Goal: Transaction & Acquisition: Purchase product/service

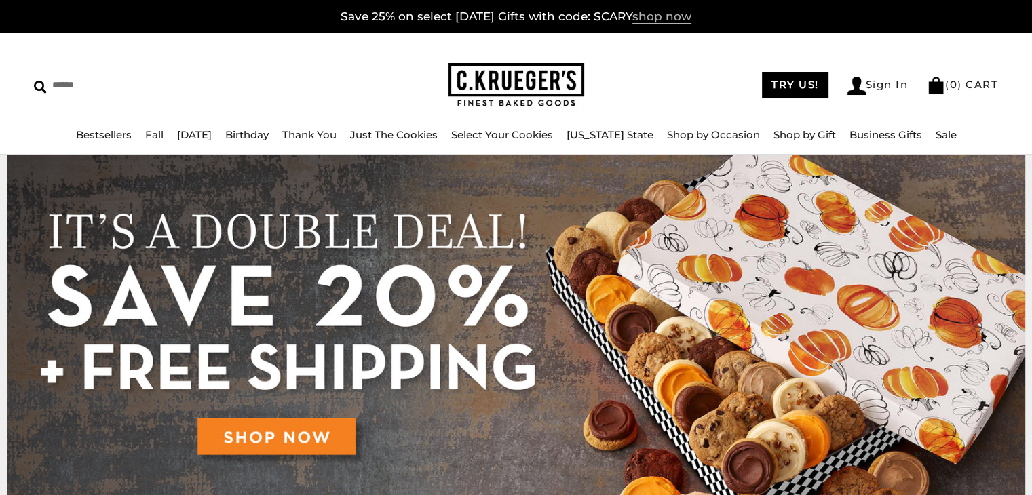
click at [668, 20] on span "shop now" at bounding box center [661, 16] width 59 height 15
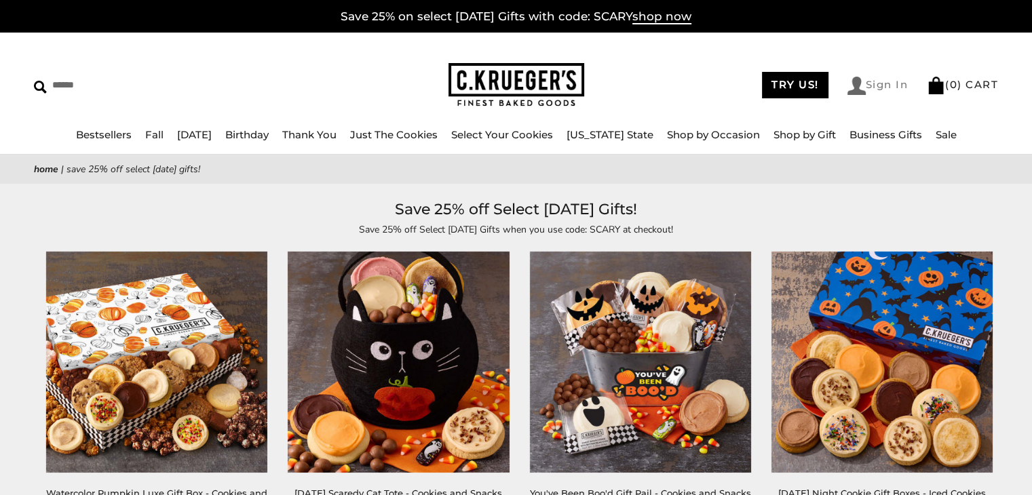
click at [870, 81] on link "Sign In" at bounding box center [877, 86] width 61 height 18
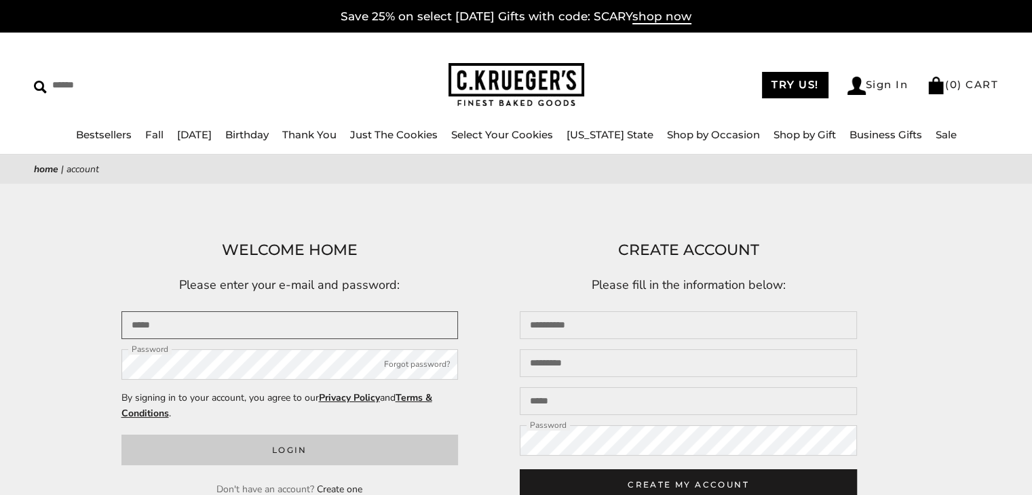
type input "**********"
click at [349, 450] on button "Login" at bounding box center [289, 450] width 337 height 31
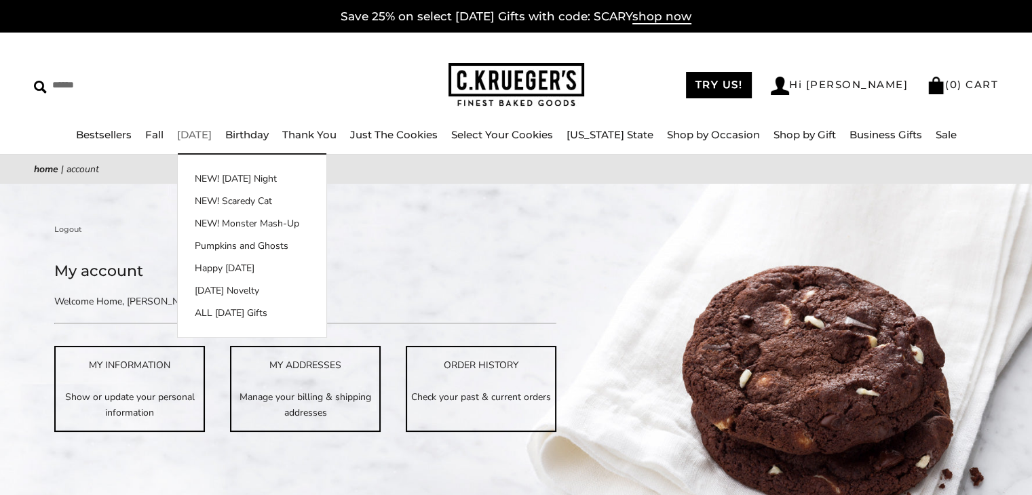
click at [212, 136] on link "[DATE]" at bounding box center [194, 134] width 35 height 13
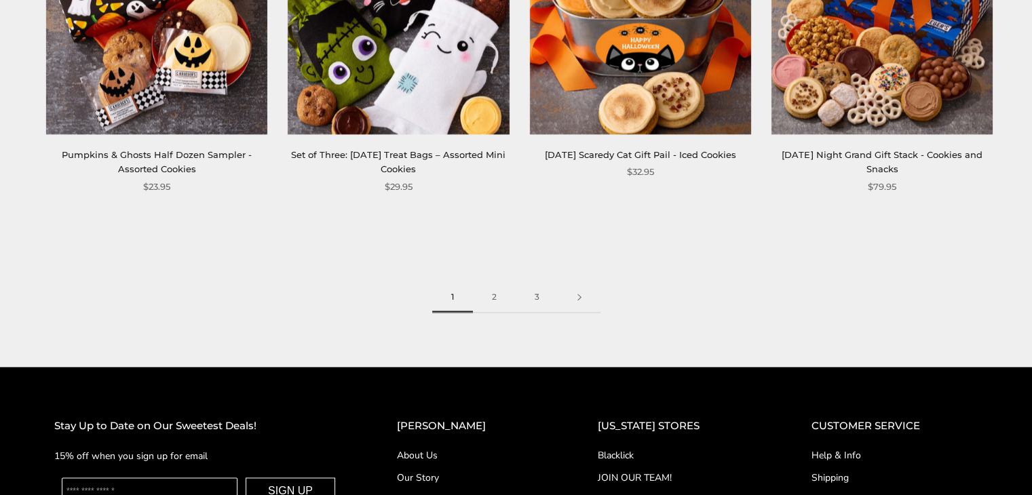
scroll to position [1967, 0]
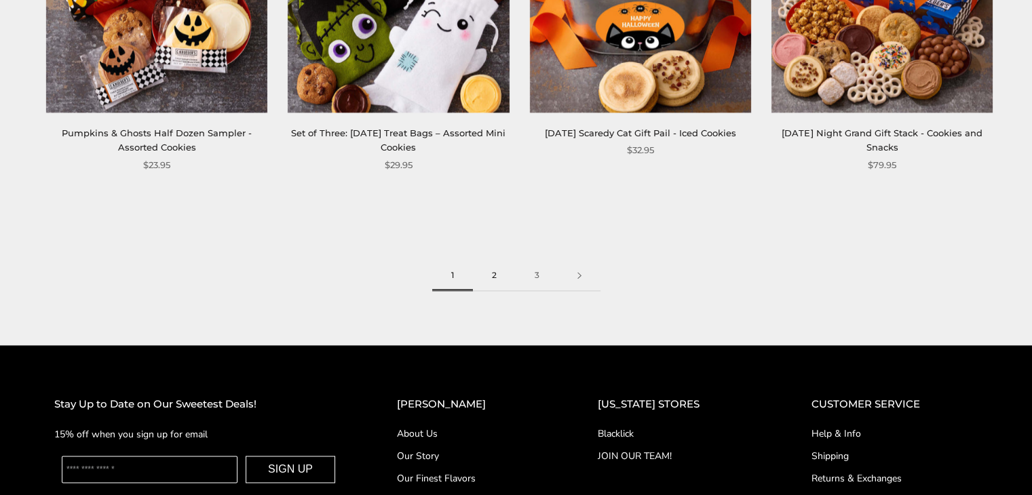
click at [495, 275] on link "2" at bounding box center [494, 276] width 43 height 31
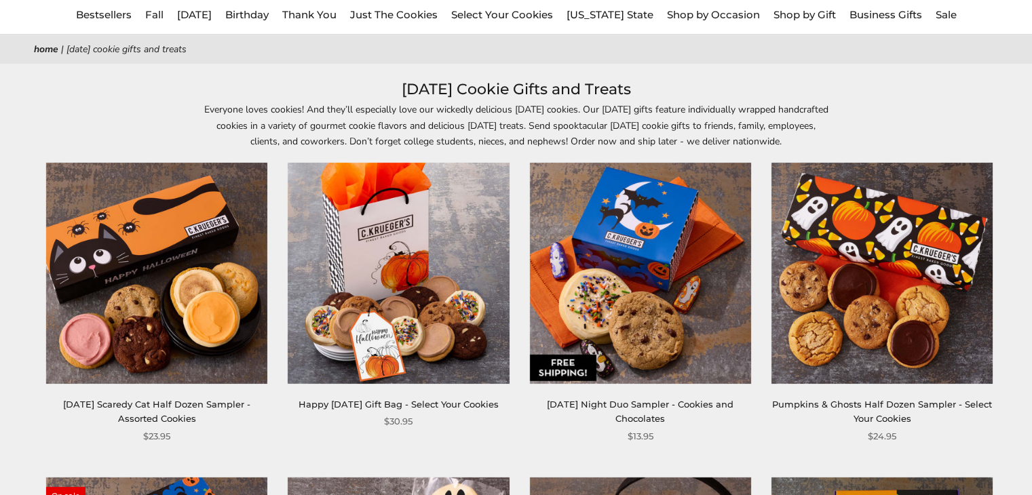
scroll to position [136, 0]
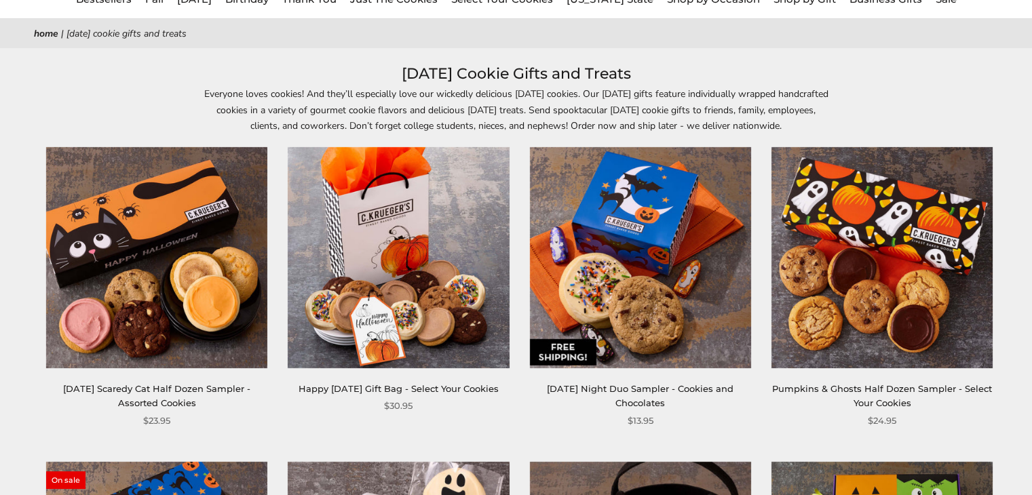
click at [904, 201] on img at bounding box center [881, 257] width 221 height 221
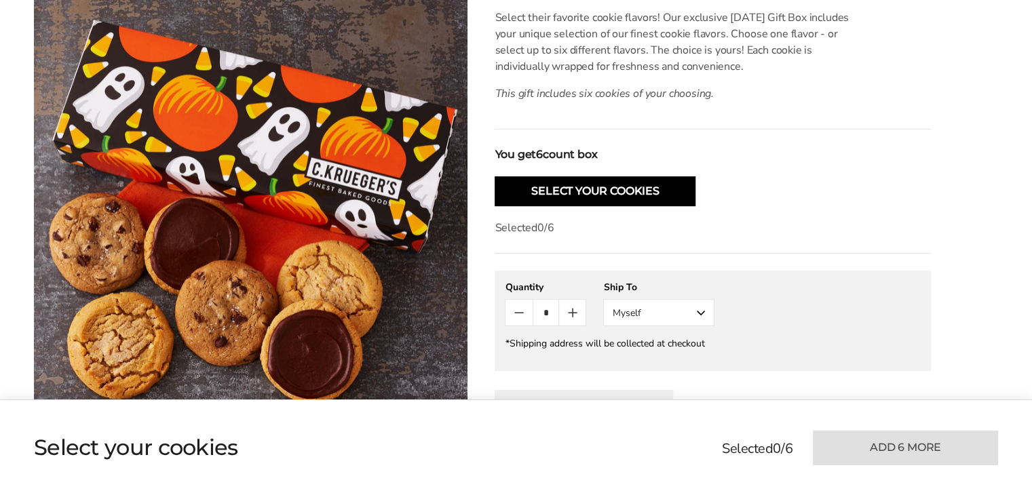
scroll to position [407, 0]
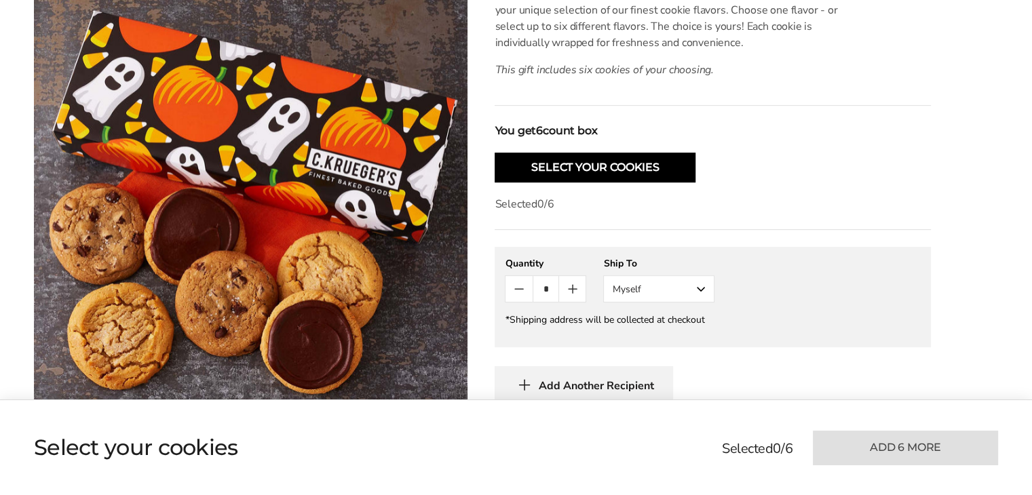
click at [693, 292] on button "Myself" at bounding box center [658, 288] width 111 height 27
click at [668, 341] on button "Other Recipient" at bounding box center [659, 339] width 110 height 24
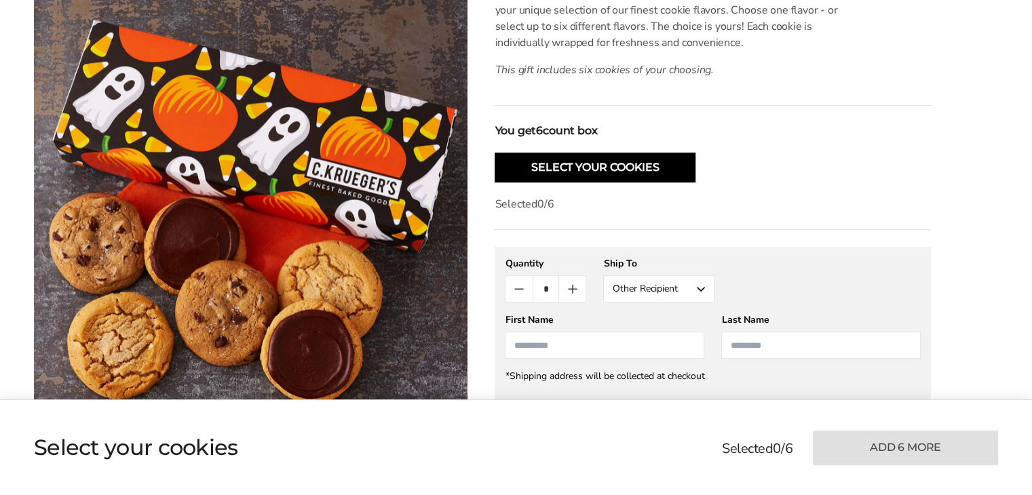
click at [581, 344] on input "First Name" at bounding box center [604, 345] width 199 height 27
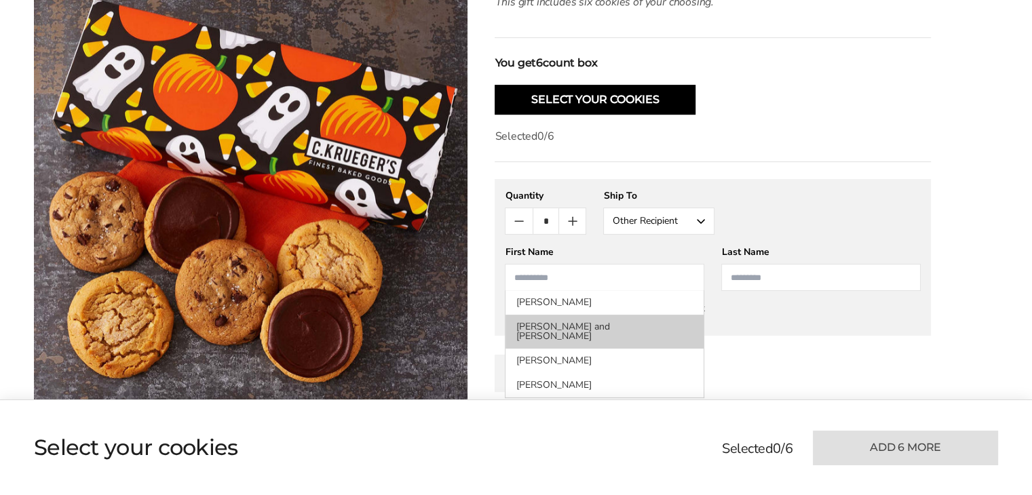
click at [586, 329] on li "[PERSON_NAME] and [PERSON_NAME]" at bounding box center [604, 332] width 198 height 34
type input "**********"
type input "******"
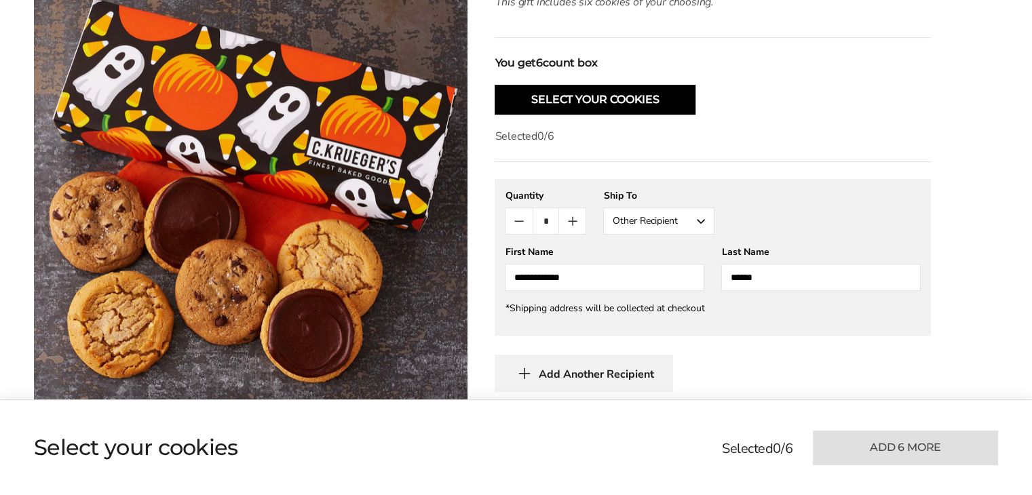
click at [612, 379] on span "Add Another Recipient" at bounding box center [595, 375] width 115 height 14
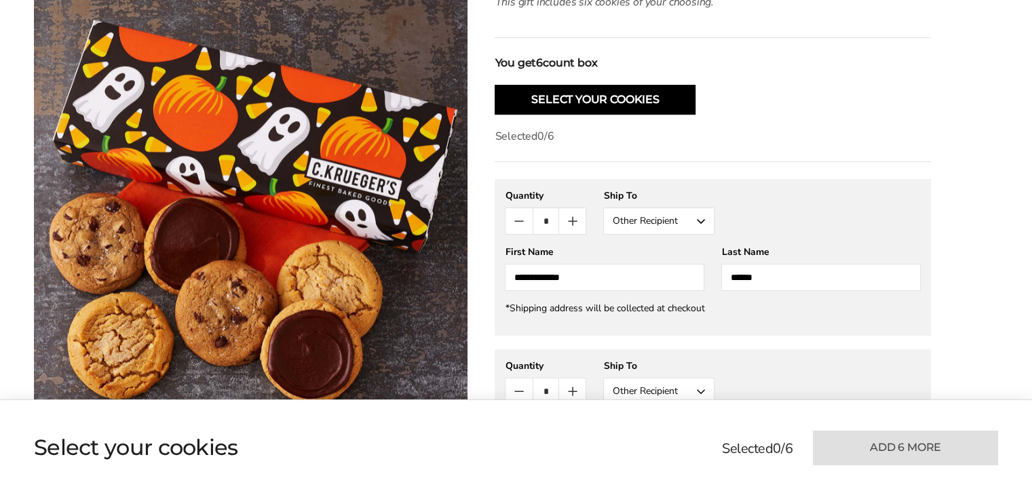
scroll to position [504, 0]
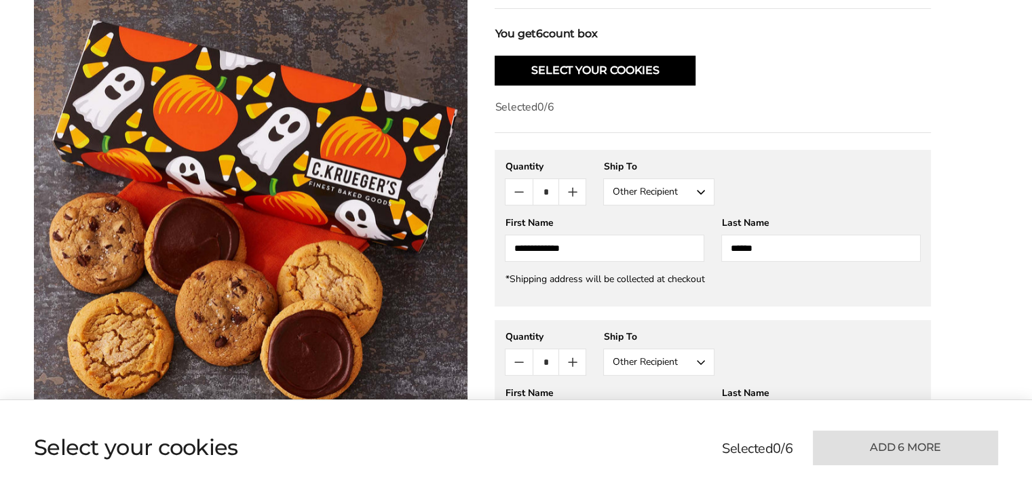
click at [632, 365] on button "Other Recipient" at bounding box center [658, 362] width 111 height 27
click at [632, 359] on button "Other Recipient" at bounding box center [658, 362] width 111 height 27
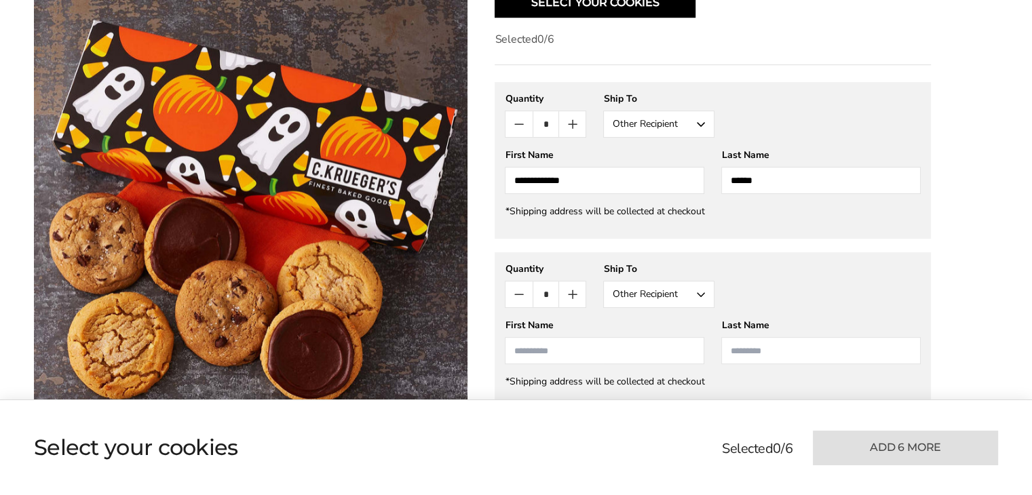
scroll to position [640, 0]
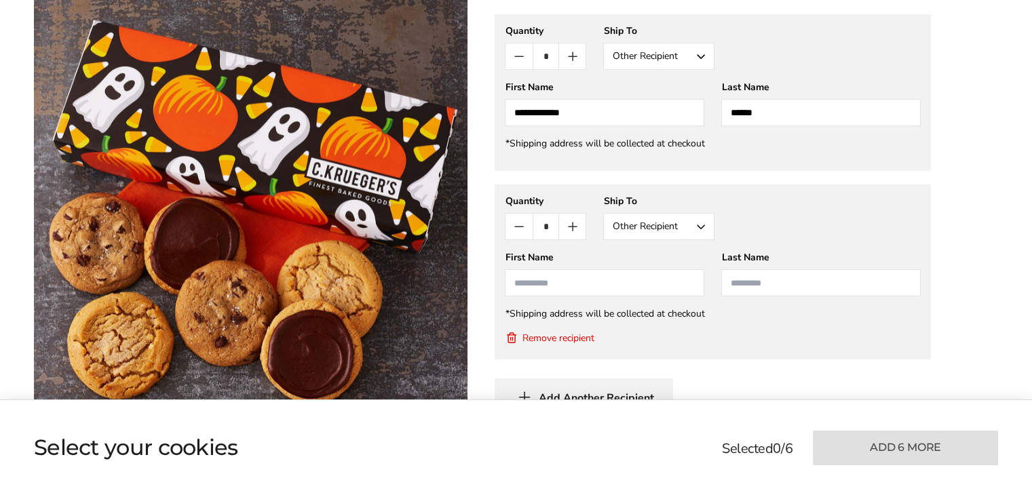
click at [548, 286] on input "First Name" at bounding box center [604, 282] width 199 height 27
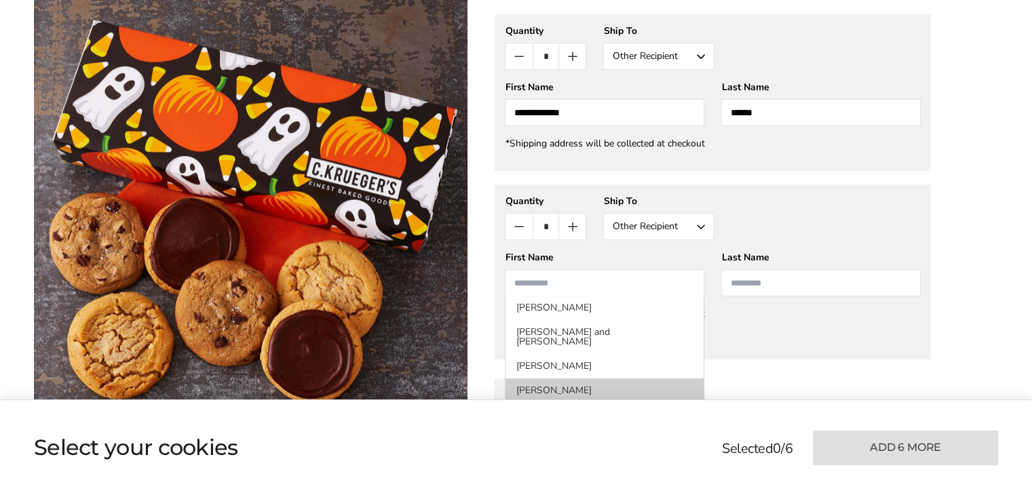
click at [558, 379] on li "Daniel Smith" at bounding box center [604, 391] width 198 height 24
type input "******"
type input "*****"
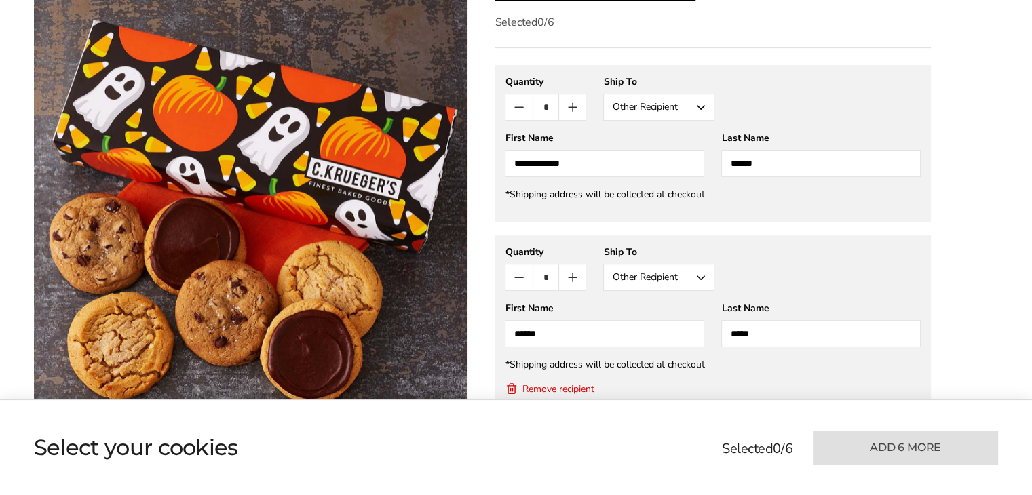
scroll to position [436, 0]
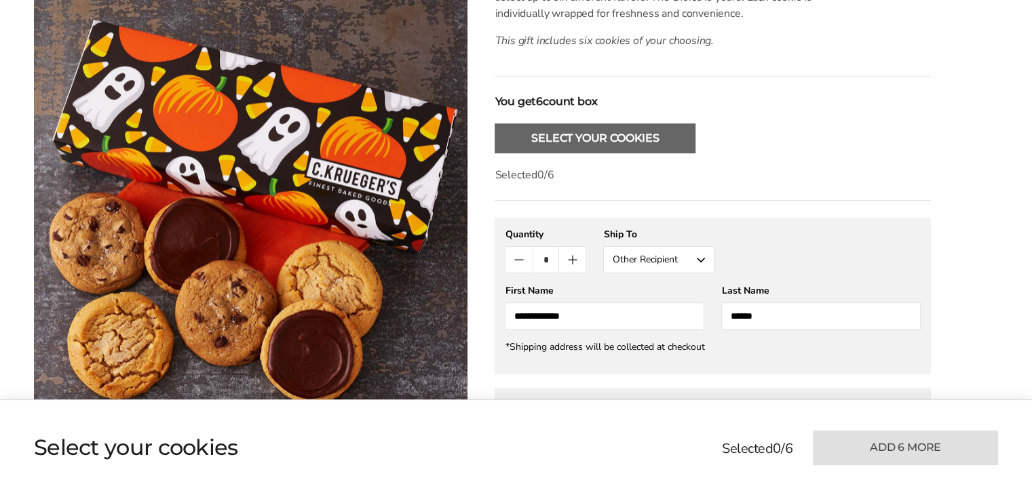
click at [598, 134] on button "Select Your Cookies" at bounding box center [595, 138] width 201 height 30
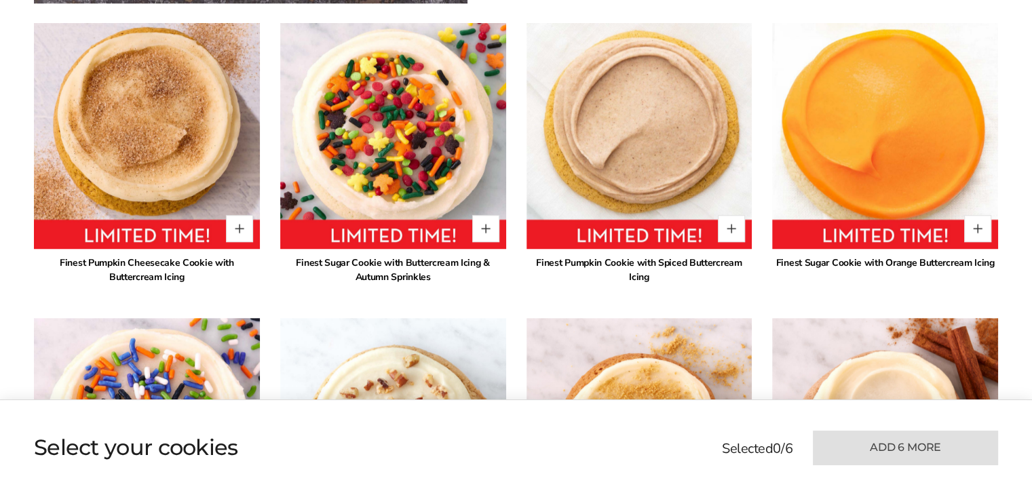
scroll to position [1082, 0]
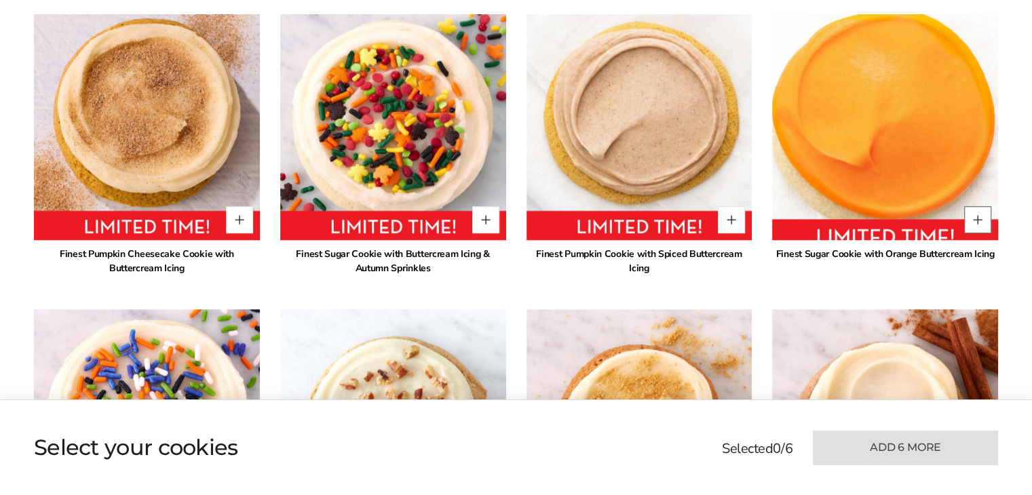
click at [977, 219] on button "Quantity button plus" at bounding box center [977, 219] width 27 height 27
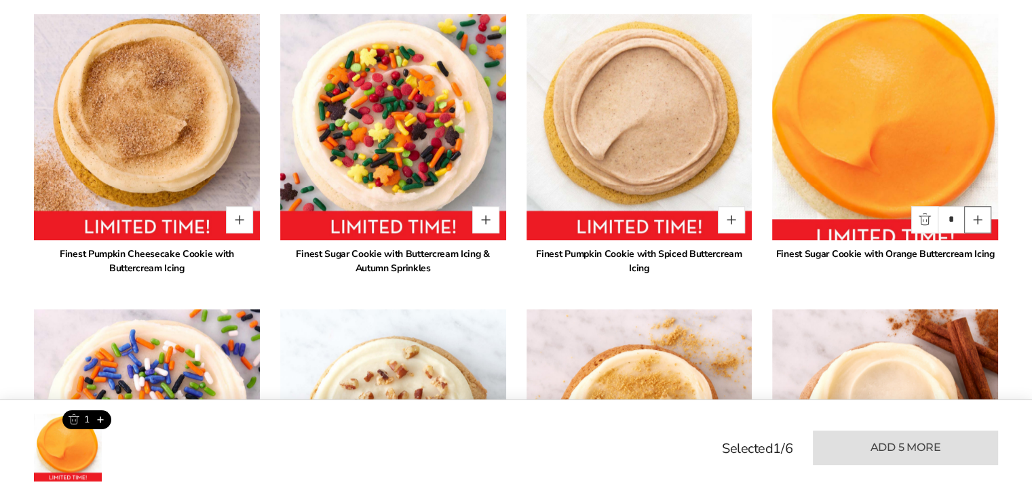
click at [977, 219] on button "Quantity button plus" at bounding box center [977, 219] width 27 height 27
type input "*"
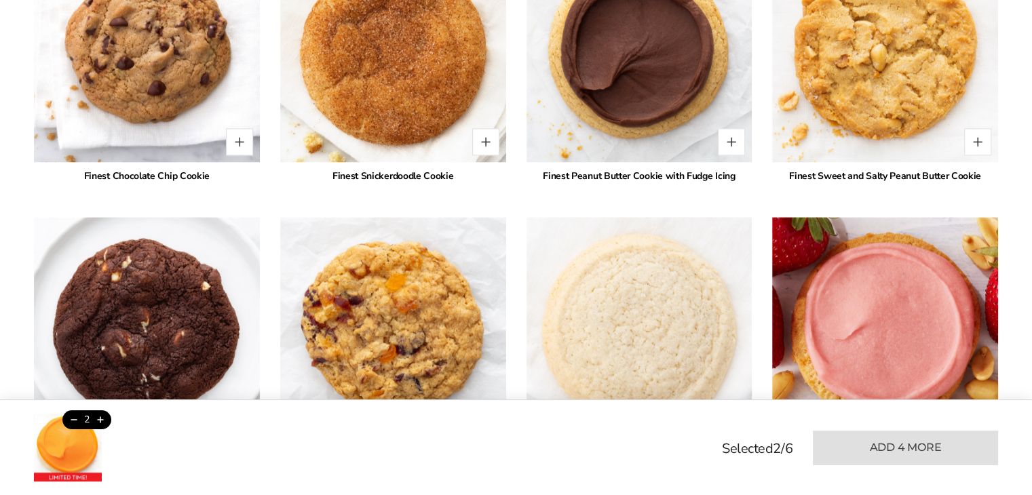
scroll to position [1964, 0]
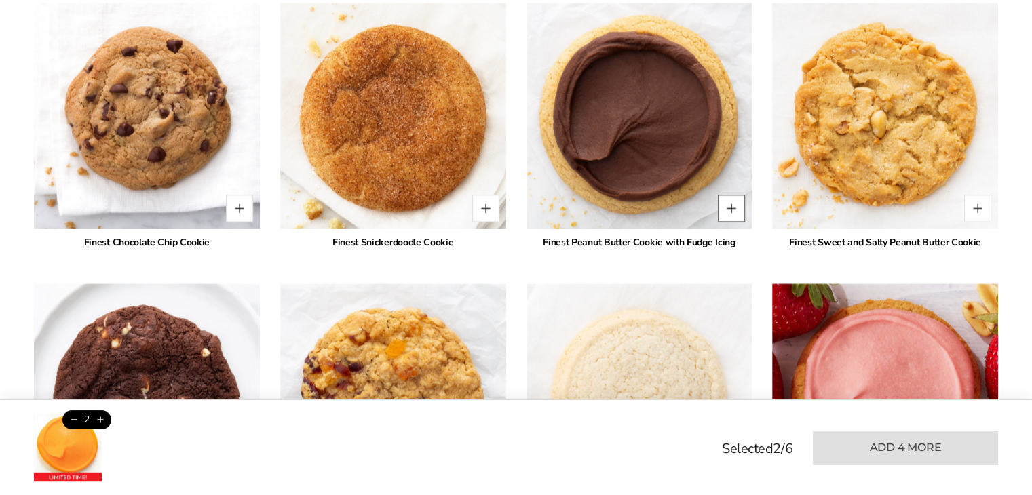
click at [735, 211] on button "Quantity button plus" at bounding box center [731, 208] width 27 height 27
type input "*"
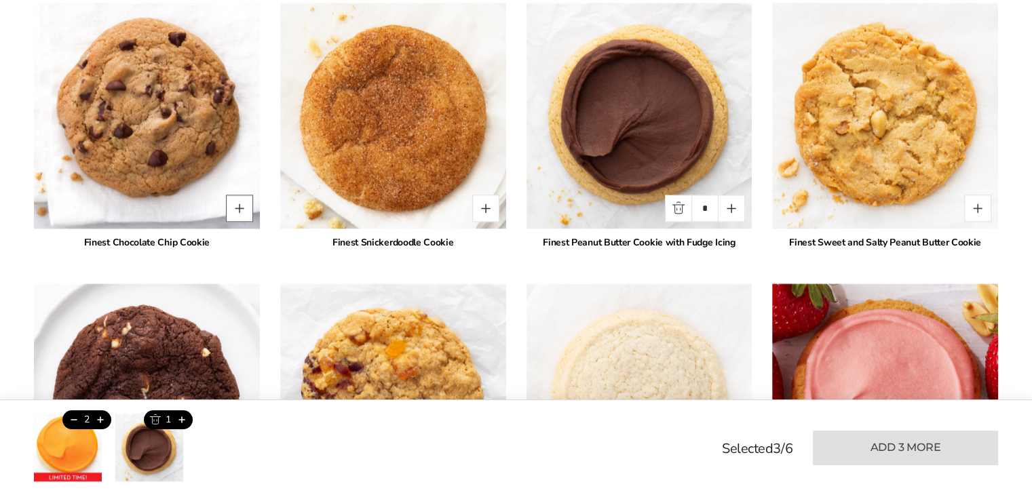
click at [240, 210] on button "Quantity button plus" at bounding box center [239, 208] width 27 height 27
click at [245, 209] on button "Quantity button plus" at bounding box center [239, 208] width 27 height 27
type input "*"
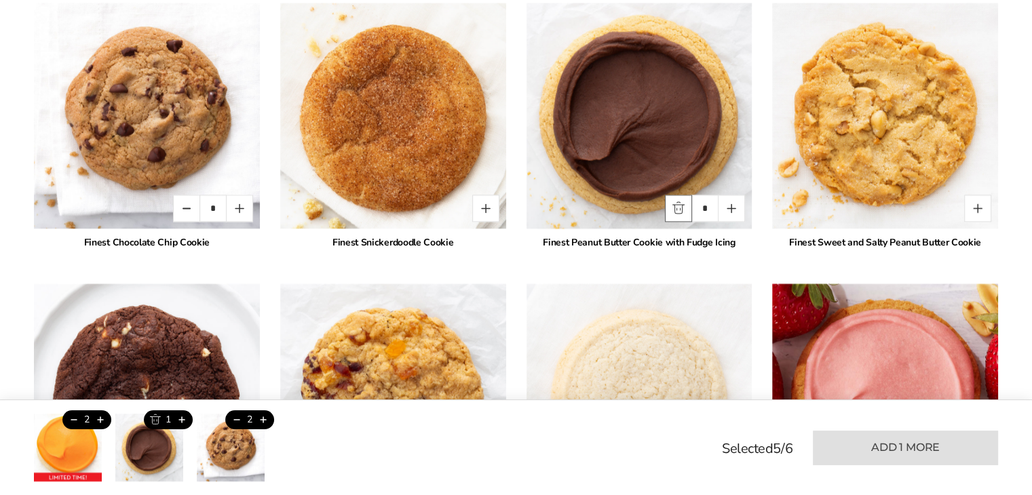
click at [681, 208] on button "Quantity button minus" at bounding box center [678, 208] width 27 height 27
type input "*"
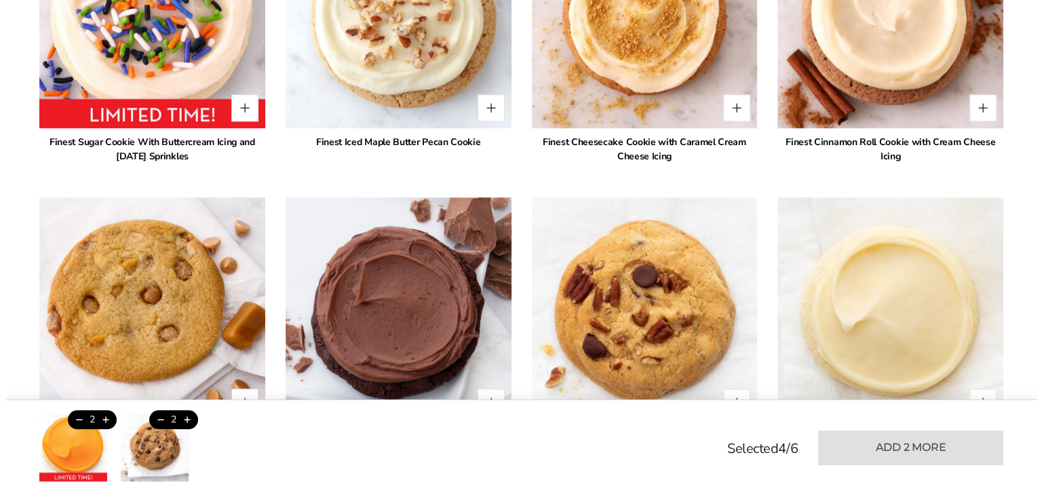
scroll to position [1557, 0]
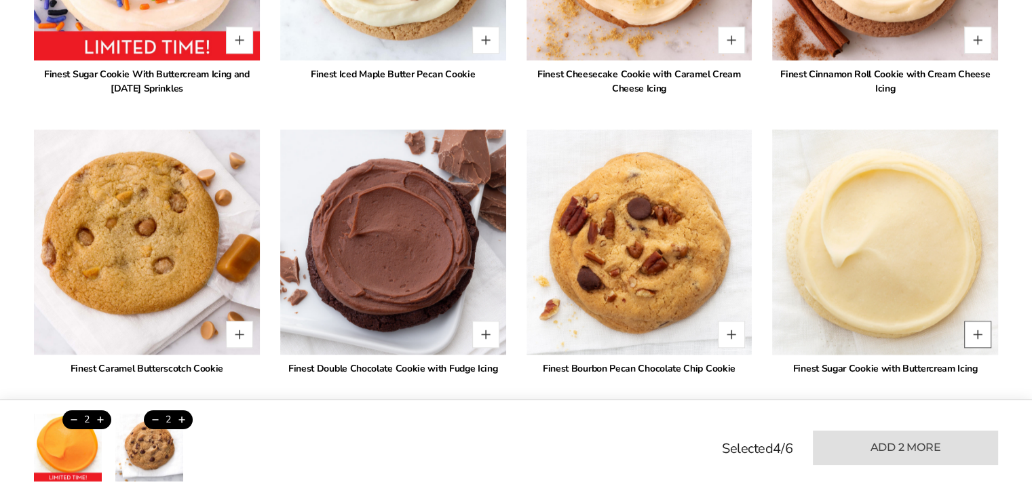
click at [983, 330] on button "Quantity button plus" at bounding box center [977, 334] width 27 height 27
type input "*"
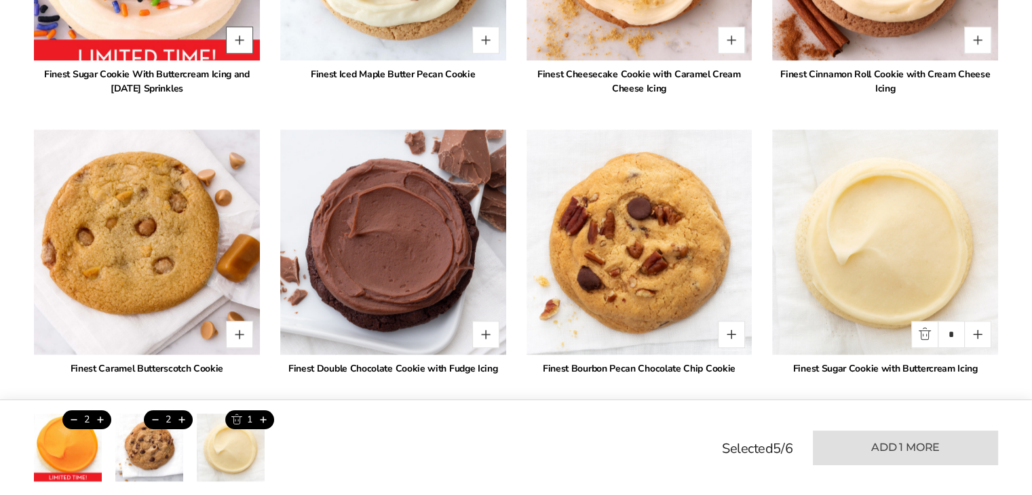
click at [239, 38] on button "Quantity button plus" at bounding box center [239, 39] width 27 height 27
type input "*"
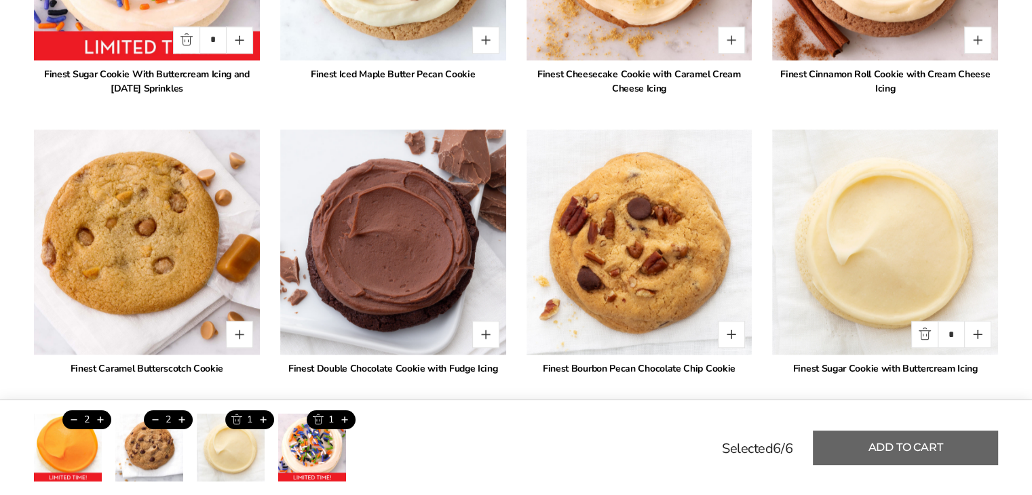
click at [931, 451] on button "Add to cart" at bounding box center [905, 448] width 185 height 35
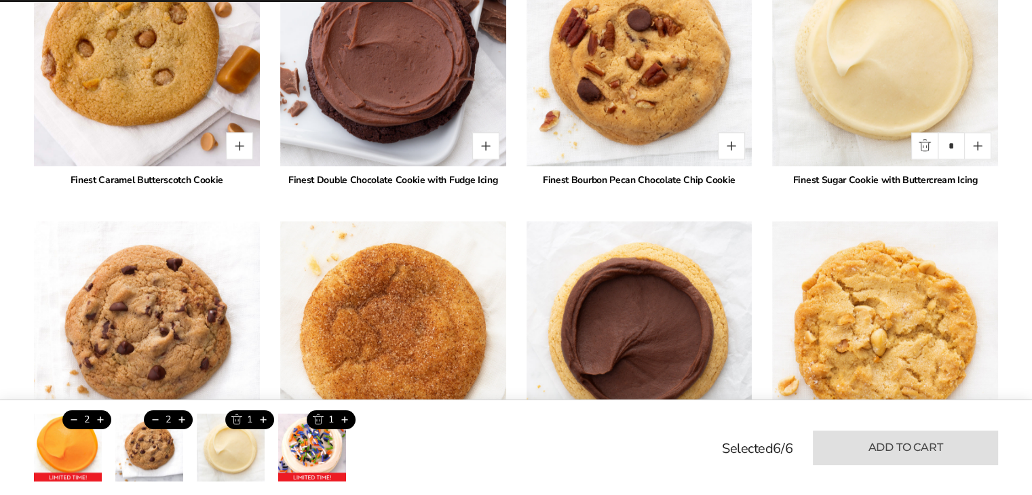
type input "*"
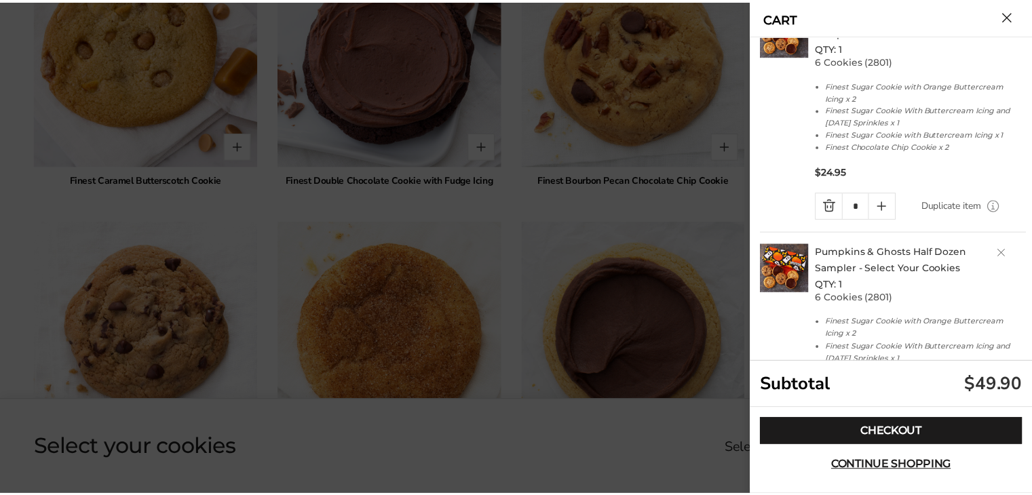
scroll to position [0, 0]
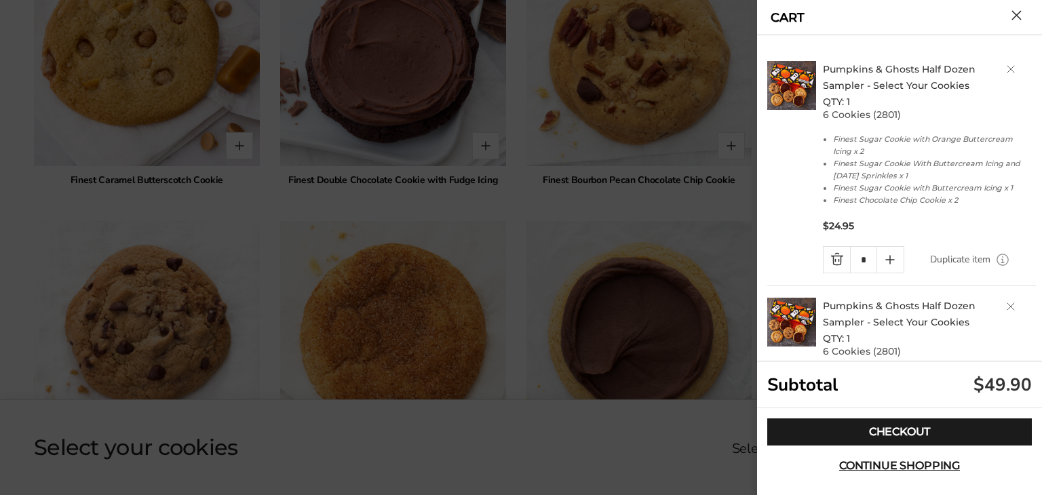
click at [1018, 14] on button "Close cart" at bounding box center [1016, 15] width 10 height 10
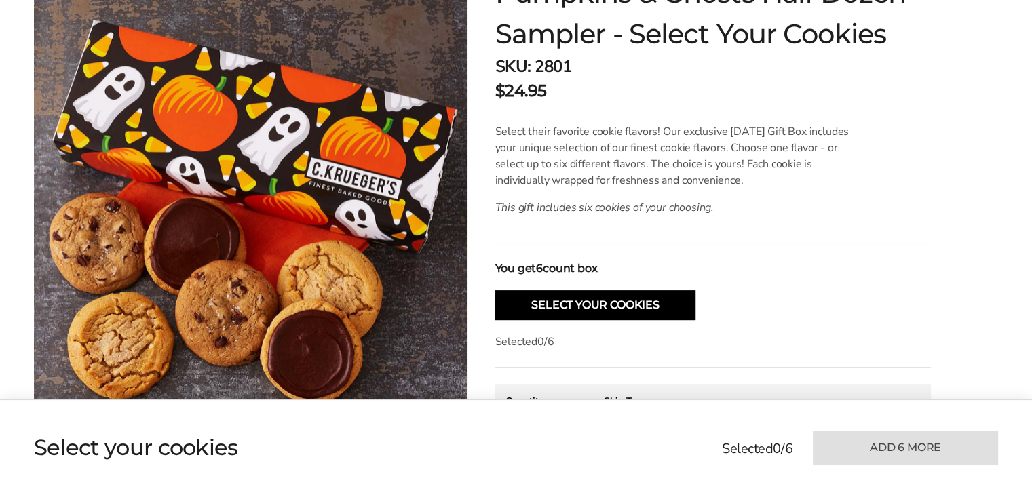
scroll to position [268, 0]
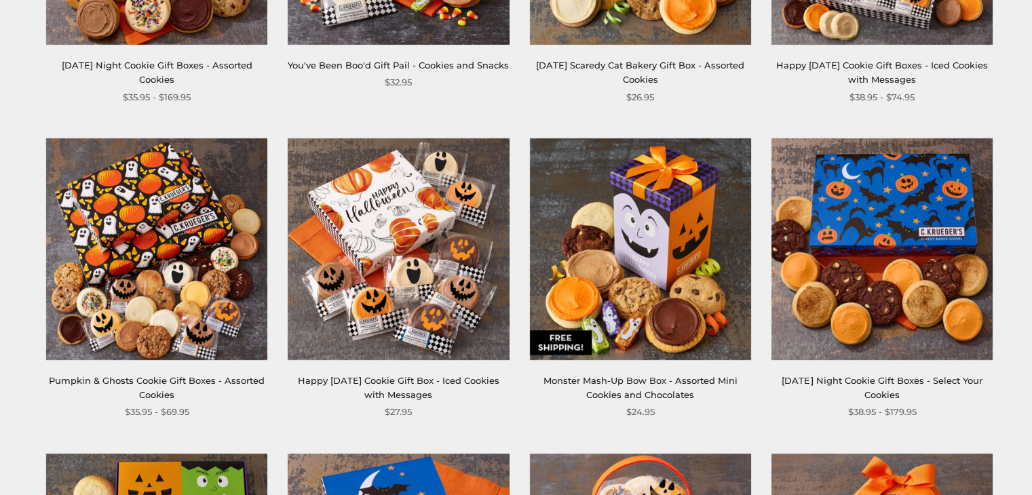
scroll to position [475, 0]
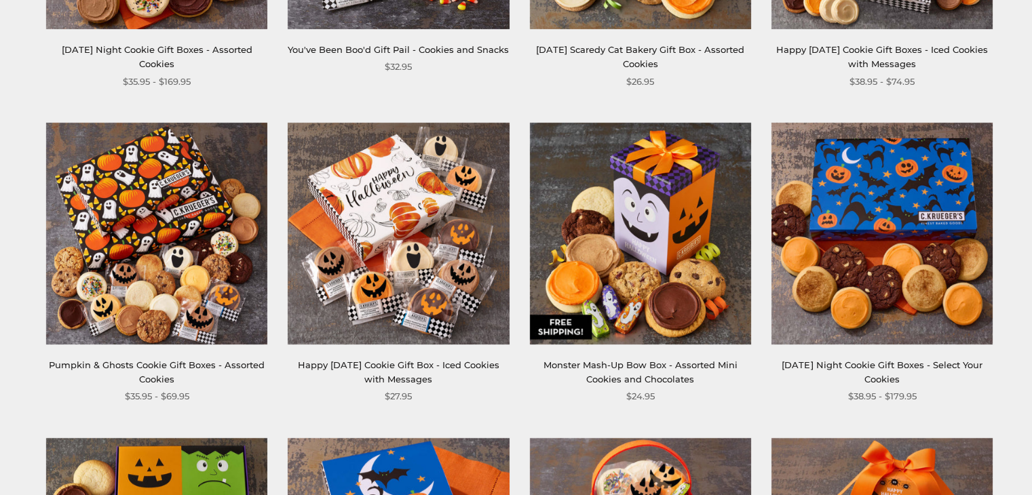
click at [834, 212] on img at bounding box center [881, 233] width 221 height 221
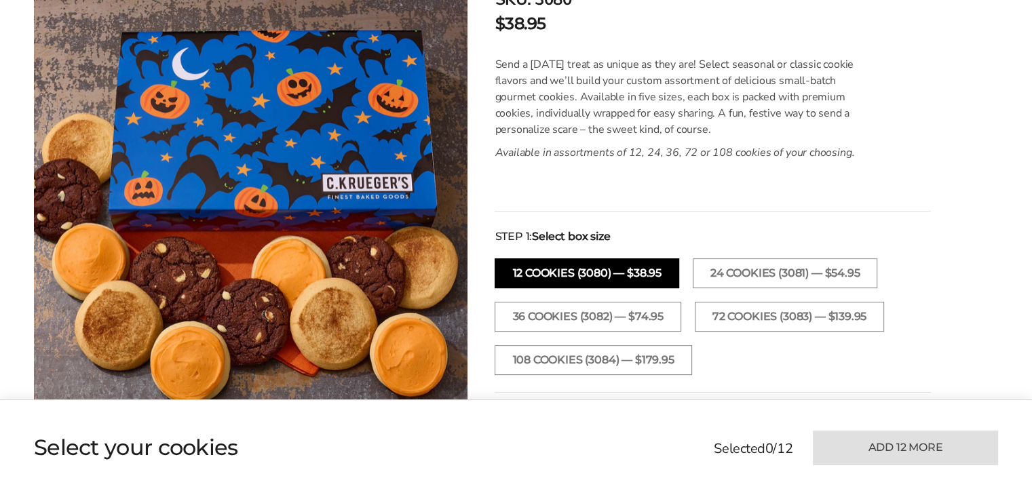
scroll to position [339, 0]
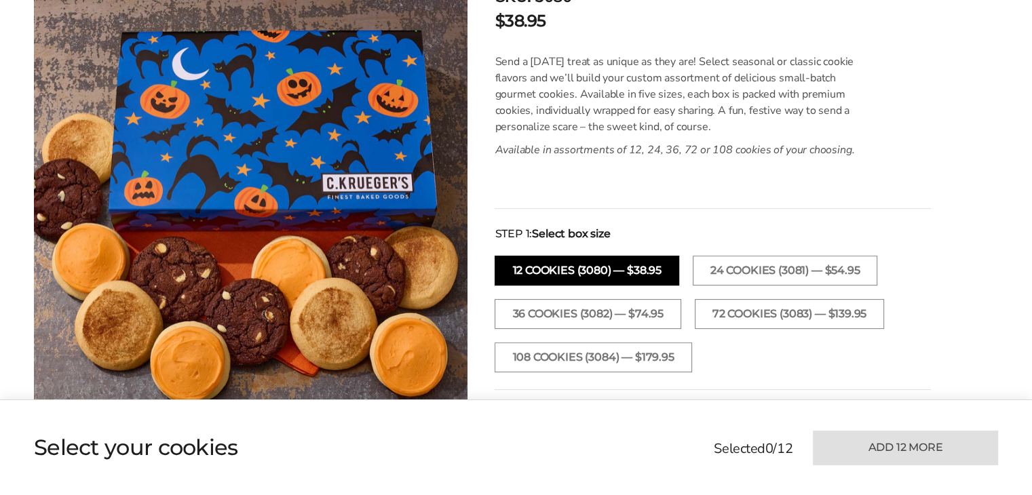
click at [567, 263] on button "12 Cookies (3080) — $38.95" at bounding box center [587, 271] width 184 height 30
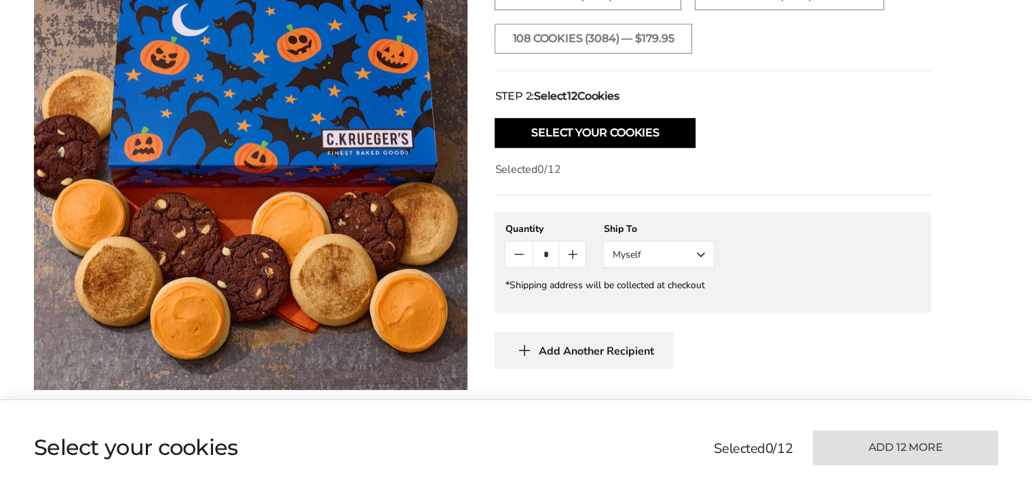
scroll to position [678, 0]
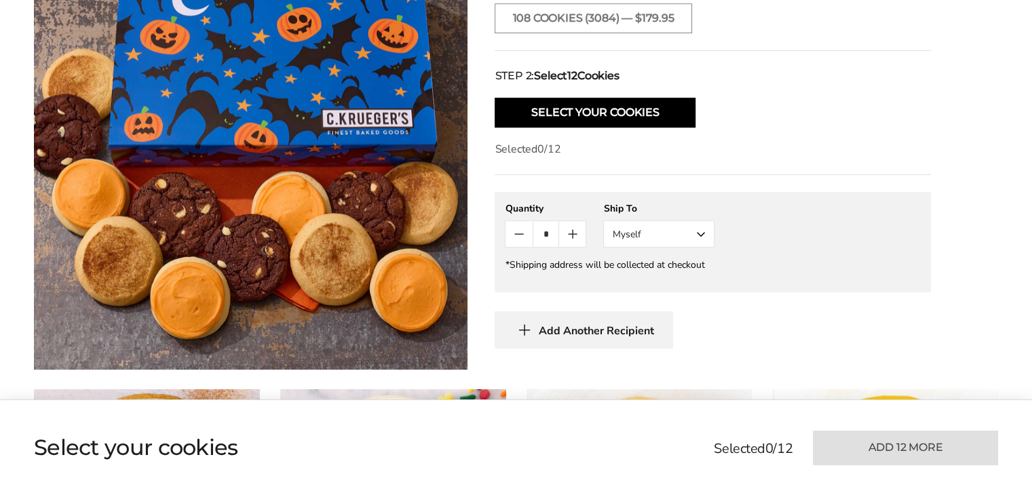
click at [638, 237] on button "Myself" at bounding box center [658, 233] width 111 height 27
click at [638, 286] on button "Other Recipient" at bounding box center [659, 284] width 110 height 24
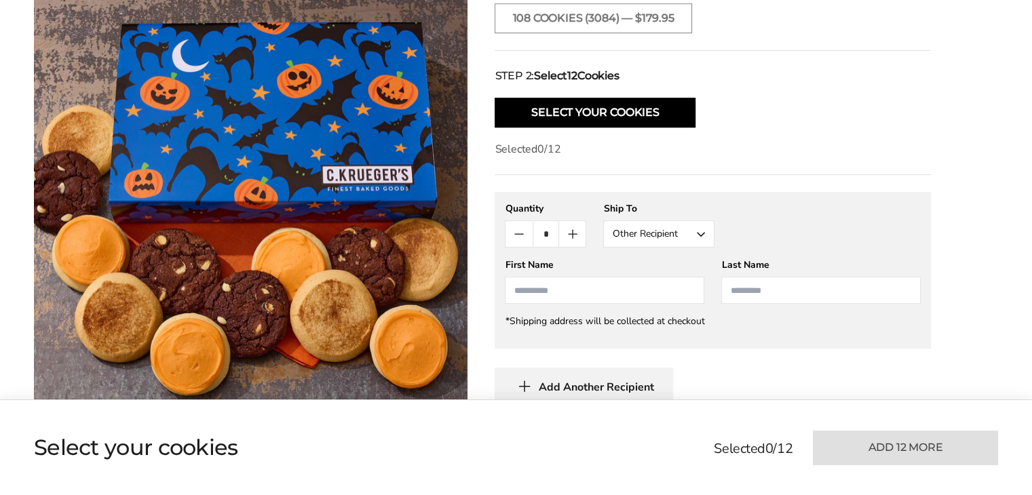
click at [539, 288] on input "First Name" at bounding box center [604, 290] width 199 height 27
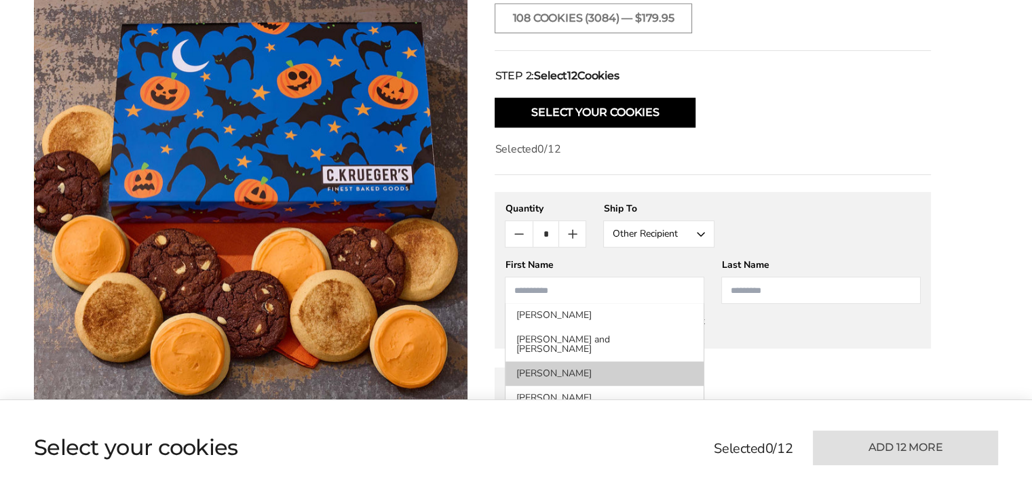
click at [520, 362] on li "Courtney Smith" at bounding box center [604, 374] width 198 height 24
type input "********"
type input "*****"
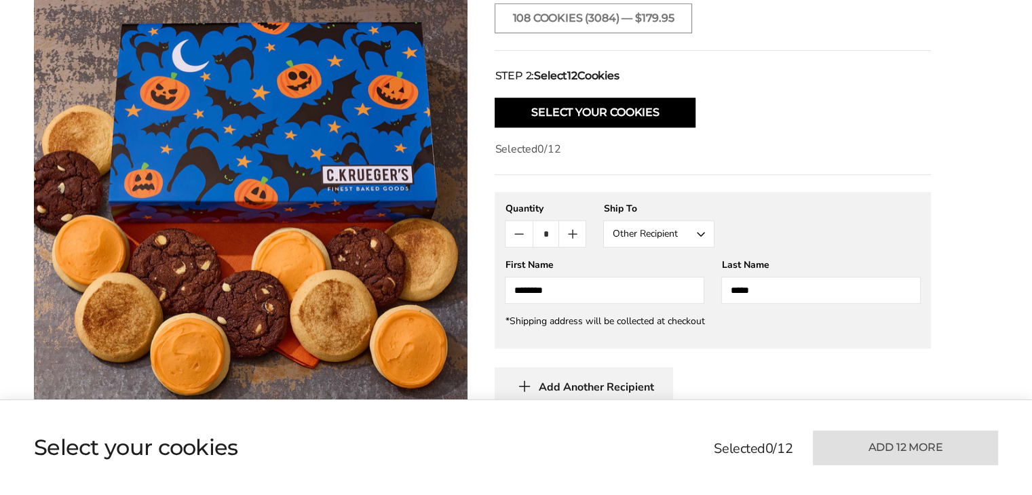
click at [557, 386] on span "Add Another Recipient" at bounding box center [595, 388] width 115 height 14
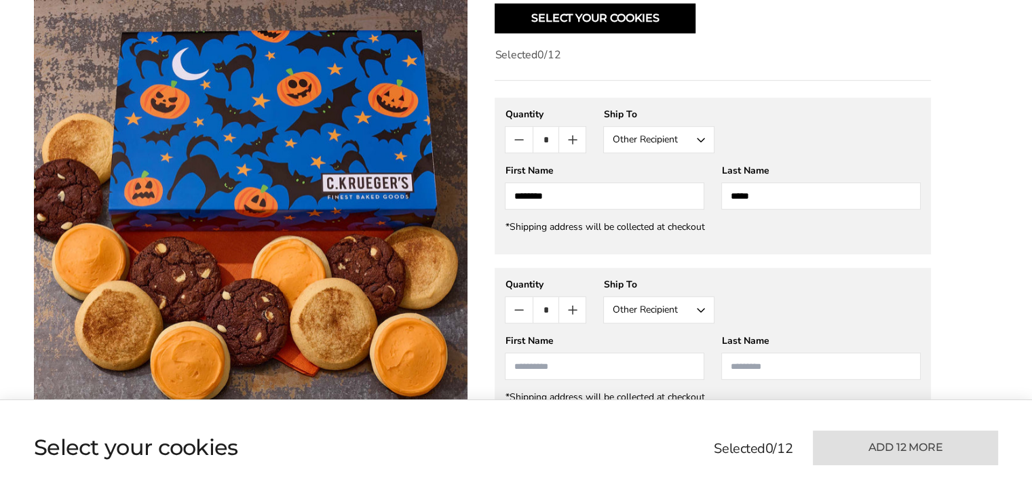
scroll to position [787, 0]
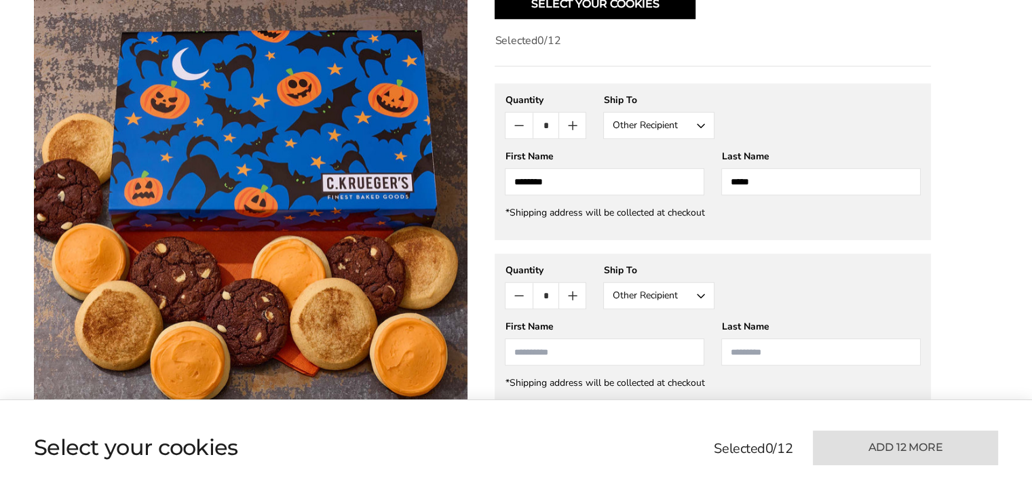
click at [585, 349] on input "First Name" at bounding box center [604, 352] width 199 height 27
click at [530, 372] on li "Emily Smith" at bounding box center [604, 377] width 198 height 24
type input "*****"
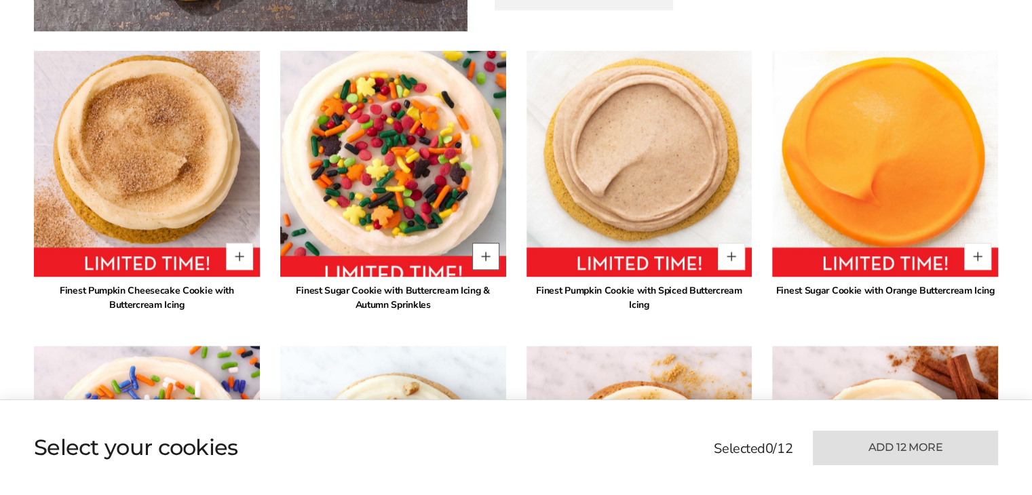
scroll to position [1330, 0]
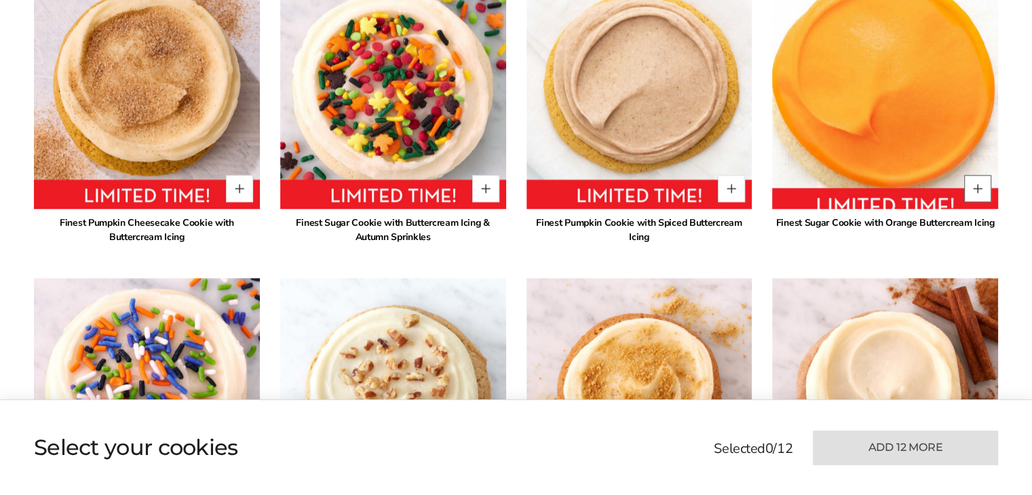
click at [974, 184] on button "Quantity button plus" at bounding box center [977, 188] width 27 height 27
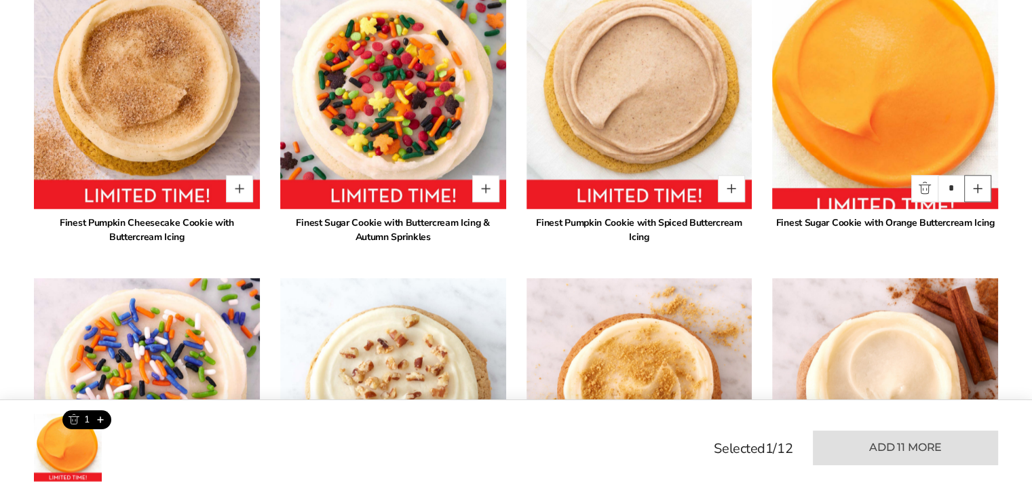
click at [974, 184] on button "Quantity button plus" at bounding box center [977, 188] width 27 height 27
type input "*"
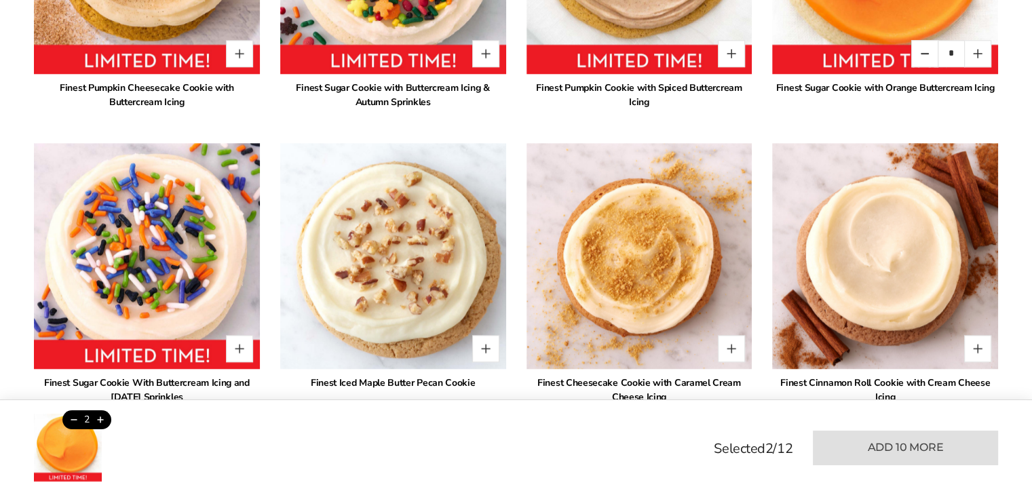
scroll to position [1465, 0]
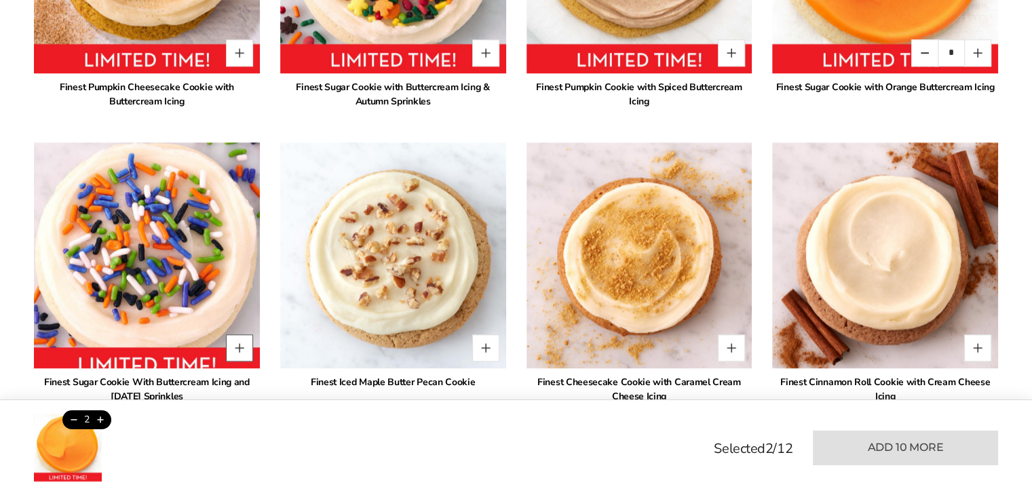
click at [235, 351] on button "Quantity button plus" at bounding box center [239, 347] width 27 height 27
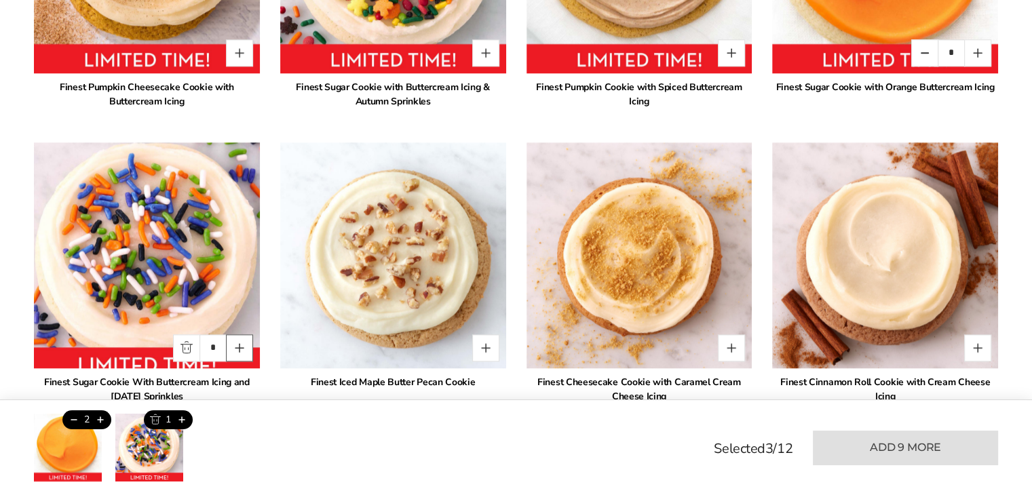
click at [235, 351] on button "Quantity button plus" at bounding box center [239, 347] width 27 height 27
type input "*"
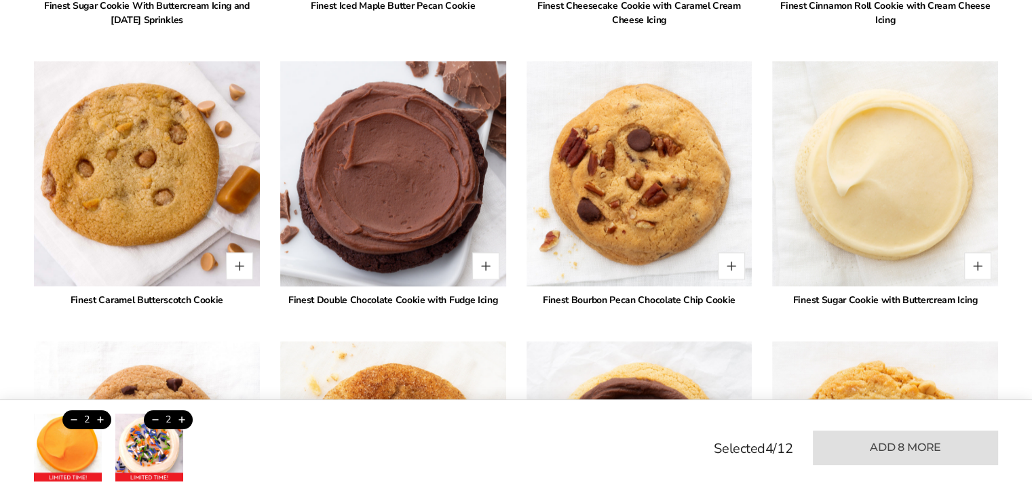
scroll to position [1872, 0]
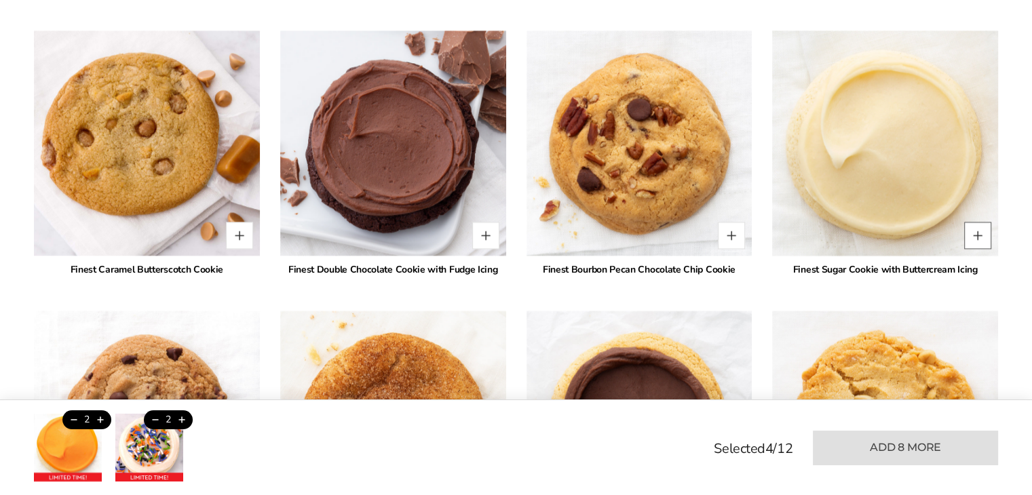
click at [976, 234] on button "Quantity button plus" at bounding box center [977, 235] width 27 height 27
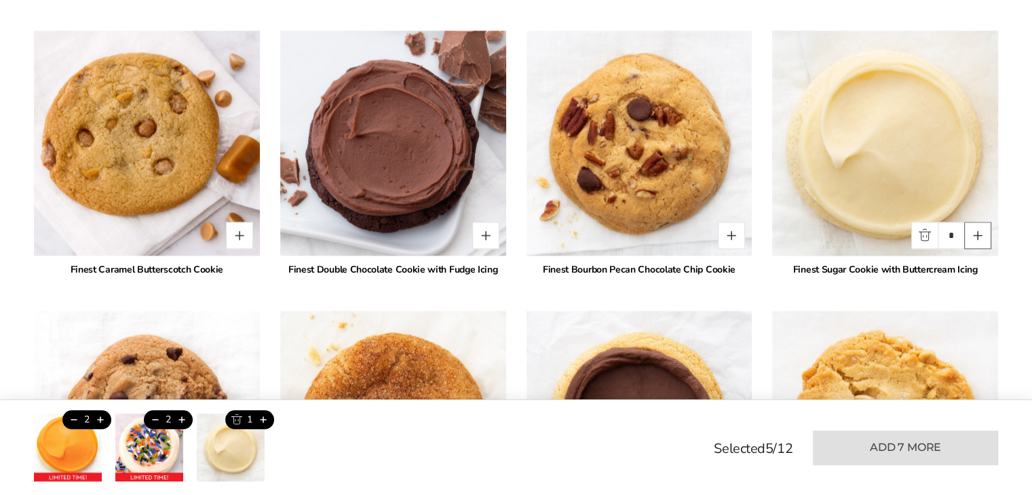
click at [977, 229] on button "Quantity button plus" at bounding box center [977, 235] width 27 height 27
type input "*"
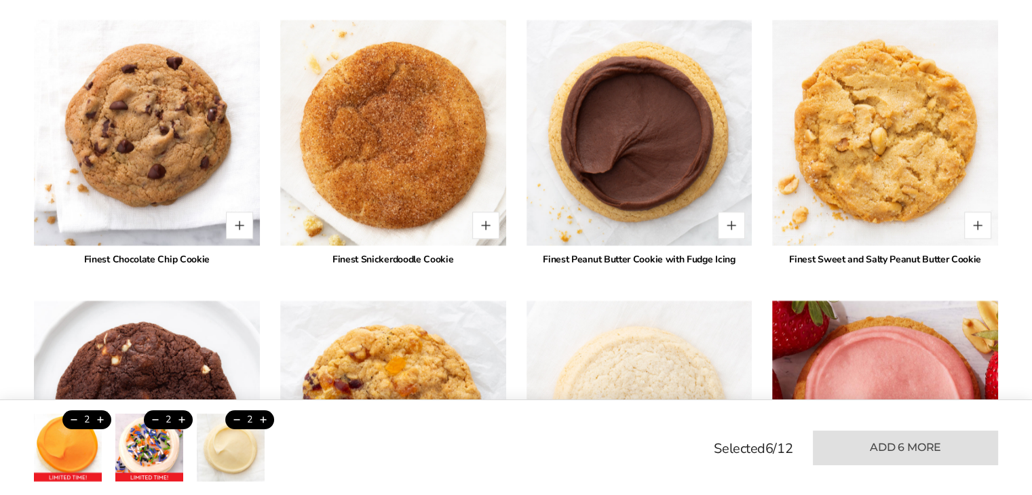
scroll to position [2144, 0]
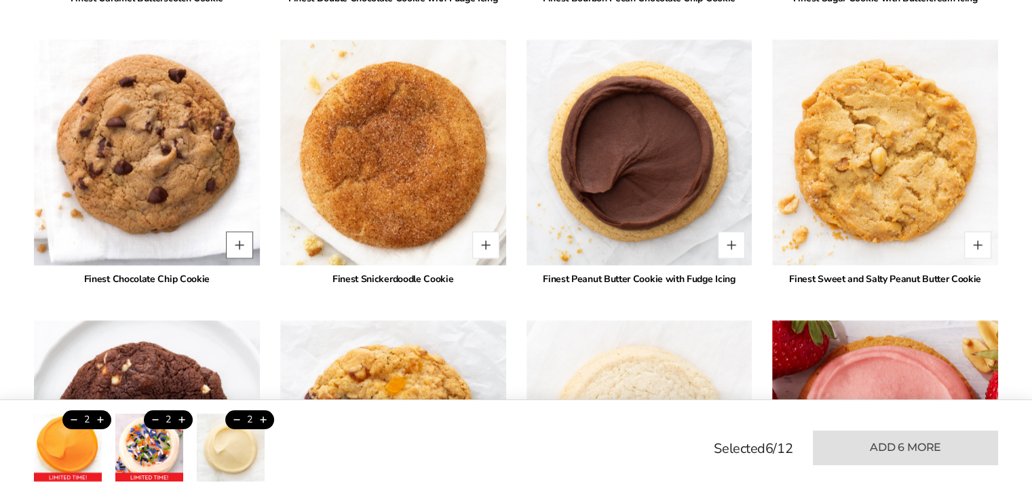
click at [237, 247] on button "Quantity button plus" at bounding box center [239, 244] width 27 height 27
type input "*"
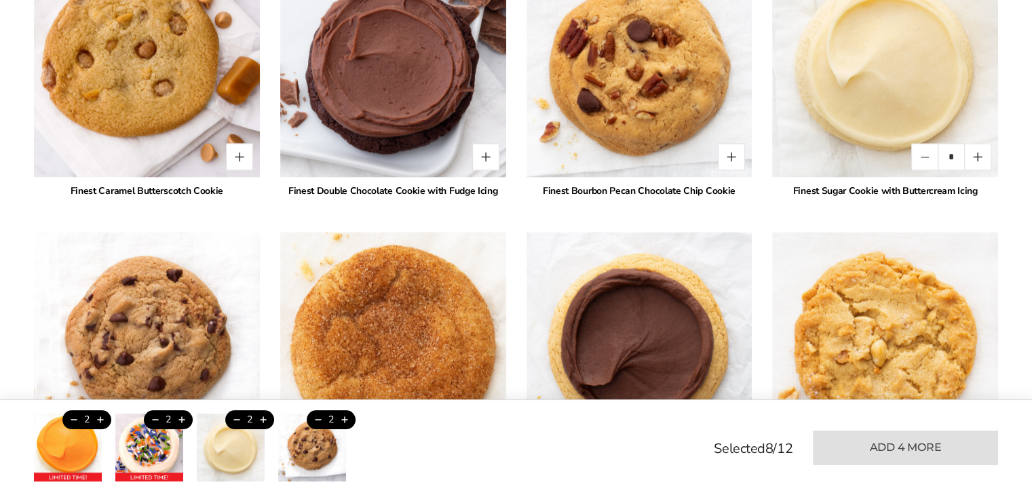
scroll to position [1940, 0]
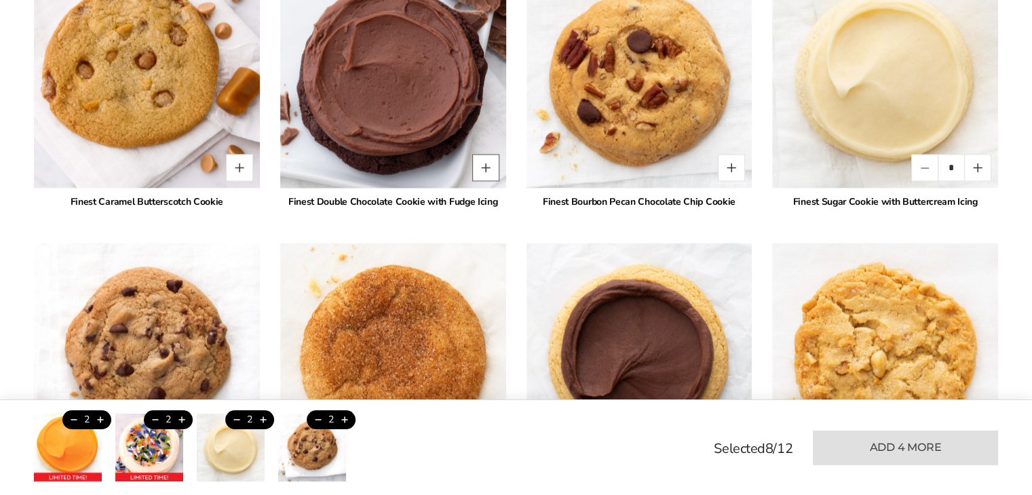
click at [485, 164] on button "Quantity button plus" at bounding box center [485, 167] width 27 height 27
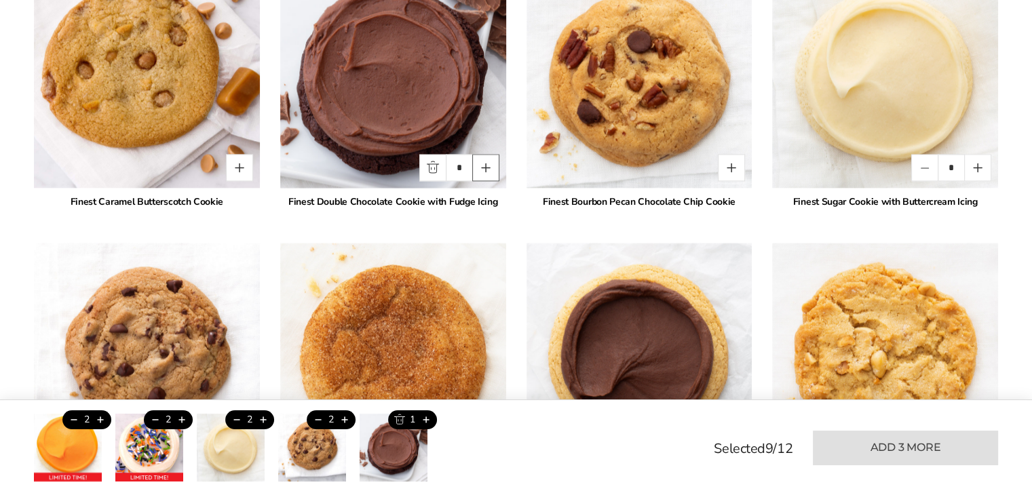
click at [485, 164] on button "Quantity button plus" at bounding box center [485, 167] width 27 height 27
type input "*"
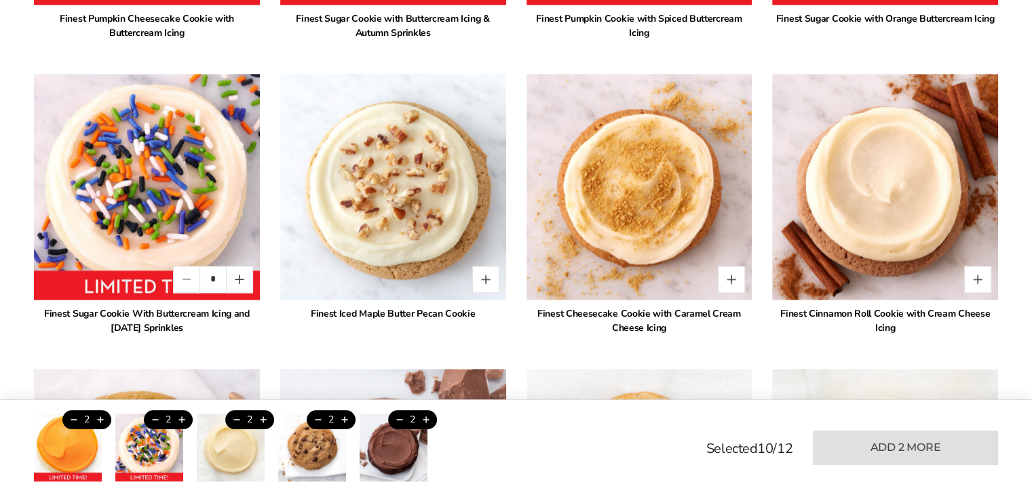
scroll to position [1533, 0]
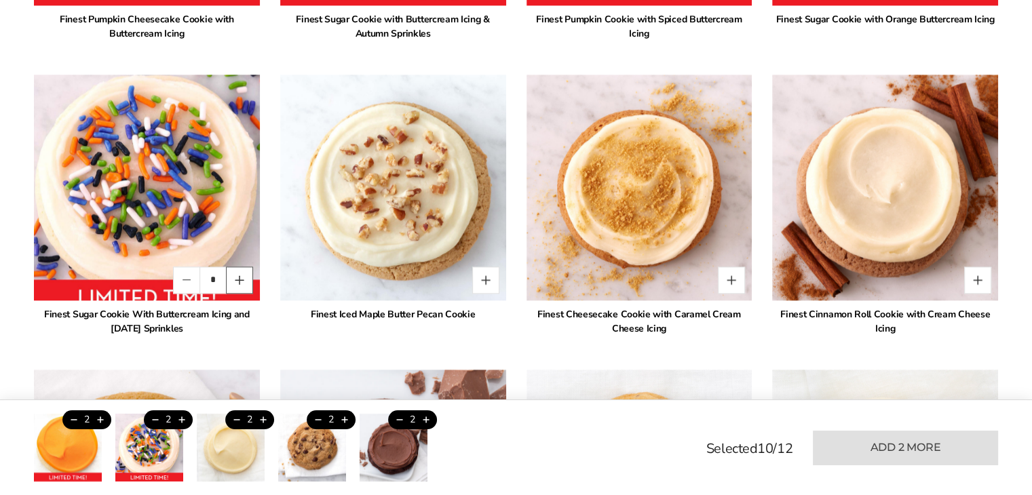
click at [250, 280] on button "Quantity button plus" at bounding box center [239, 280] width 27 height 27
type input "*"
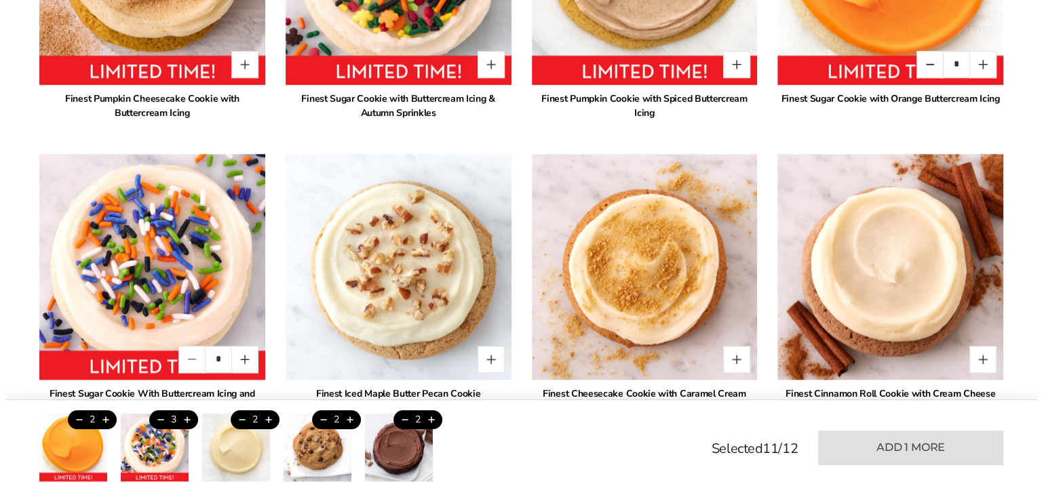
scroll to position [1330, 0]
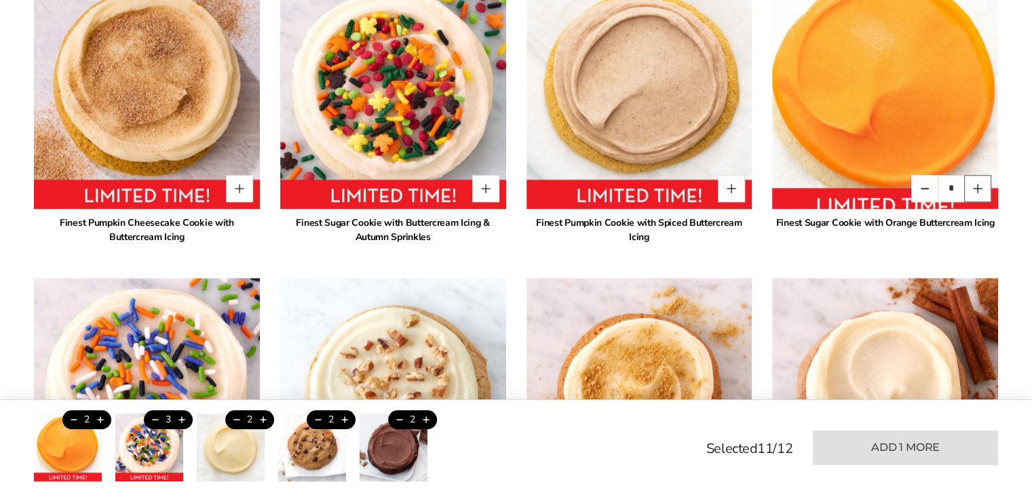
click at [976, 188] on button "Quantity button plus" at bounding box center [977, 188] width 27 height 27
type input "*"
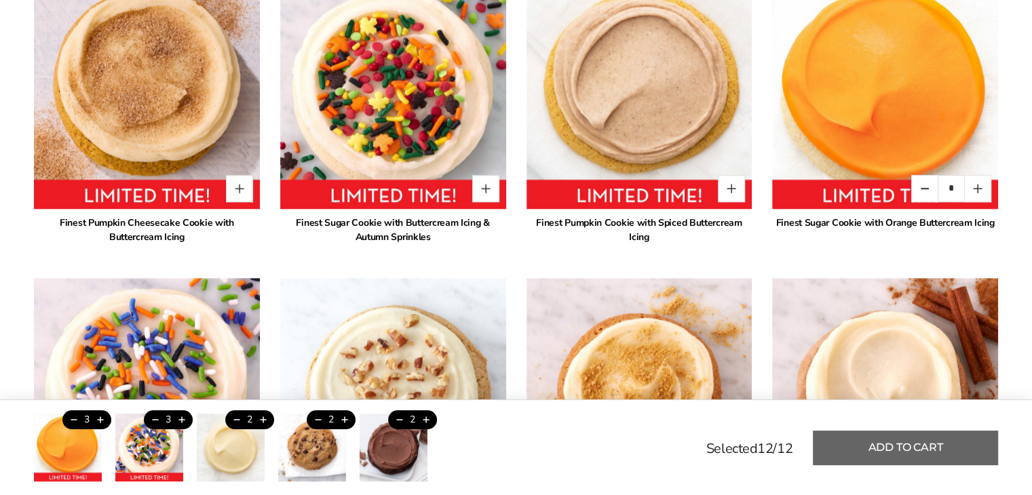
click at [881, 446] on button "Add to cart" at bounding box center [905, 448] width 185 height 35
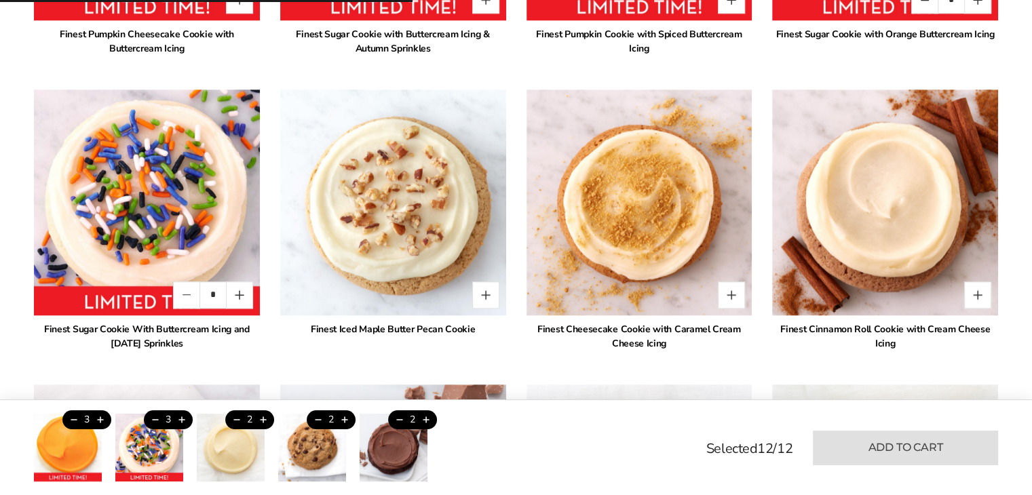
type input "*"
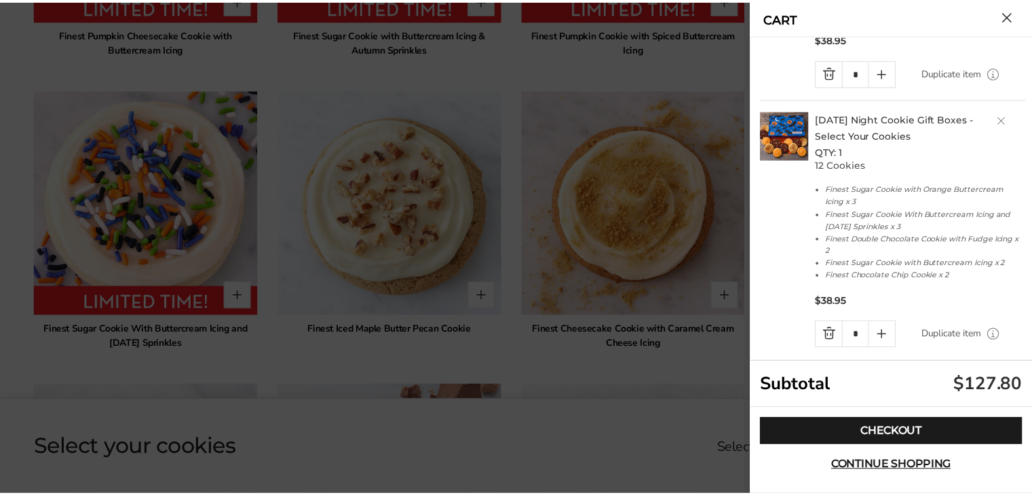
scroll to position [698, 0]
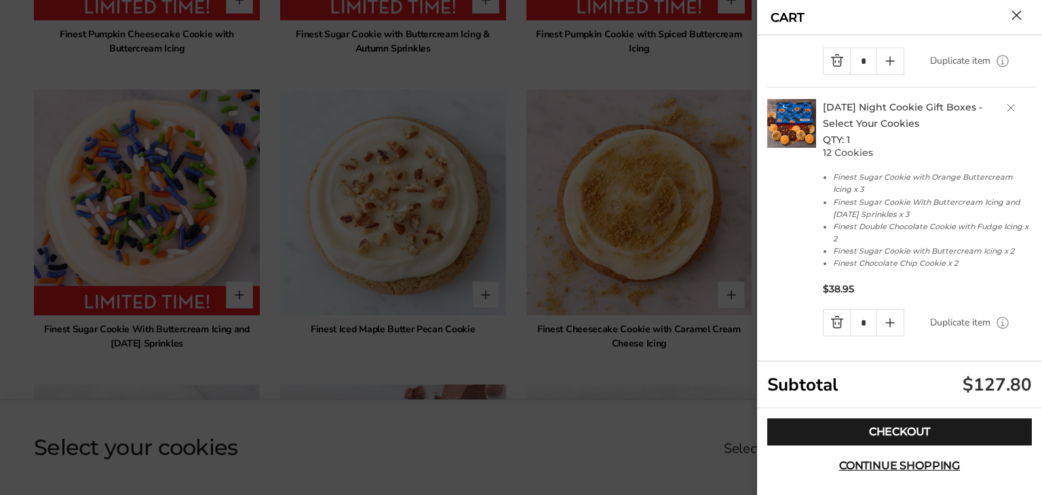
click at [1014, 20] on button "Close cart" at bounding box center [1016, 15] width 10 height 10
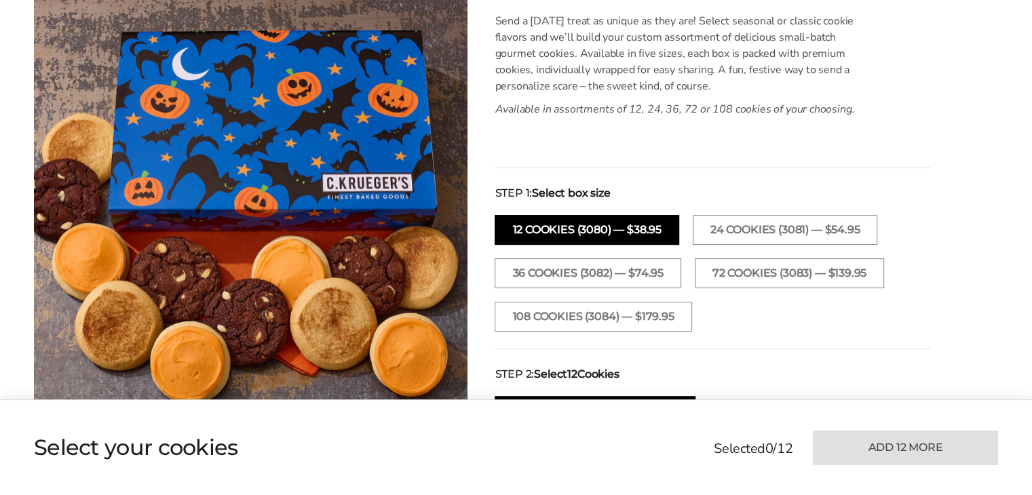
scroll to position [0, 0]
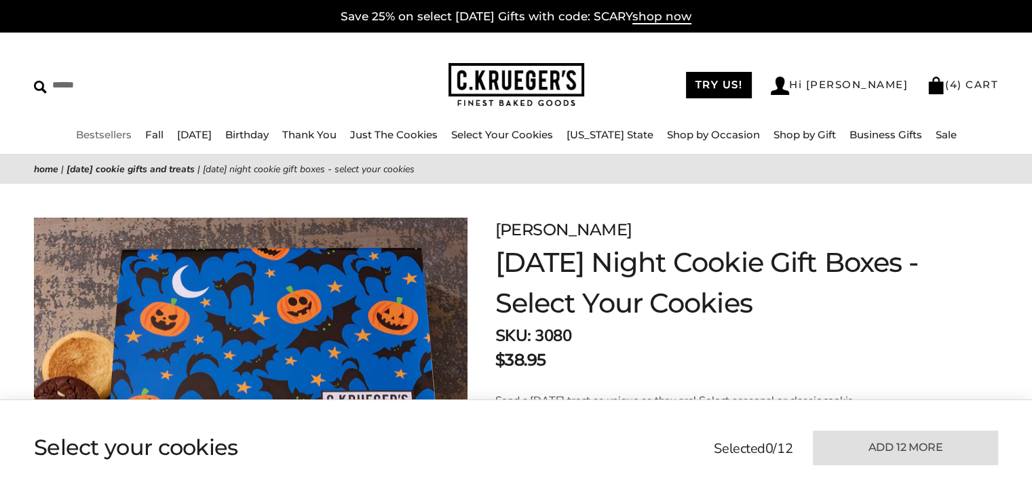
click at [100, 130] on link "Bestsellers" at bounding box center [104, 134] width 56 height 13
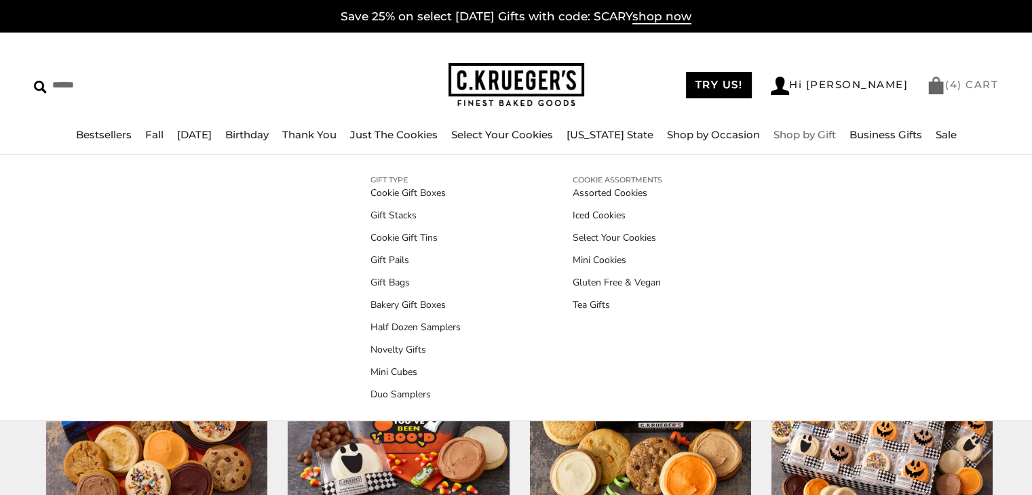
click at [965, 83] on link "( 4 ) CART" at bounding box center [962, 84] width 71 height 13
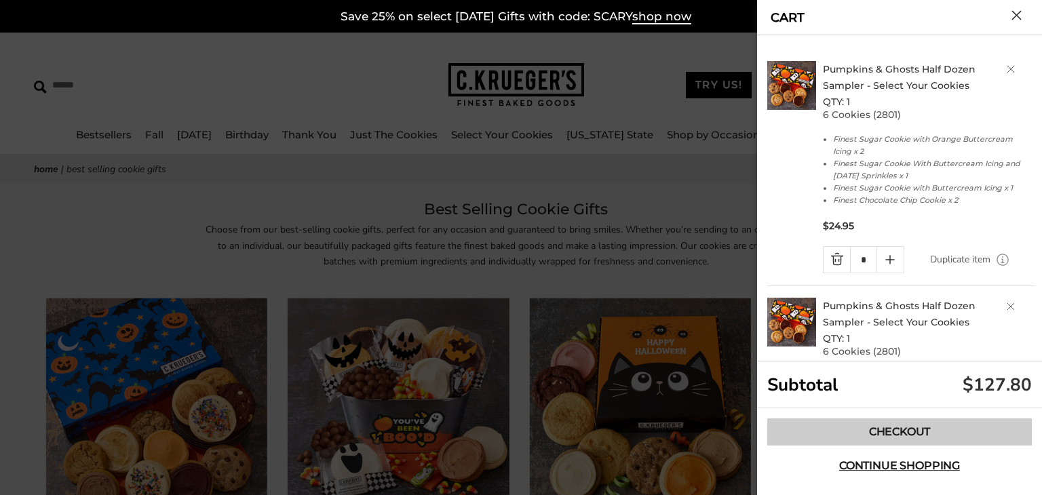
click at [893, 429] on link "Checkout" at bounding box center [899, 432] width 265 height 27
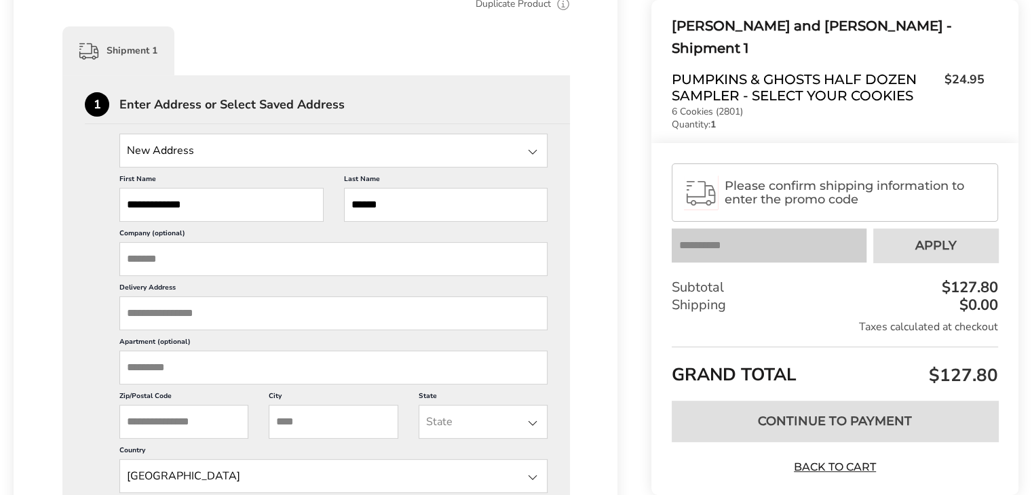
scroll to position [407, 0]
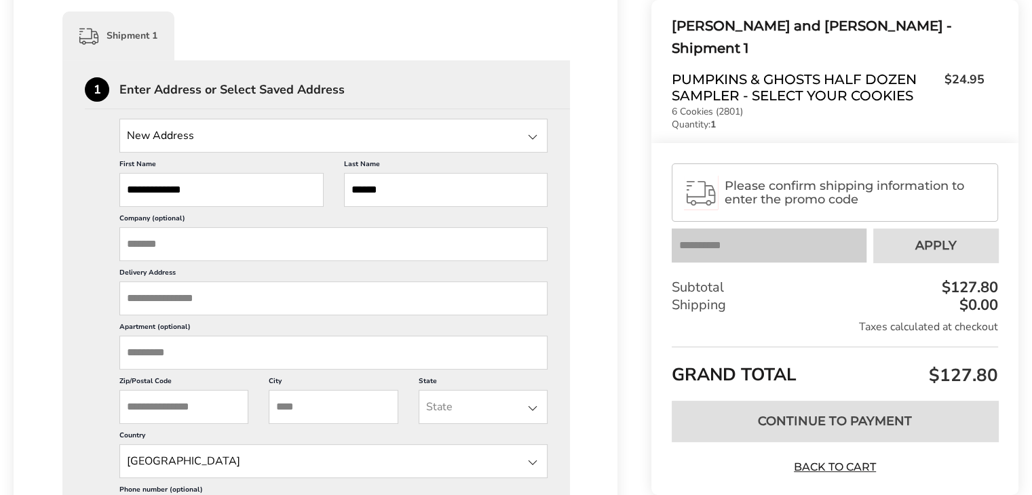
click at [532, 134] on div at bounding box center [532, 137] width 16 height 16
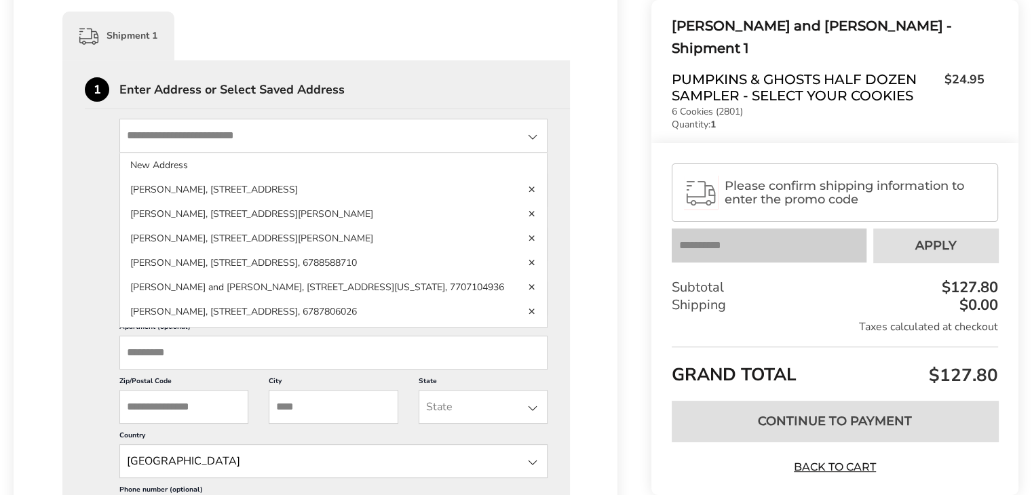
click at [459, 79] on div "1 Enter Address or Select Saved Address" at bounding box center [327, 93] width 485 height 32
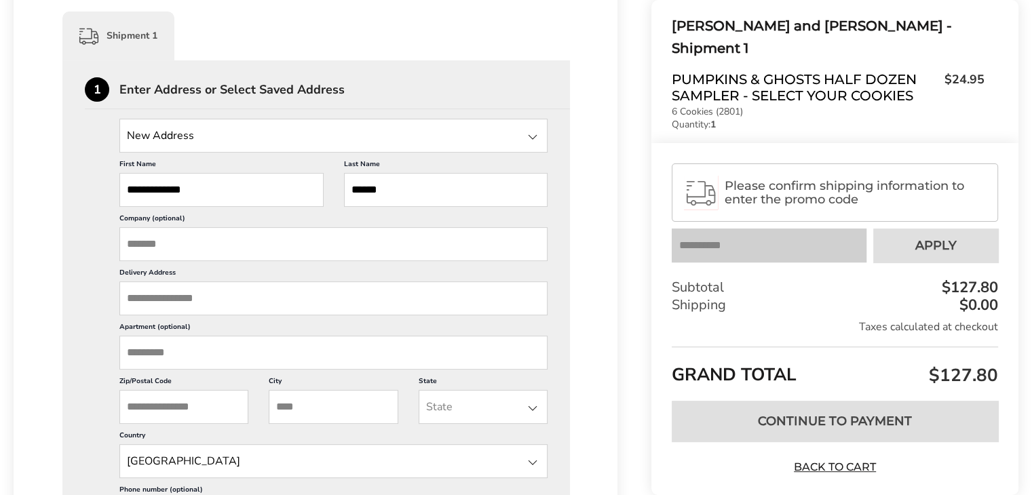
click at [144, 298] on input "Delivery Address" at bounding box center [333, 299] width 428 height 34
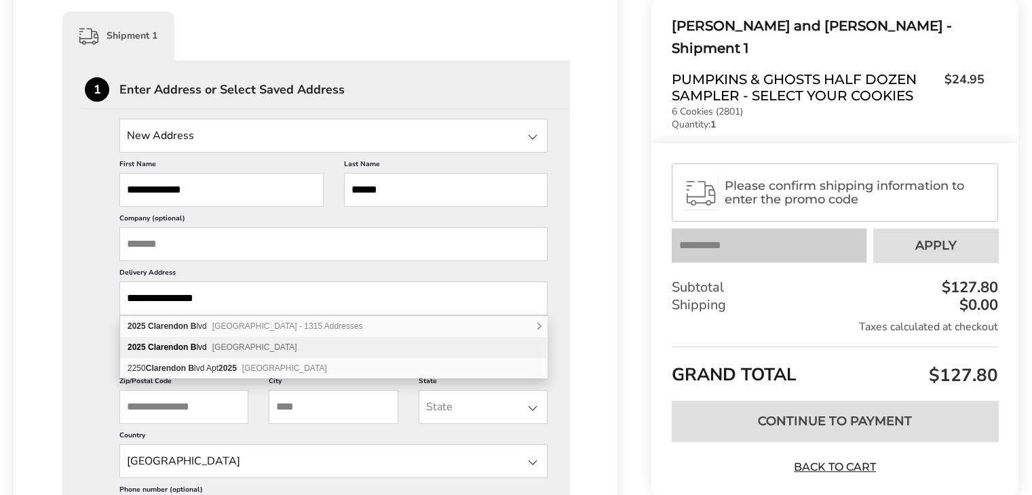
click at [185, 345] on b "Clarendon" at bounding box center [168, 347] width 40 height 9
type input "**********"
type input "*********"
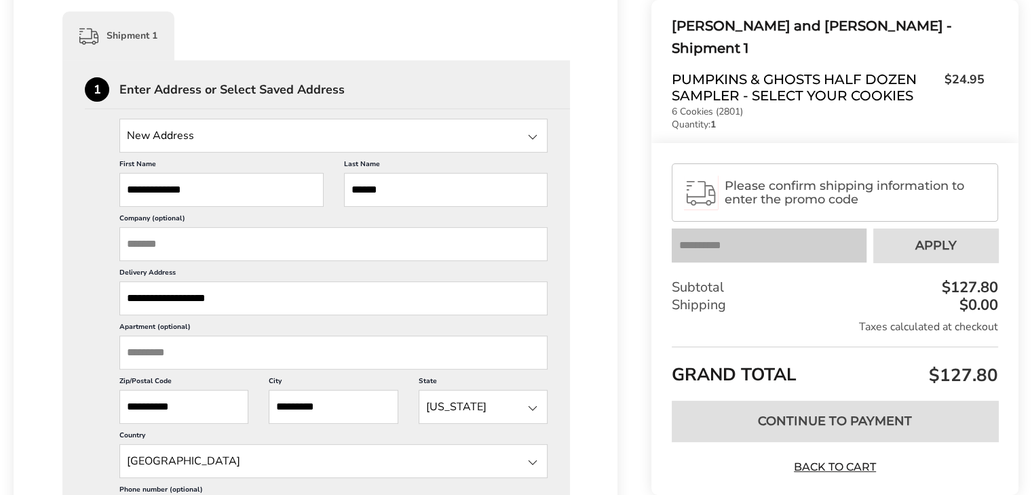
click at [195, 356] on input "Apartment (optional)" at bounding box center [333, 353] width 428 height 34
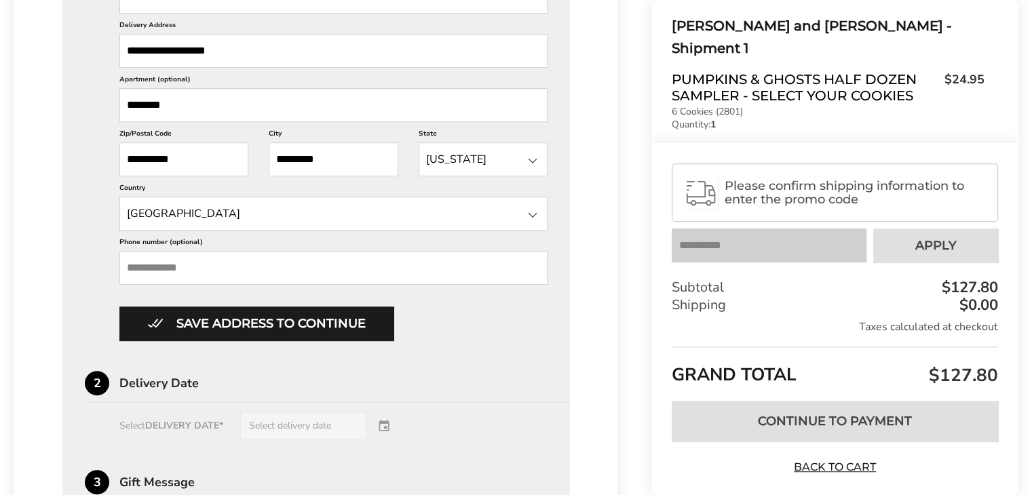
scroll to position [678, 0]
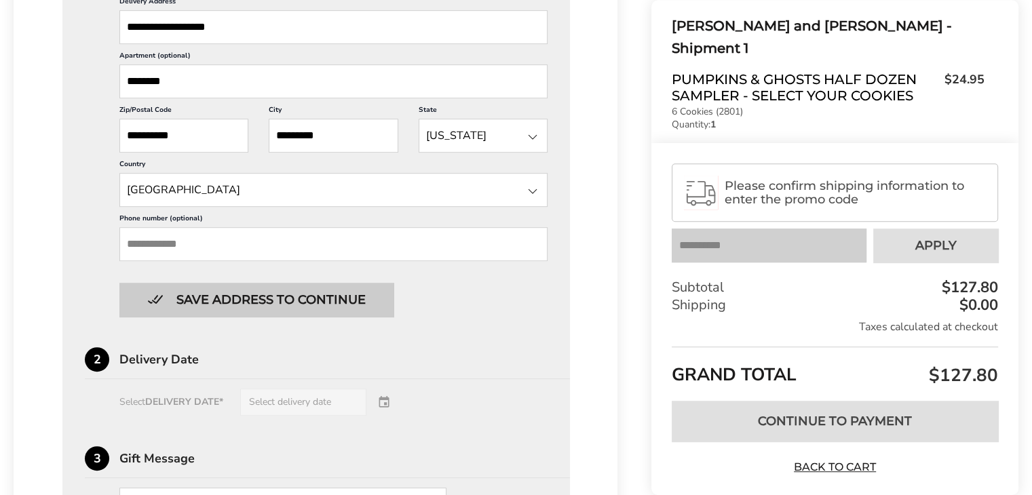
type input "********"
click at [269, 294] on button "Save address to continue" at bounding box center [256, 300] width 274 height 34
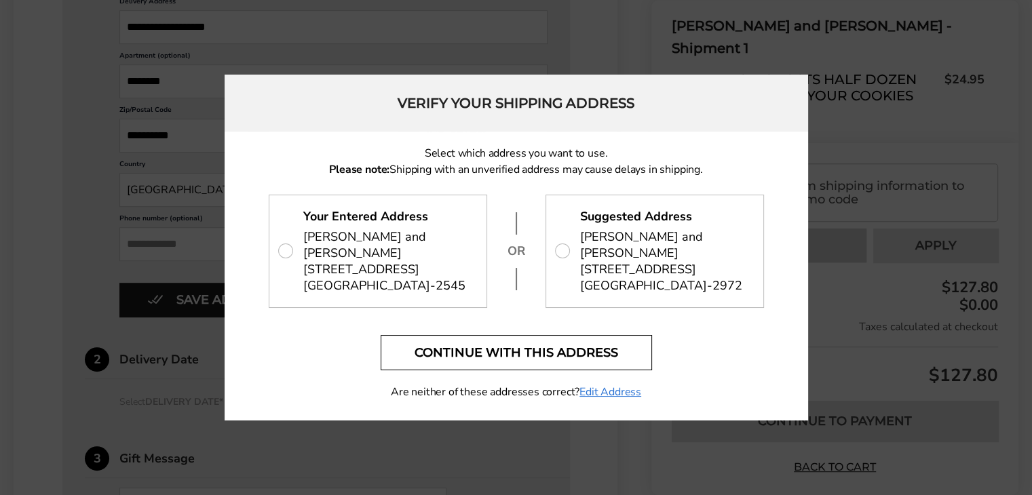
click at [541, 351] on button "Continue with this address" at bounding box center [516, 352] width 271 height 35
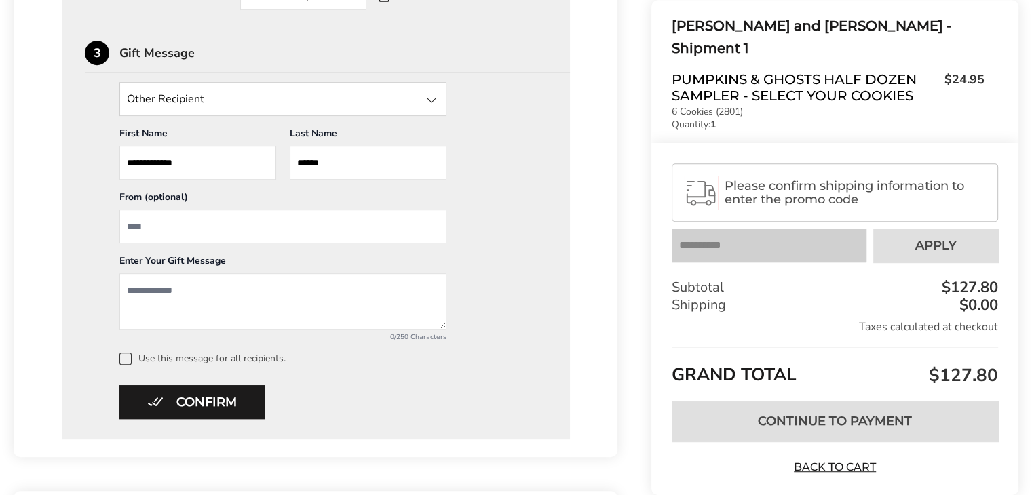
click at [229, 293] on textarea "Add a message" at bounding box center [282, 301] width 327 height 56
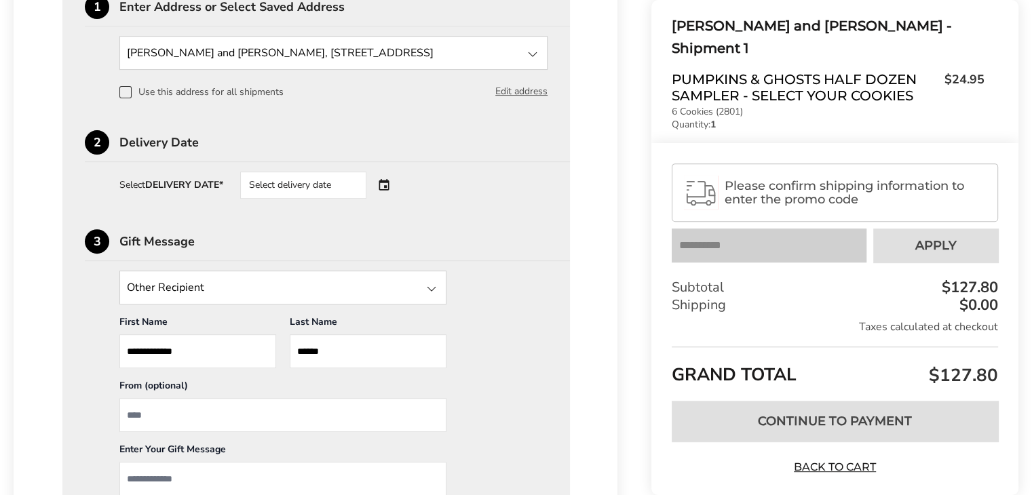
scroll to position [475, 0]
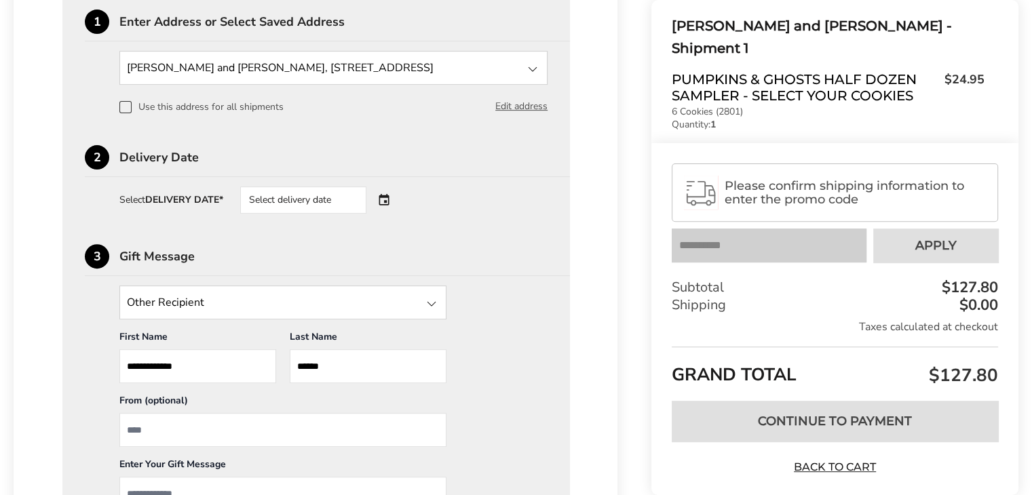
click at [387, 198] on div "Select delivery date" at bounding box center [322, 200] width 164 height 27
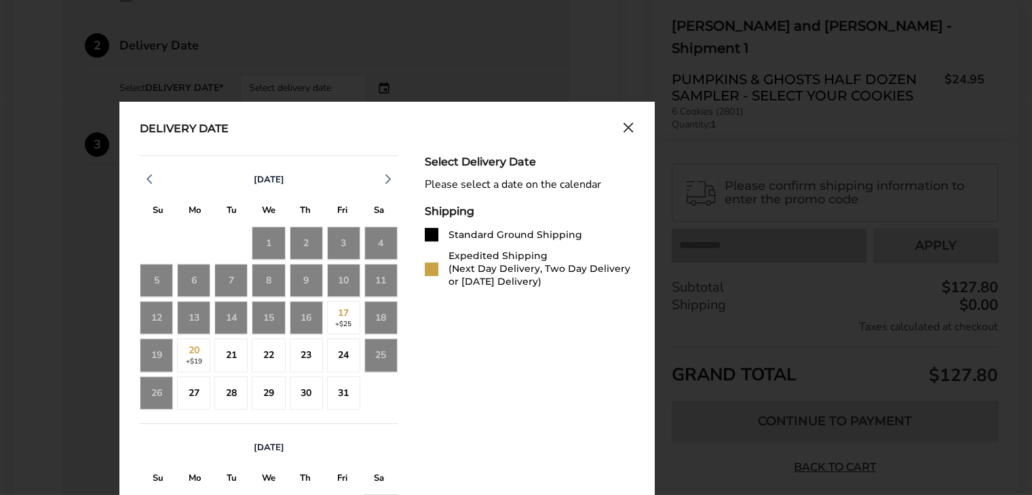
scroll to position [611, 0]
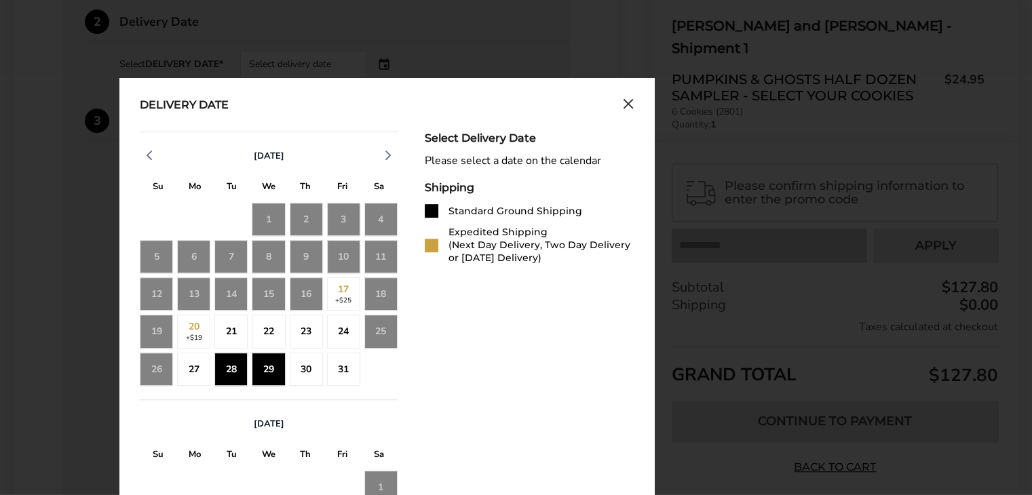
click at [262, 367] on div "29" at bounding box center [268, 369] width 33 height 33
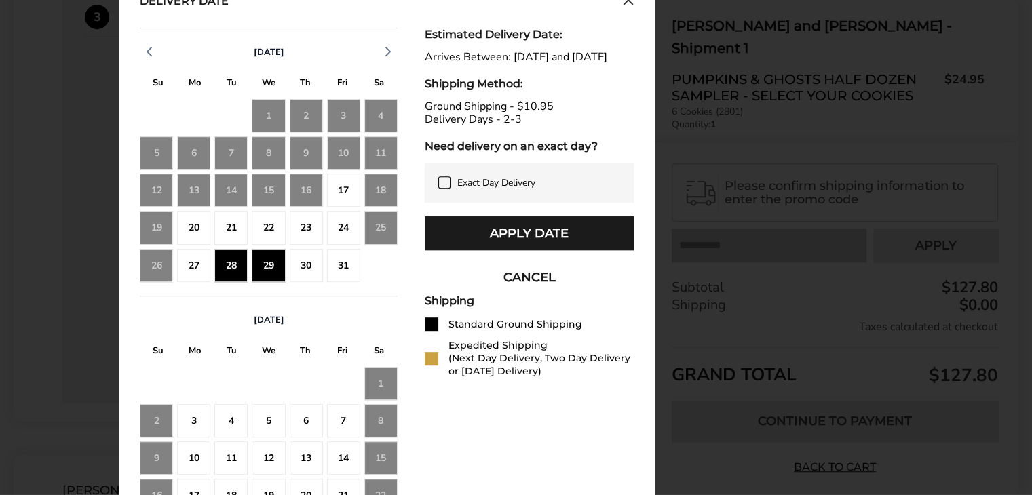
scroll to position [746, 0]
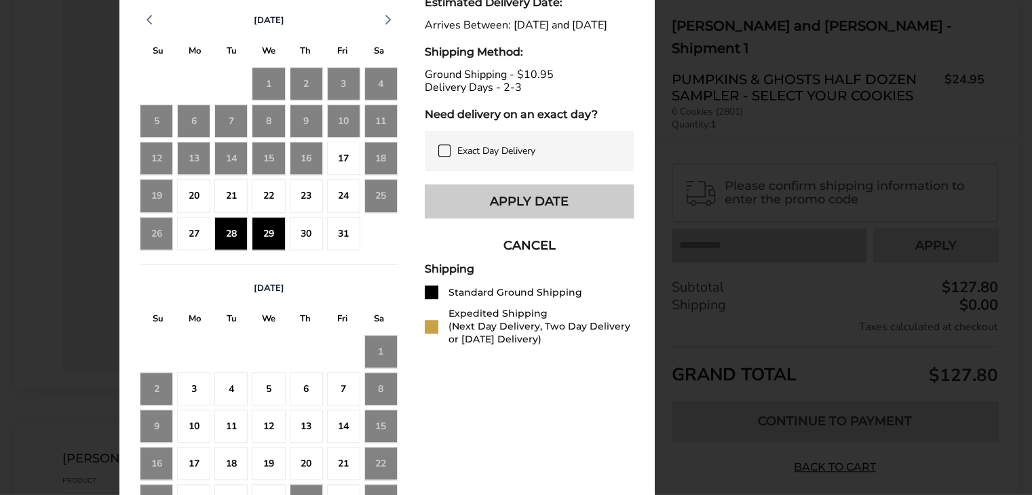
click at [551, 214] on button "Apply Date" at bounding box center [529, 202] width 209 height 34
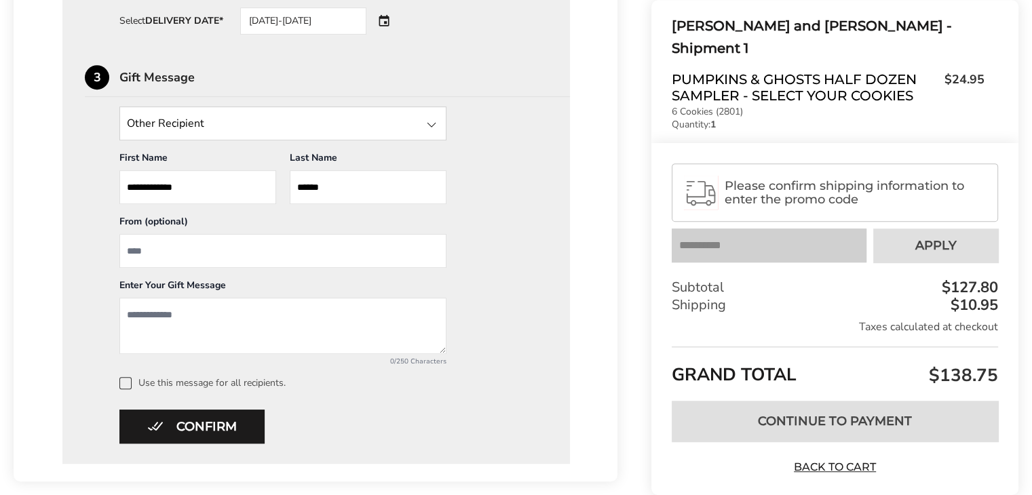
scroll to position [678, 0]
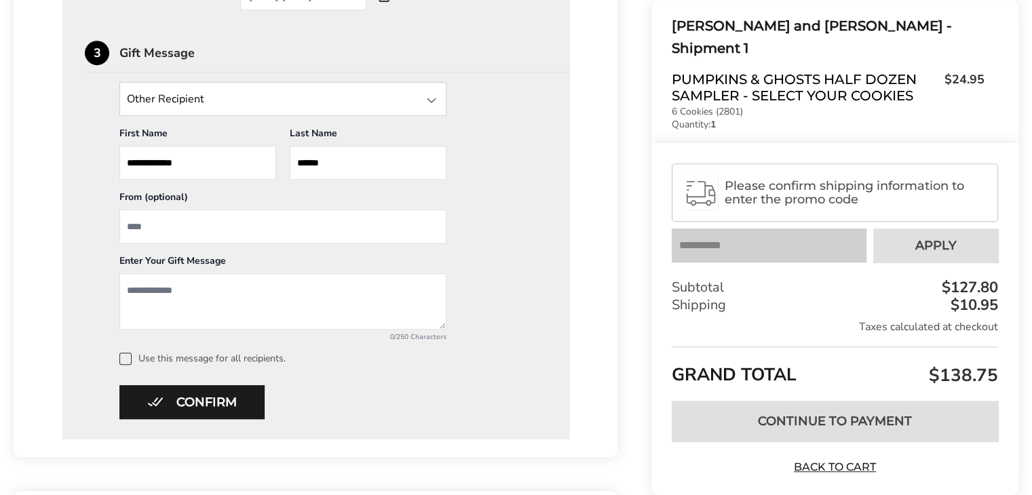
click at [256, 294] on textarea "Add a message" at bounding box center [282, 301] width 327 height 56
type textarea "**********"
click at [128, 361] on span at bounding box center [125, 359] width 12 height 12
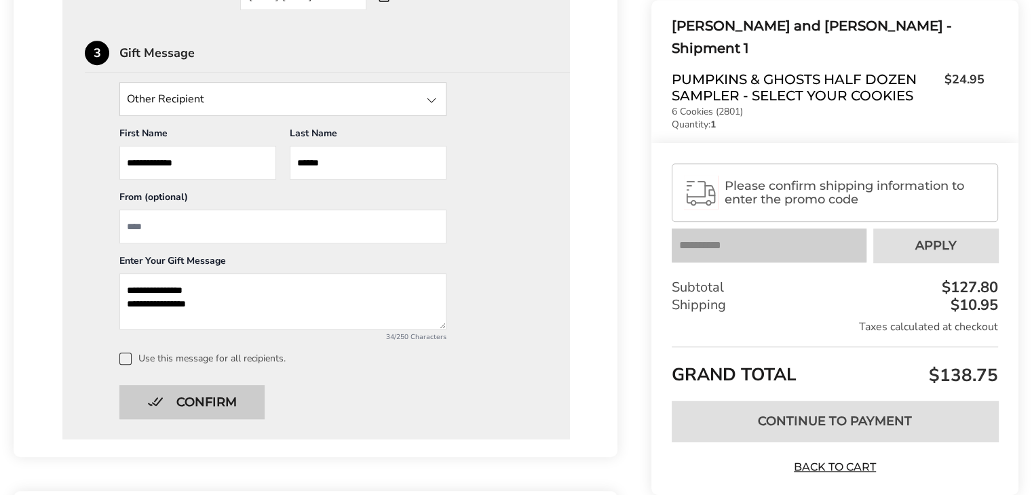
click at [183, 402] on button "Confirm" at bounding box center [191, 402] width 145 height 34
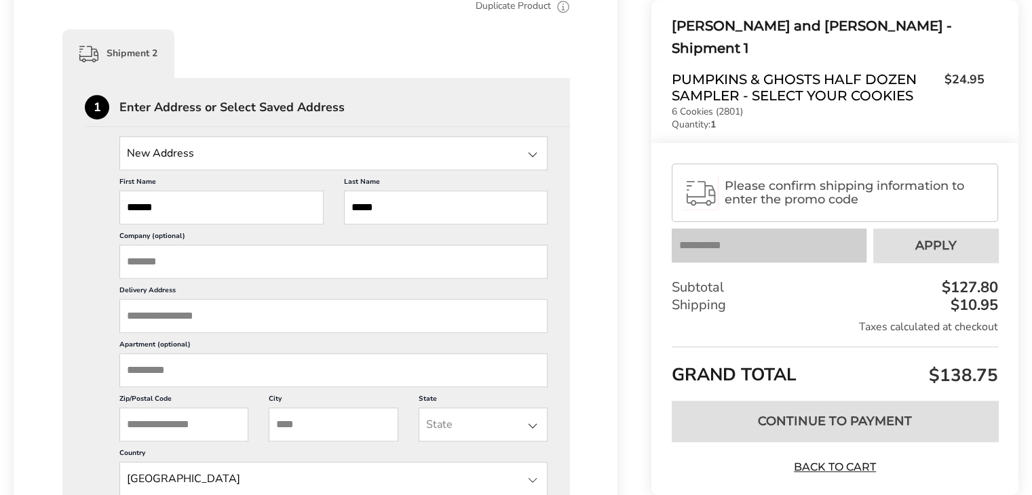
scroll to position [746, 0]
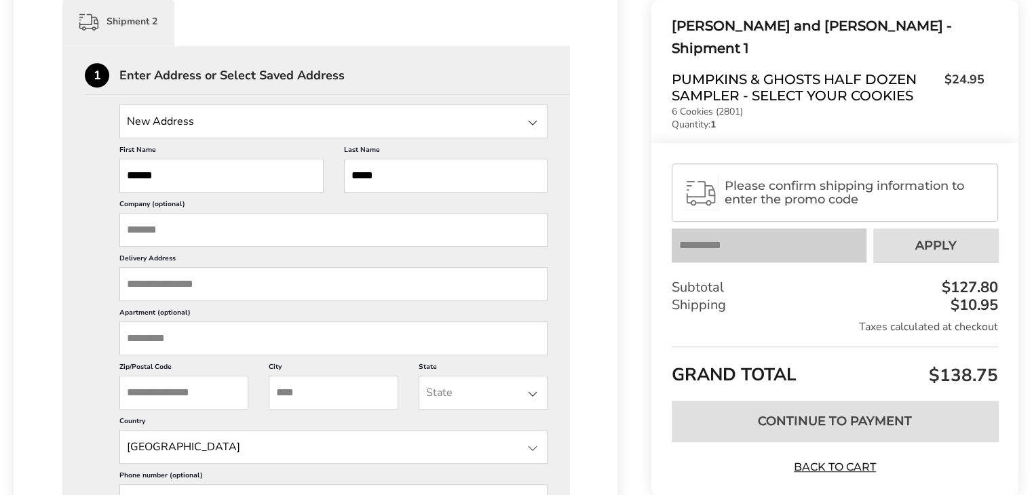
click at [259, 294] on input "Delivery Address" at bounding box center [333, 284] width 428 height 34
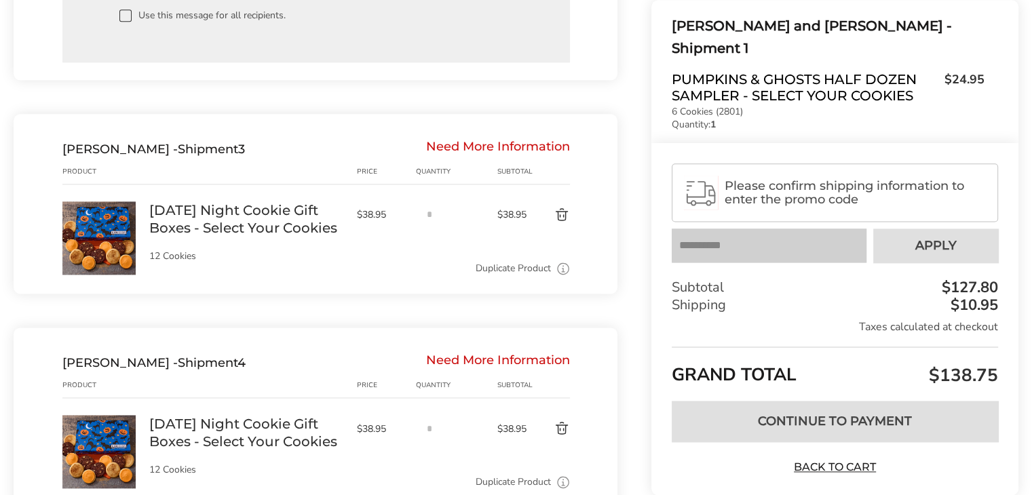
scroll to position [1764, 0]
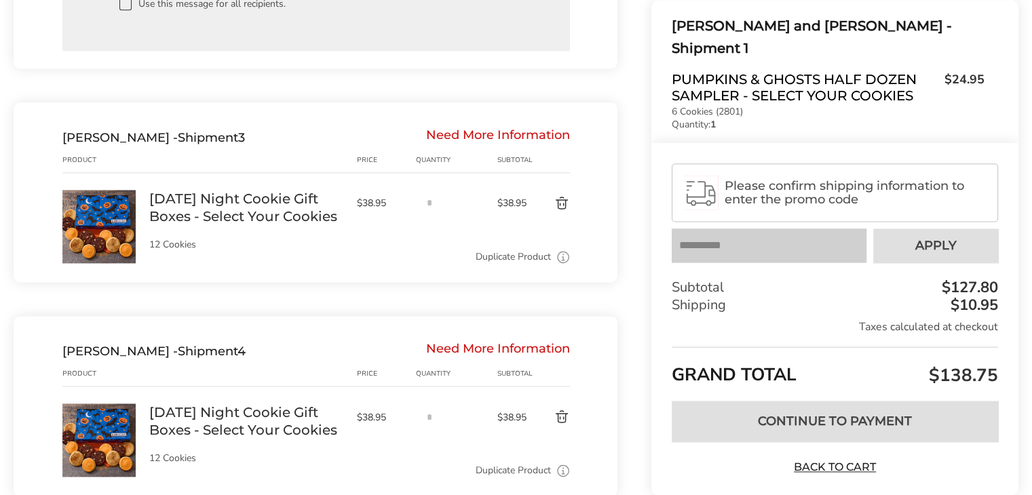
click at [456, 139] on div "Need More Information" at bounding box center [498, 137] width 144 height 15
click at [114, 141] on span "Courtney Smith -" at bounding box center [119, 137] width 115 height 15
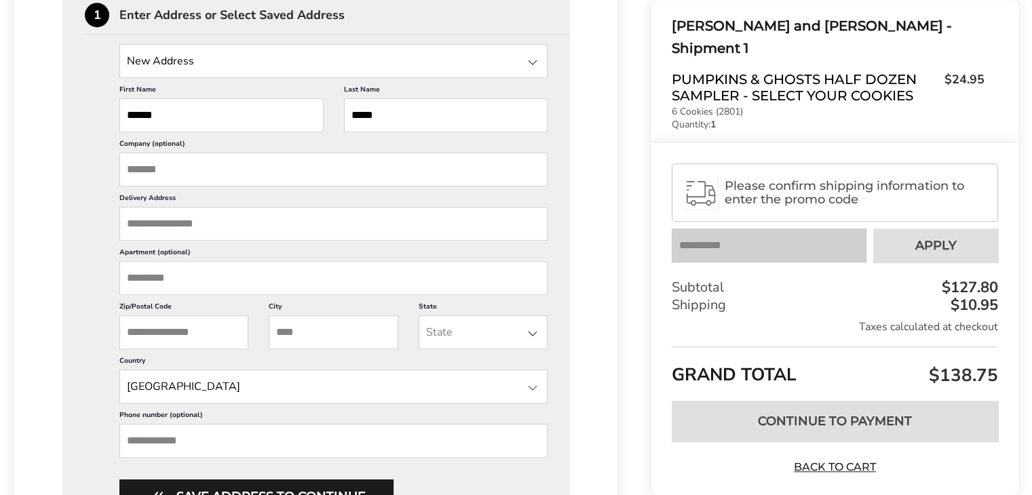
scroll to position [814, 0]
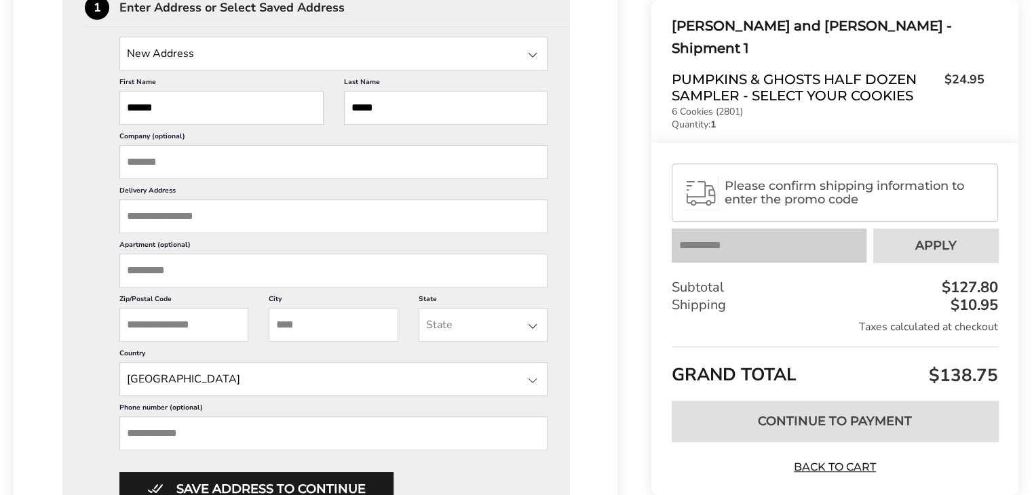
click at [144, 221] on input "Delivery Address" at bounding box center [333, 216] width 428 height 34
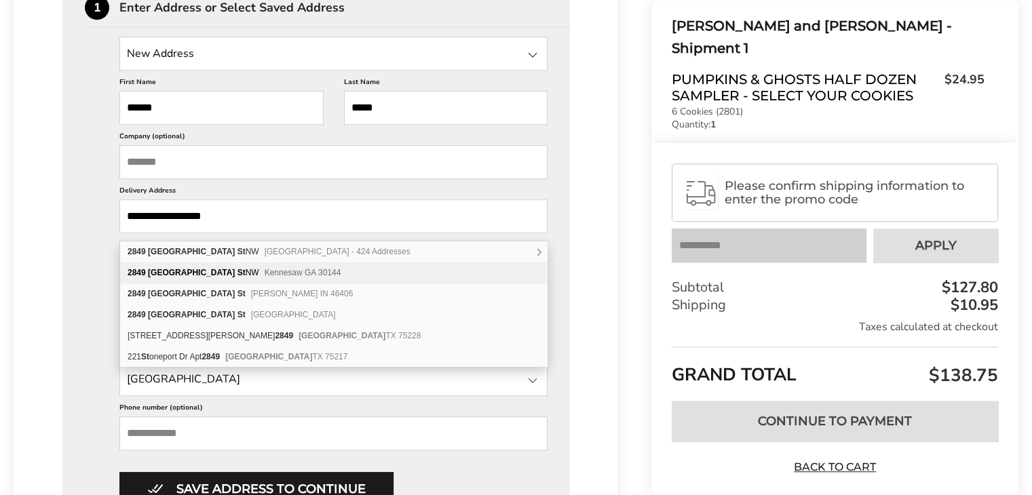
click at [237, 275] on b "St" at bounding box center [241, 272] width 8 height 9
type input "**********"
type input "********"
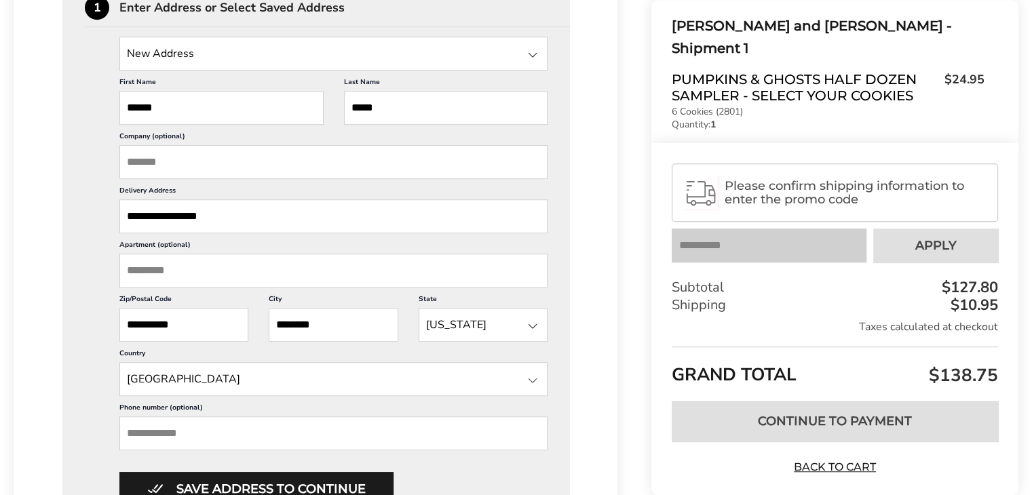
click at [171, 273] on input "Apartment (optional)" at bounding box center [333, 271] width 428 height 34
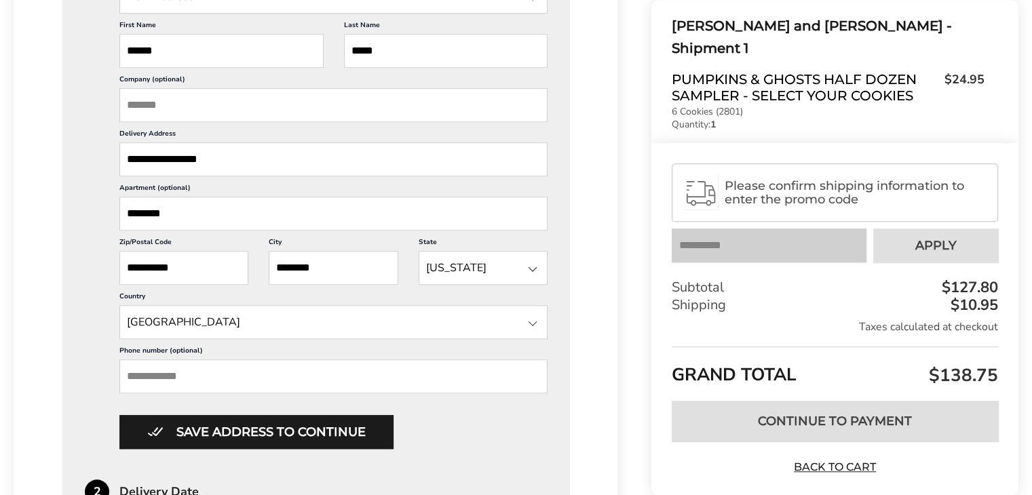
scroll to position [950, 0]
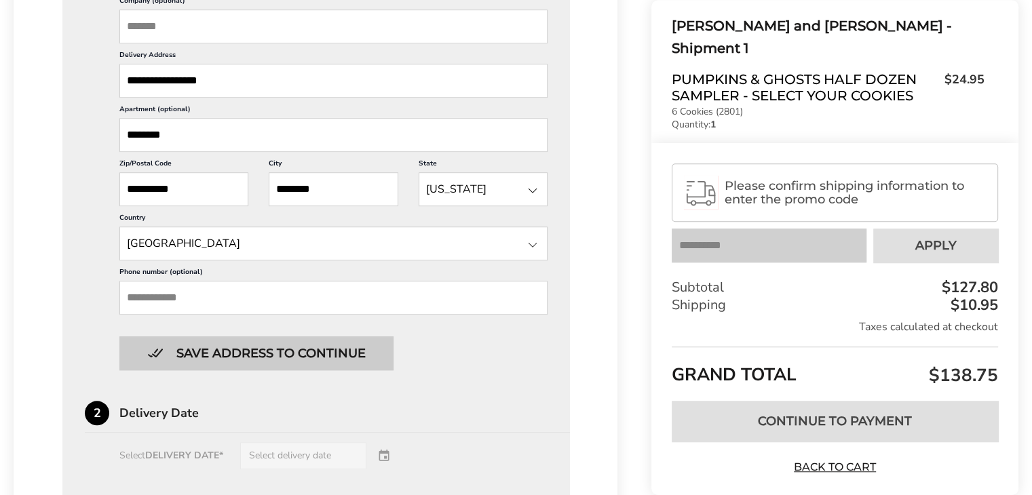
type input "********"
click at [226, 364] on button "Save address to continue" at bounding box center [256, 353] width 274 height 34
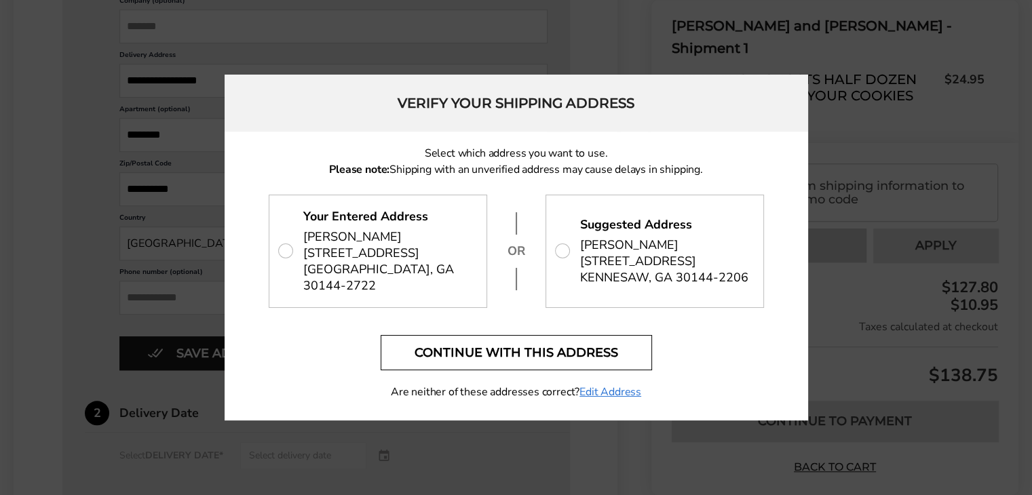
click at [516, 353] on button "Continue with this address" at bounding box center [516, 352] width 271 height 35
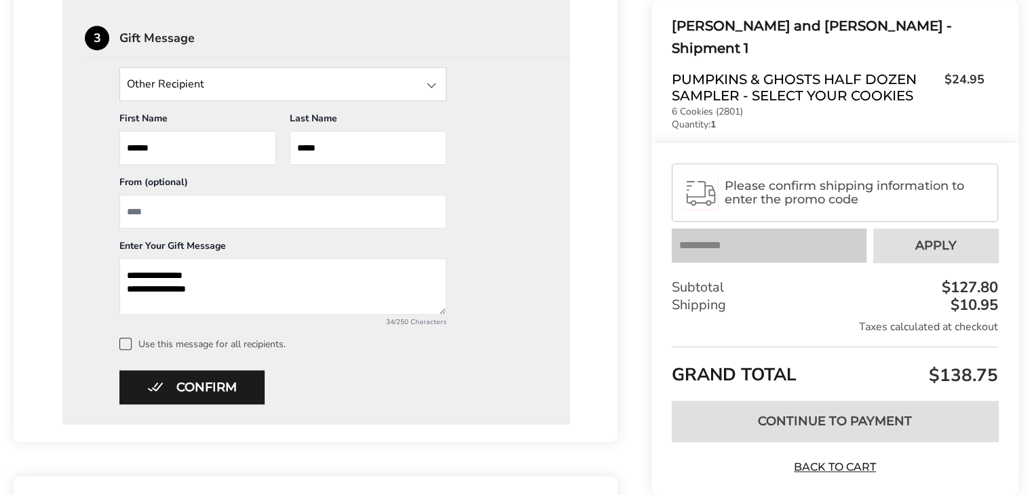
scroll to position [1085, 0]
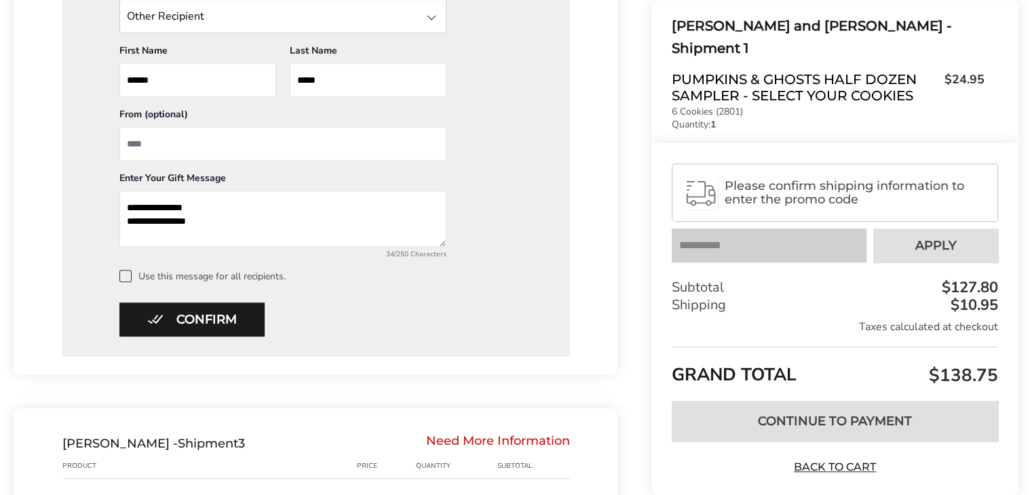
click at [128, 282] on span at bounding box center [125, 276] width 12 height 12
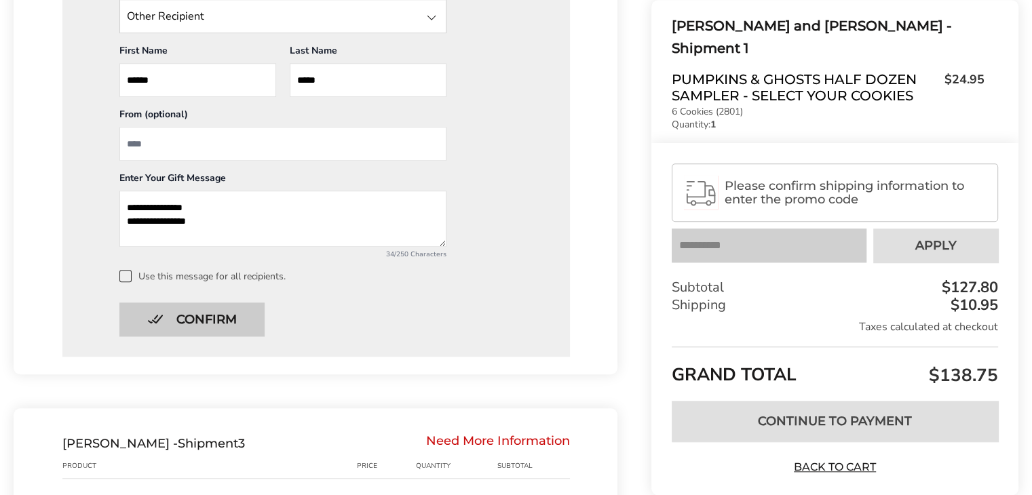
click at [237, 330] on button "Confirm" at bounding box center [191, 320] width 145 height 34
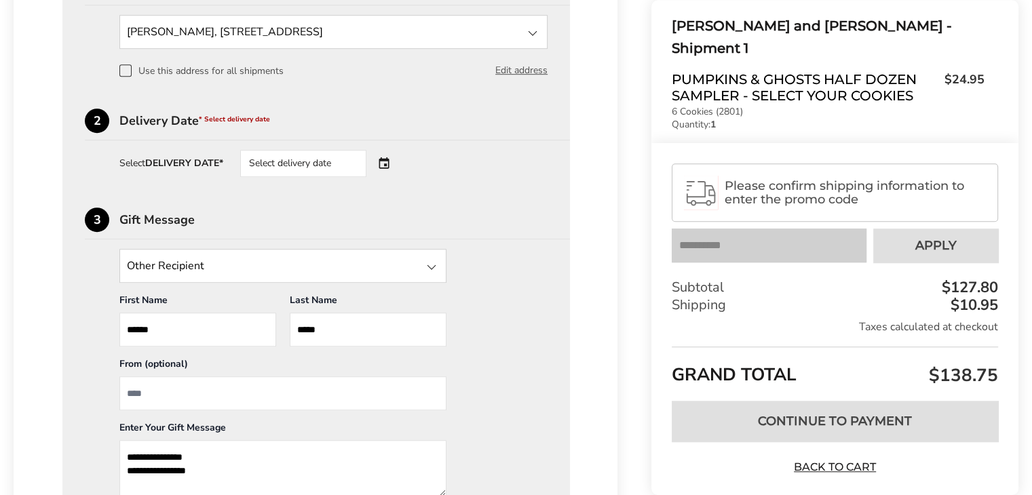
scroll to position [746, 0]
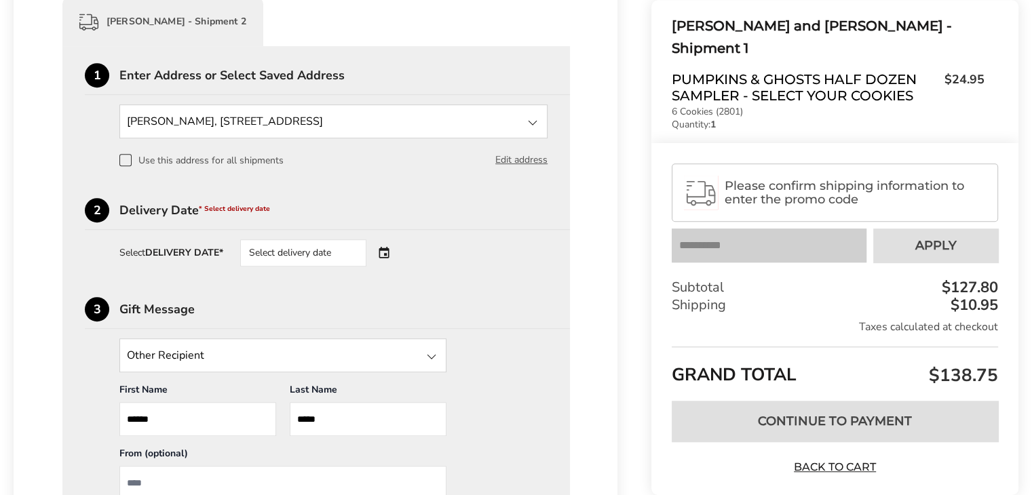
click at [384, 258] on div "Select delivery date" at bounding box center [322, 252] width 164 height 27
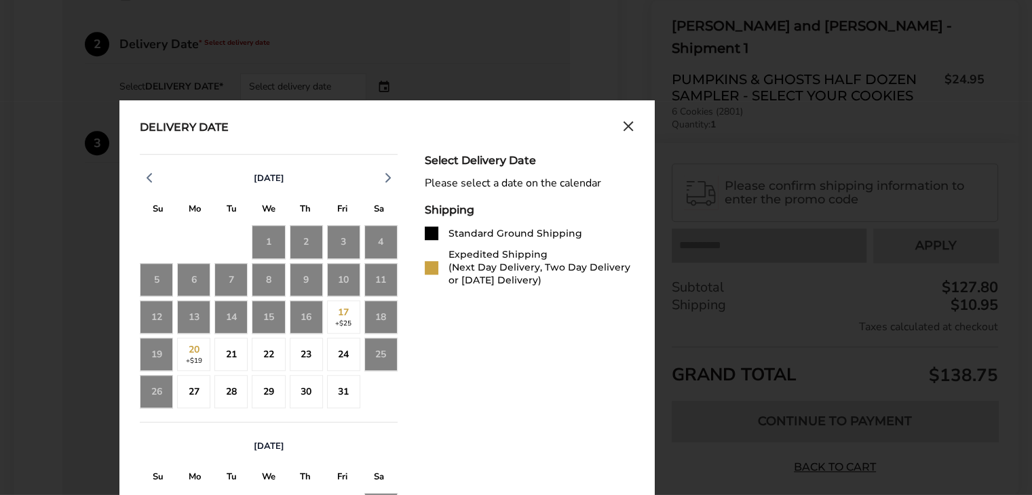
scroll to position [1018, 0]
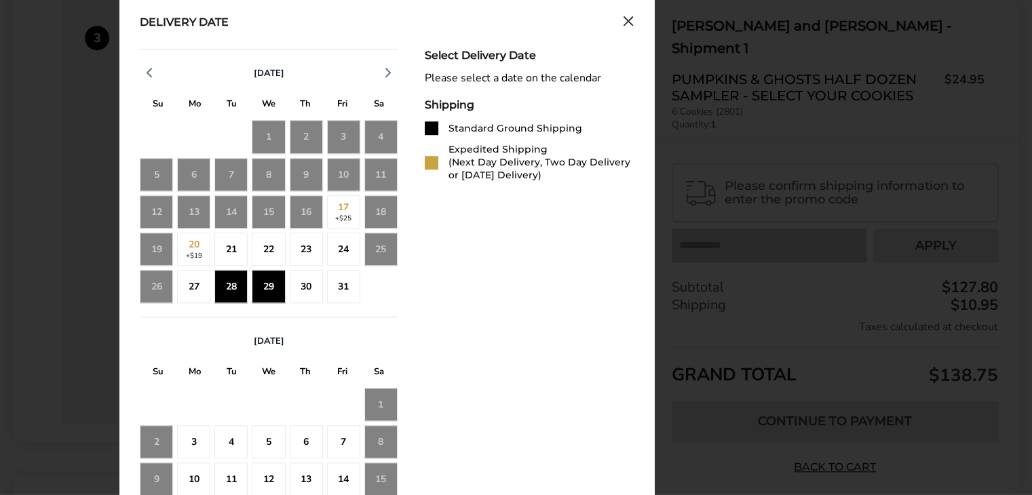
click at [271, 295] on div "29" at bounding box center [268, 286] width 33 height 33
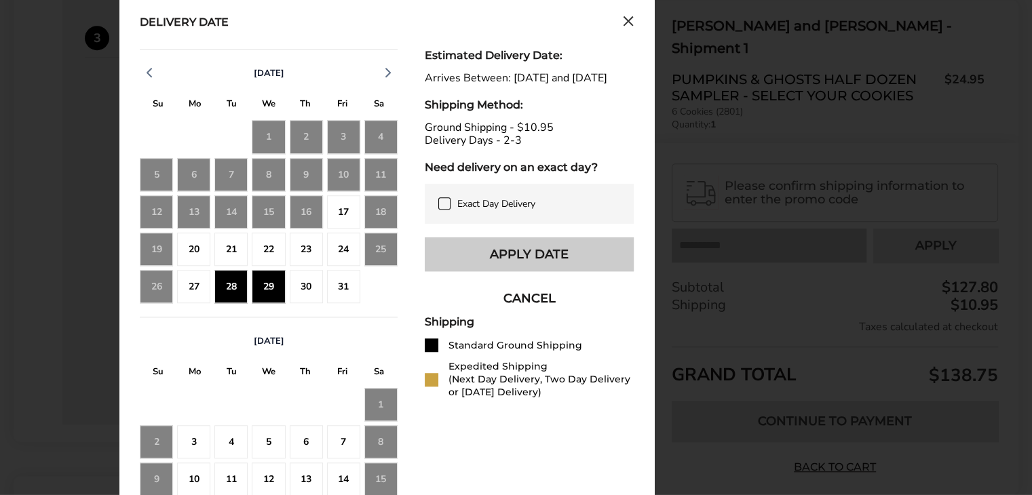
click at [524, 271] on button "Apply Date" at bounding box center [529, 254] width 209 height 34
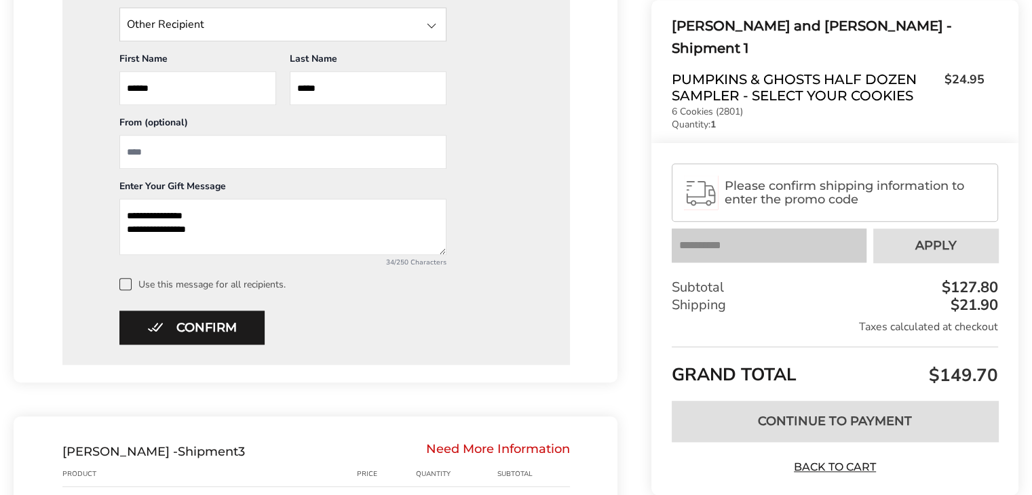
scroll to position [1085, 0]
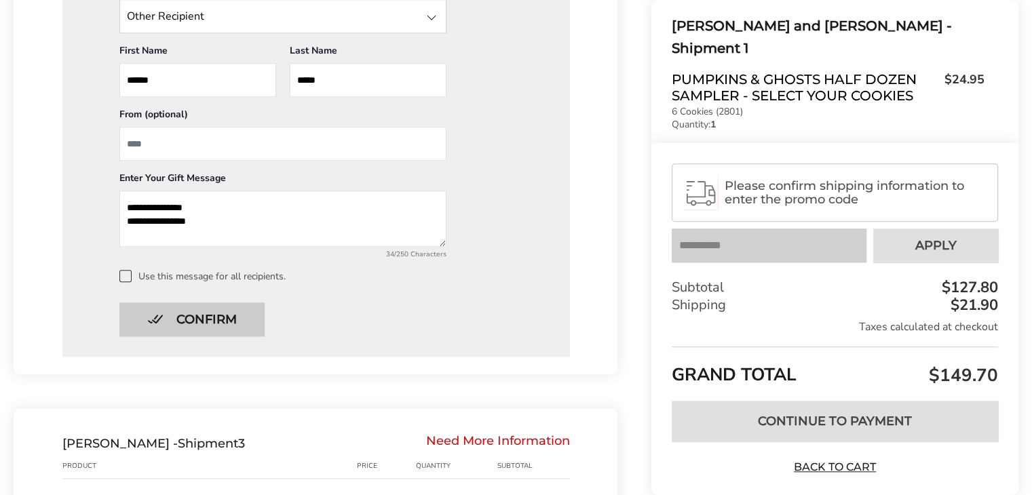
click at [212, 328] on button "Confirm" at bounding box center [191, 320] width 145 height 34
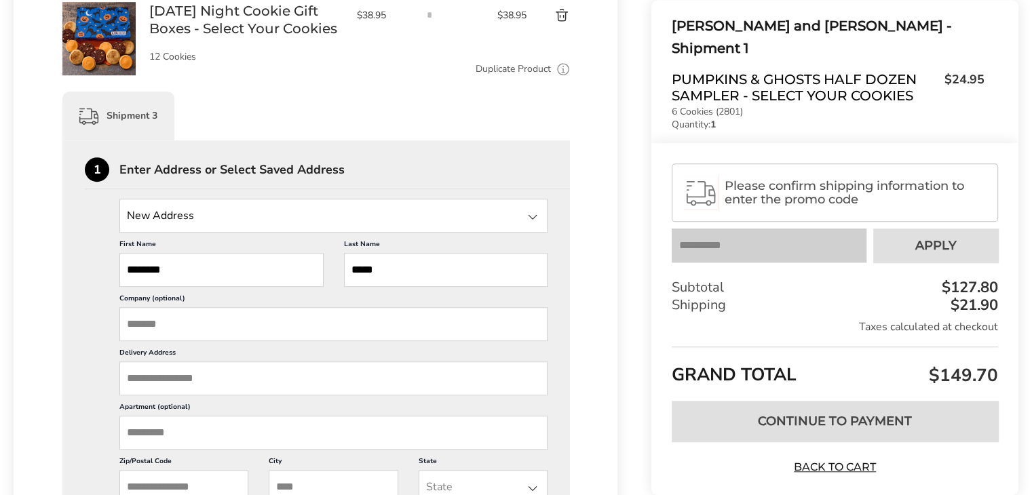
scroll to position [980, 0]
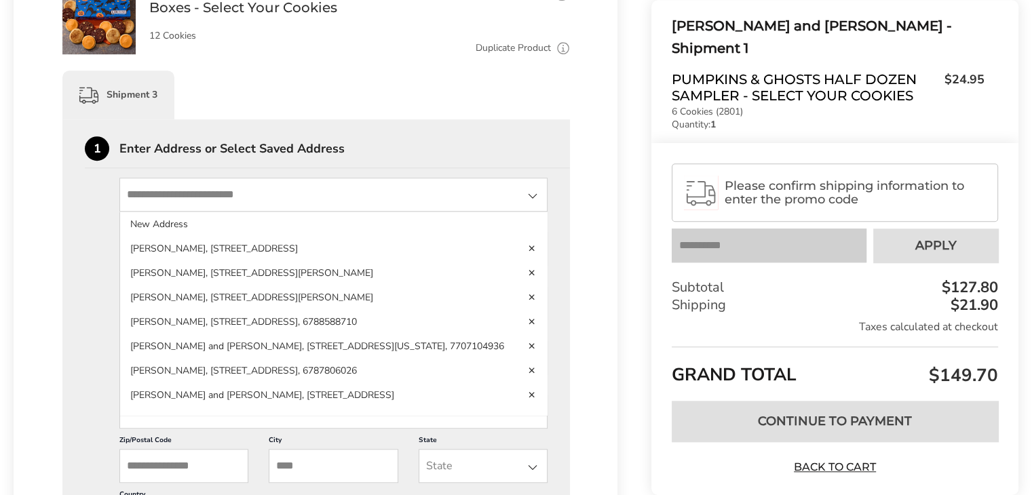
click at [522, 212] on input "State" at bounding box center [333, 195] width 428 height 34
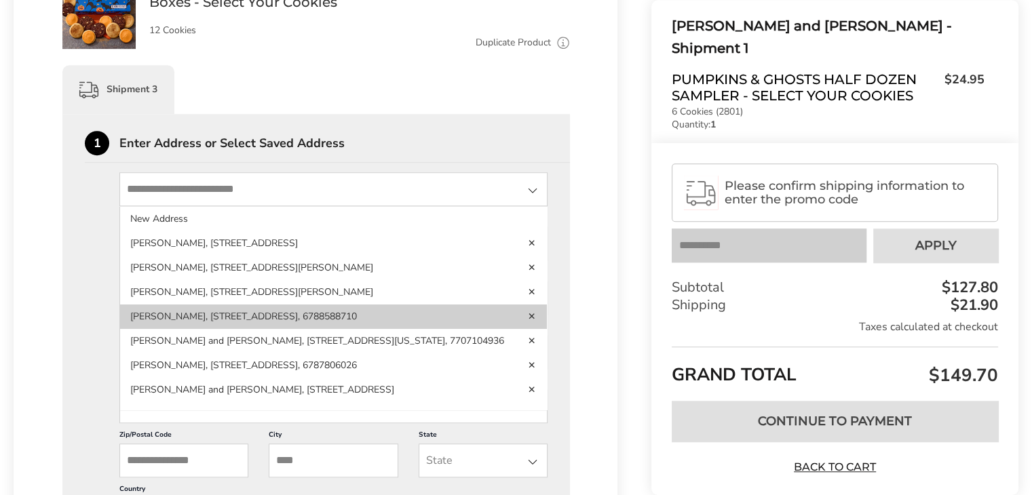
scroll to position [912, 0]
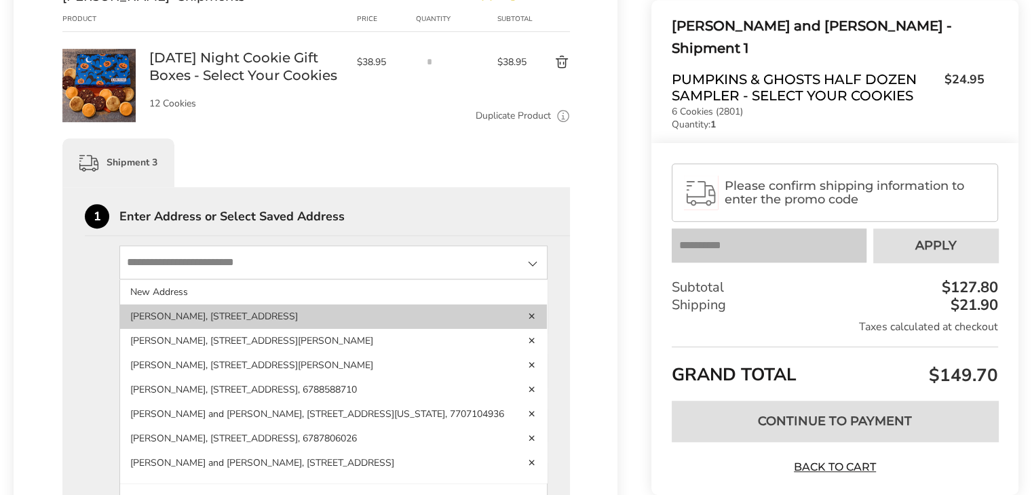
click at [528, 321] on link "Delete address" at bounding box center [532, 315] width 9 height 9
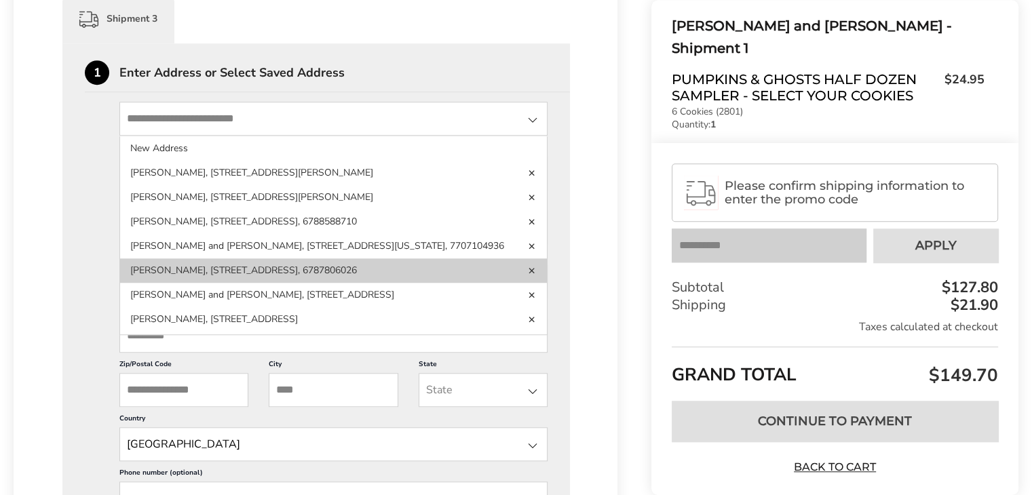
scroll to position [1085, 0]
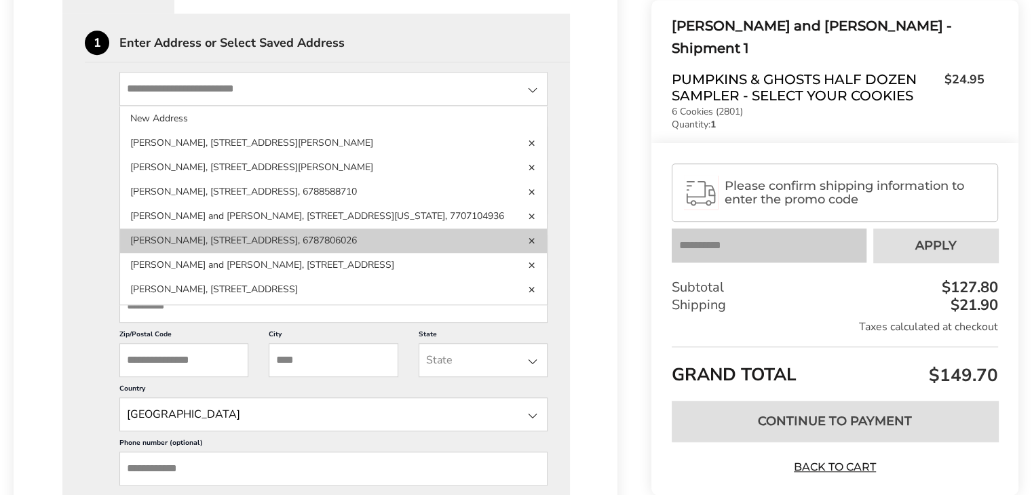
click at [528, 245] on link "Delete address" at bounding box center [532, 239] width 9 height 9
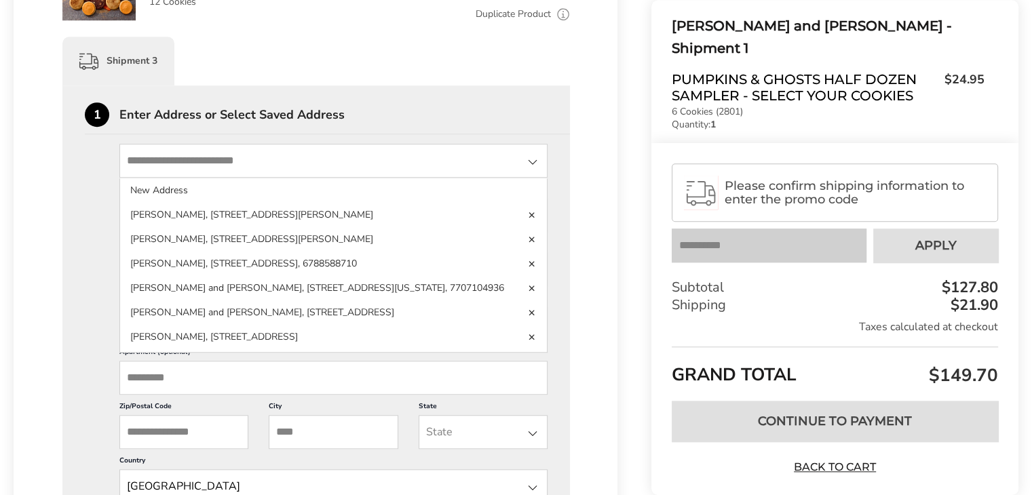
scroll to position [1018, 0]
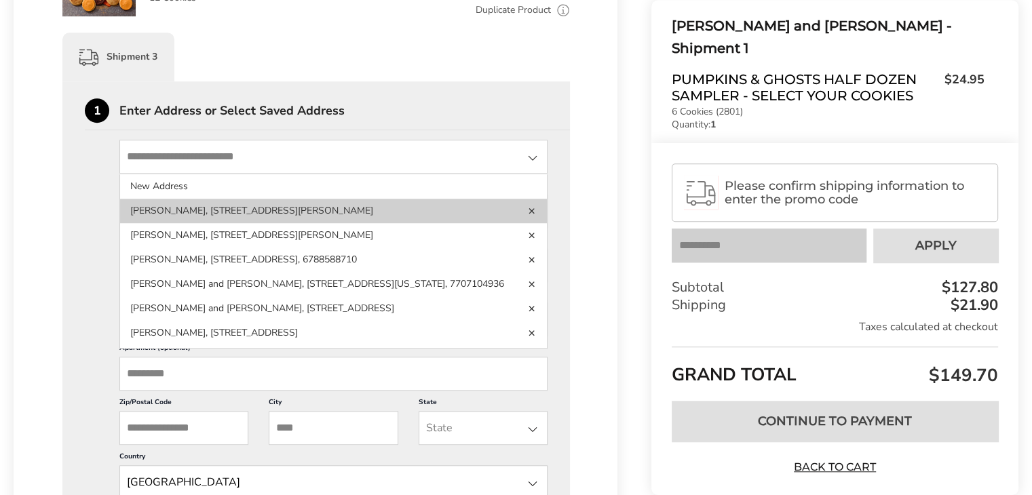
click at [528, 215] on link "Delete address" at bounding box center [532, 210] width 9 height 9
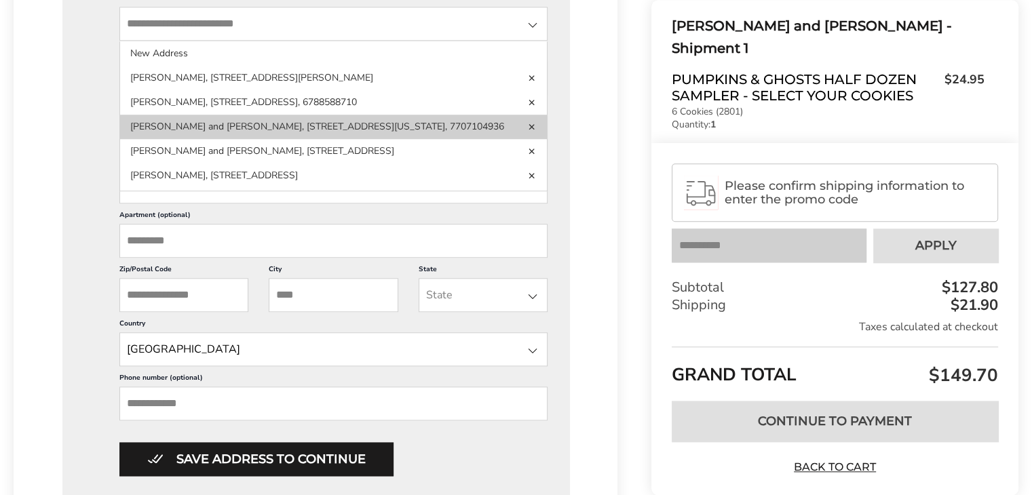
scroll to position [1153, 0]
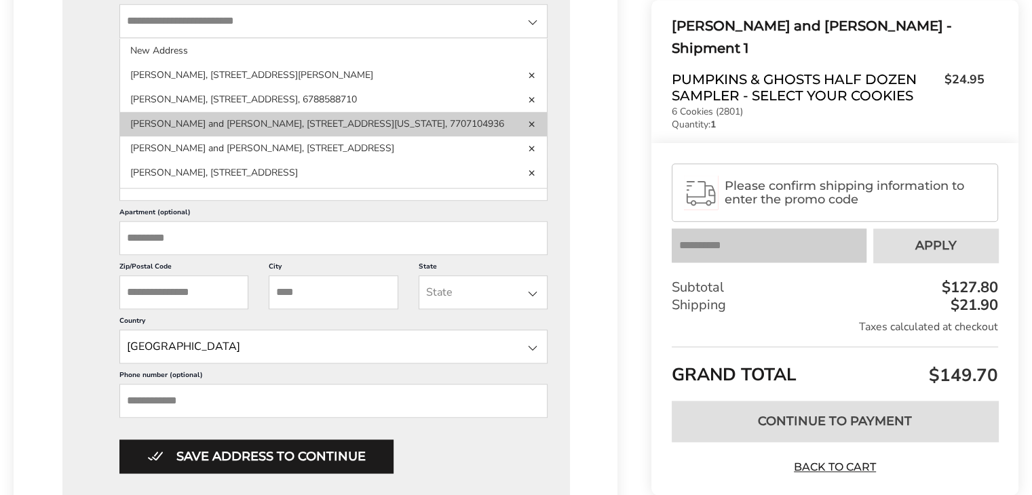
click at [528, 128] on link "Delete address" at bounding box center [532, 123] width 9 height 9
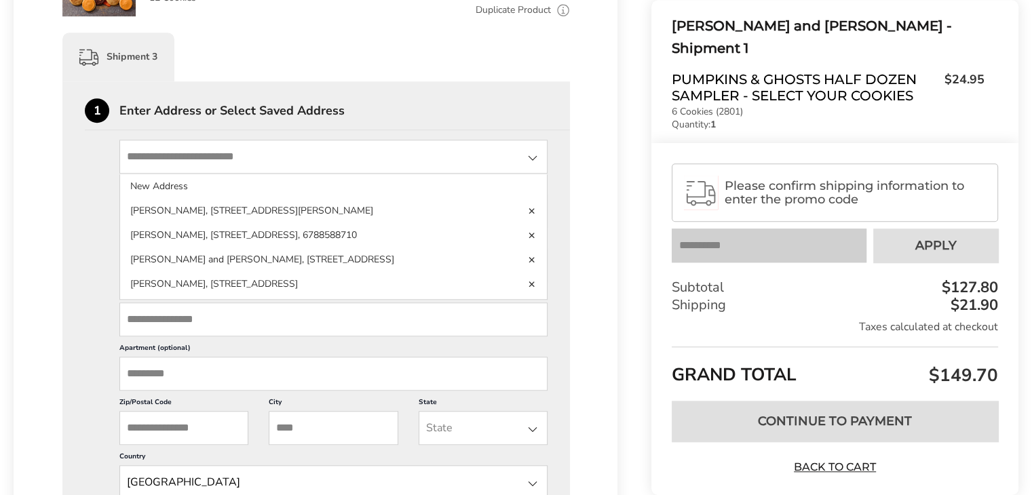
scroll to position [1085, 0]
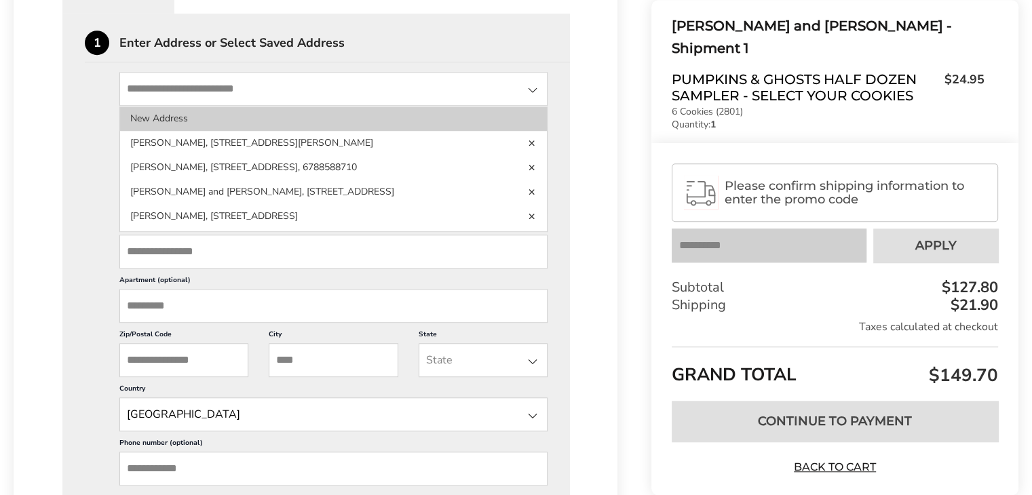
click at [165, 131] on li "New Address" at bounding box center [333, 119] width 427 height 24
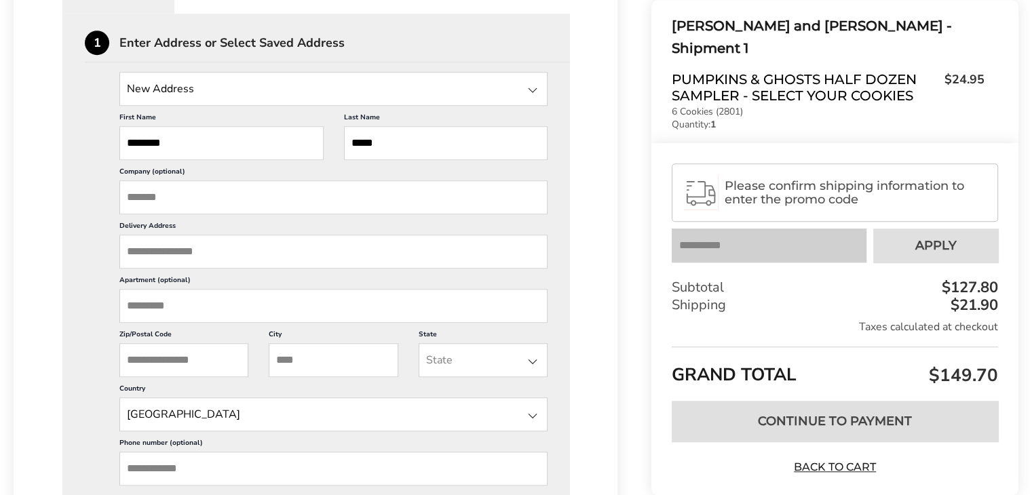
click at [174, 269] on input "Delivery Address" at bounding box center [333, 252] width 428 height 34
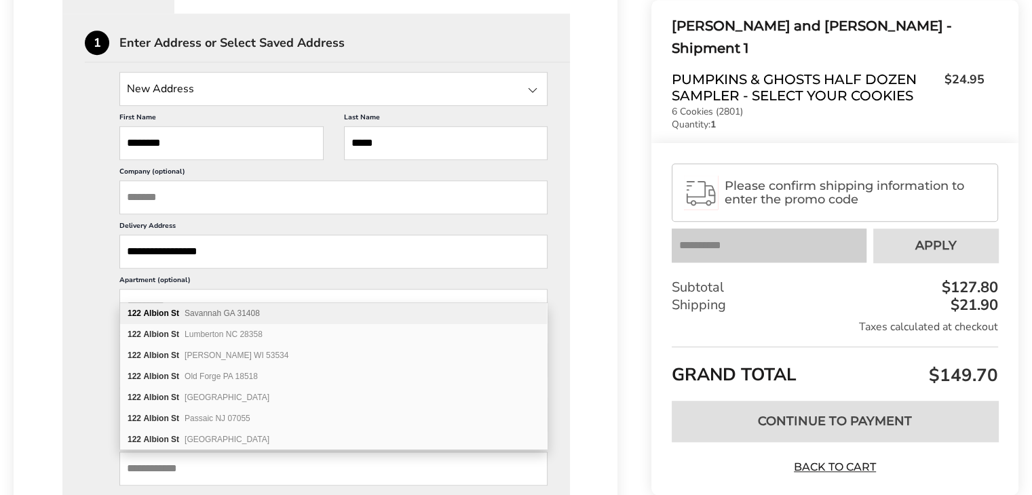
type input "**********"
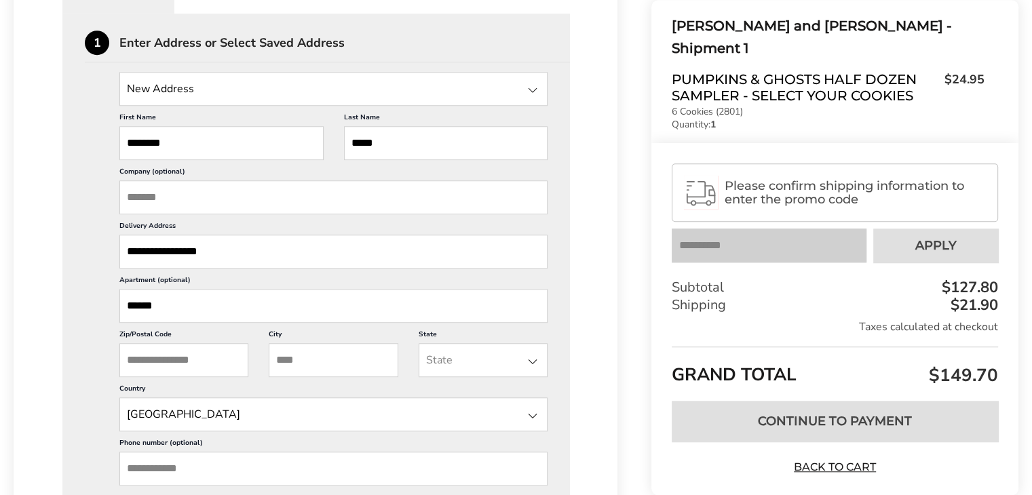
type input "******"
type input "*****"
type input "**********"
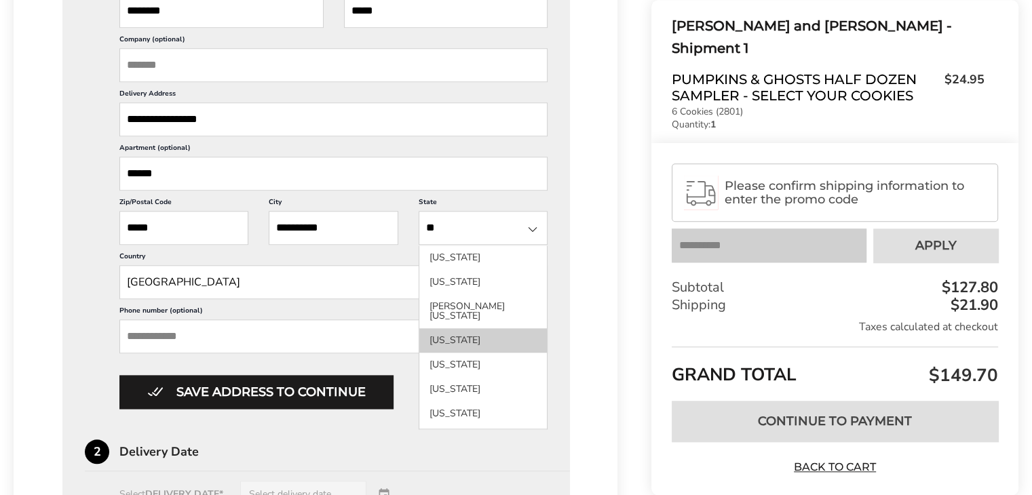
scroll to position [1221, 0]
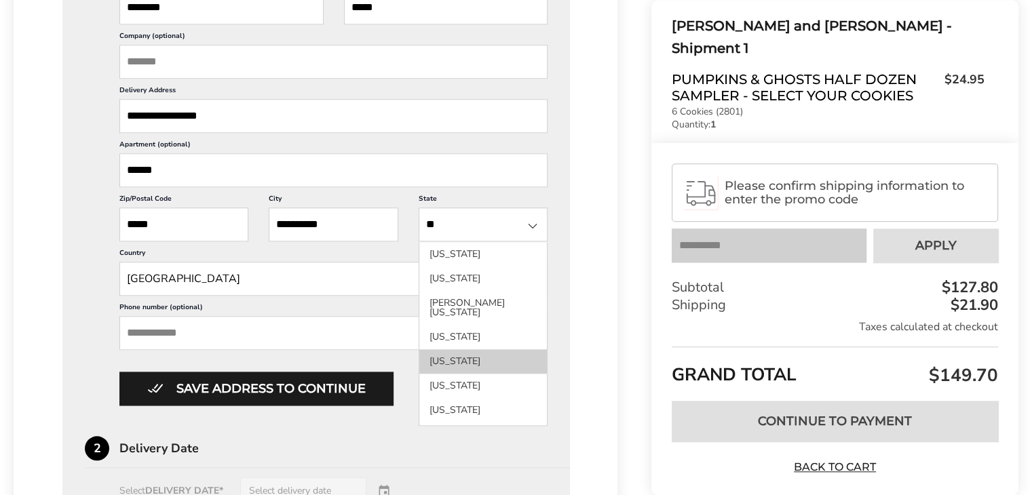
type input "**"
click at [465, 374] on li "Massachusetts" at bounding box center [483, 361] width 128 height 24
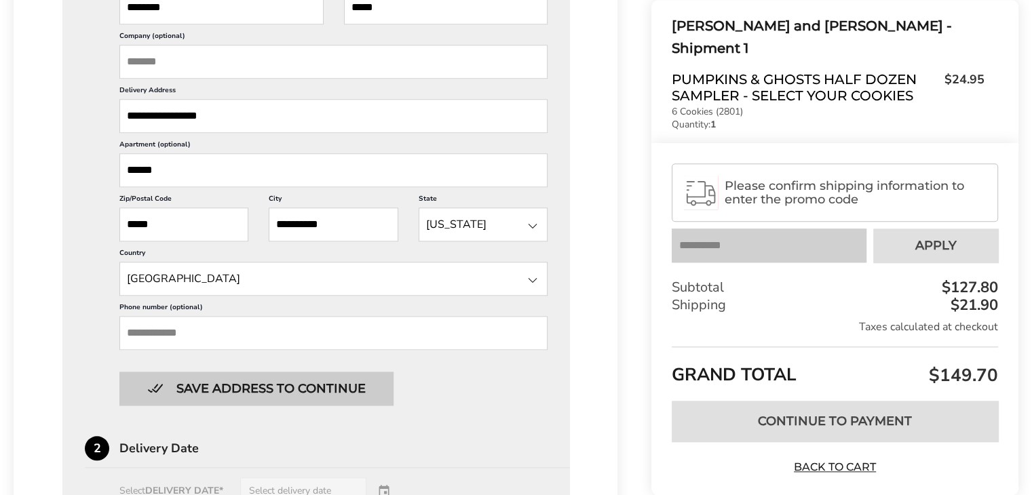
click at [214, 406] on button "Save address to continue" at bounding box center [256, 389] width 274 height 34
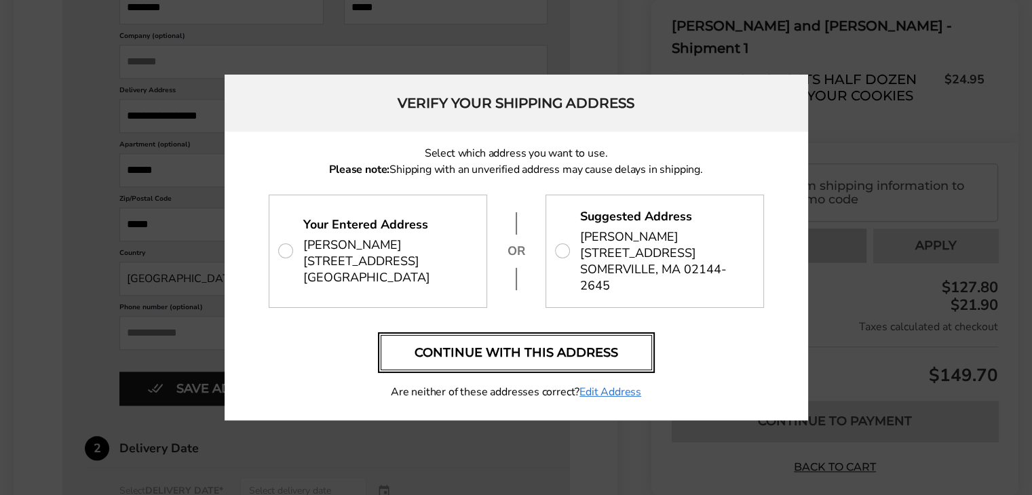
click at [560, 351] on button "Continue with this address" at bounding box center [516, 352] width 271 height 35
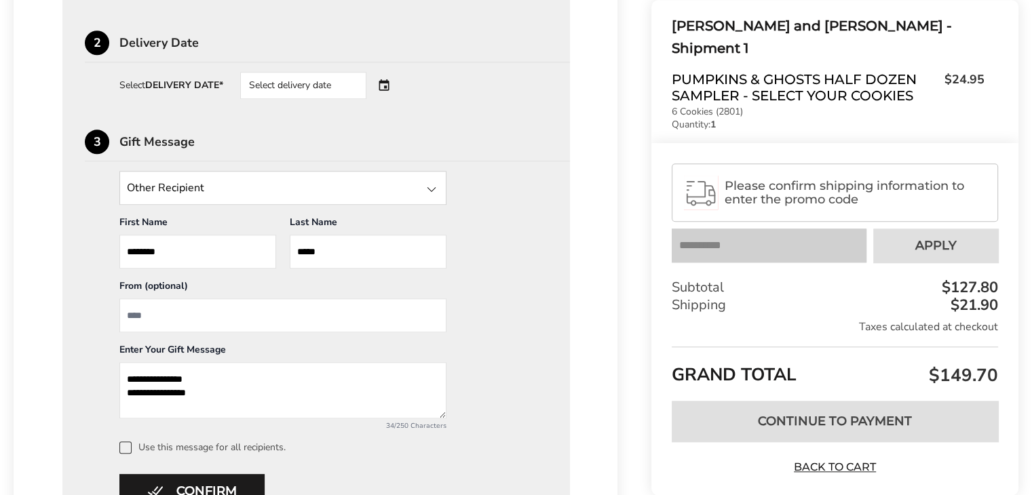
click at [387, 99] on div "Select delivery date" at bounding box center [322, 85] width 164 height 27
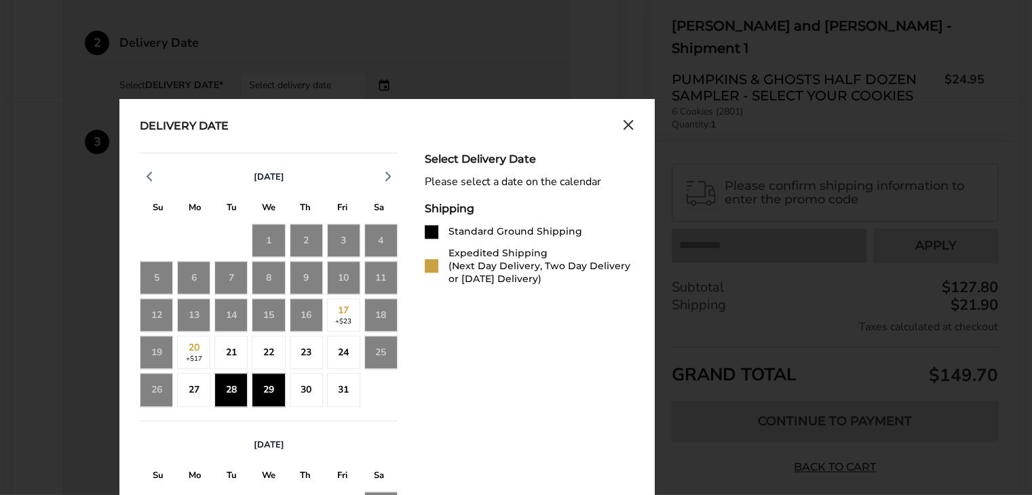
click at [275, 406] on div "29" at bounding box center [268, 389] width 33 height 33
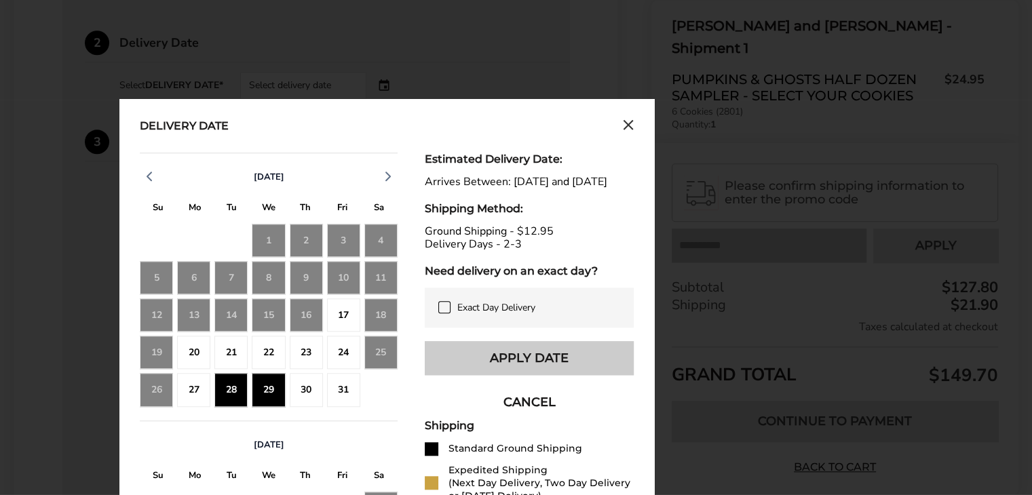
click at [501, 375] on button "Apply Date" at bounding box center [529, 358] width 209 height 34
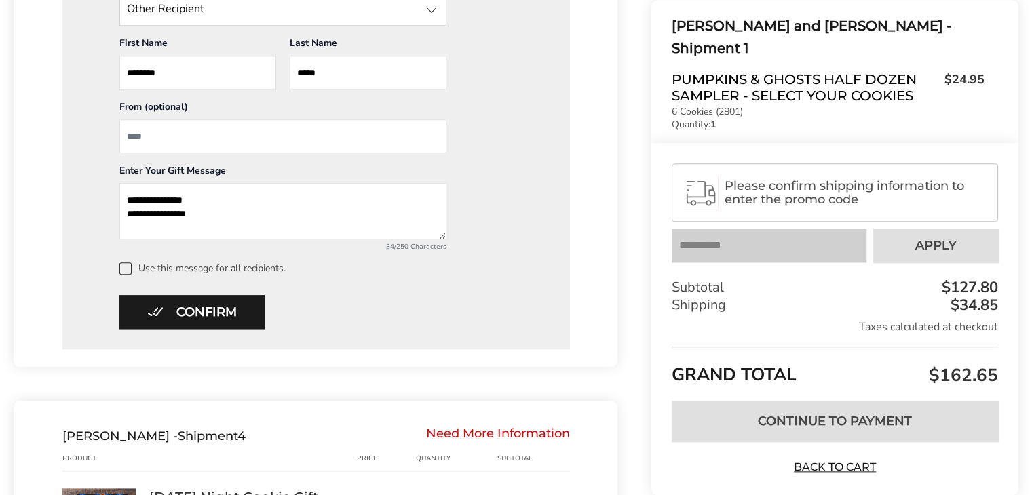
scroll to position [1492, 0]
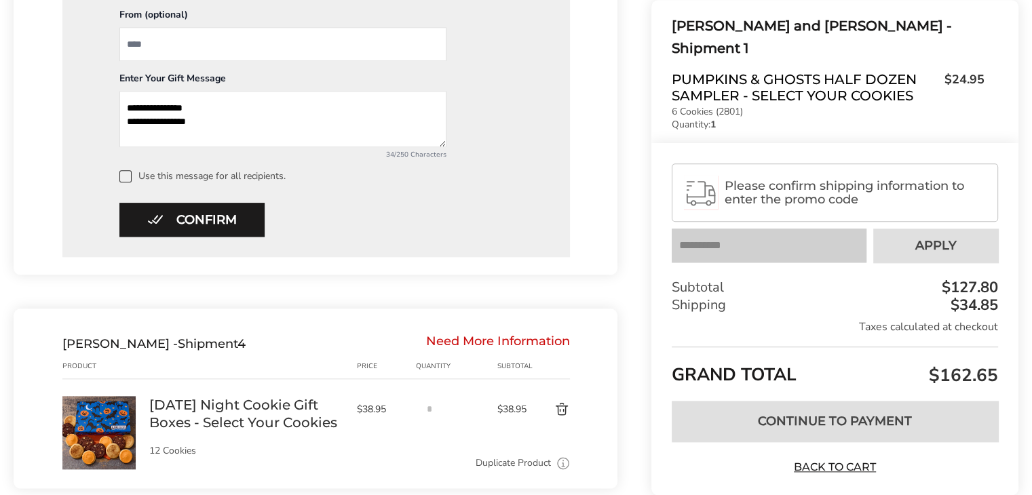
click at [125, 182] on span at bounding box center [125, 176] width 12 height 12
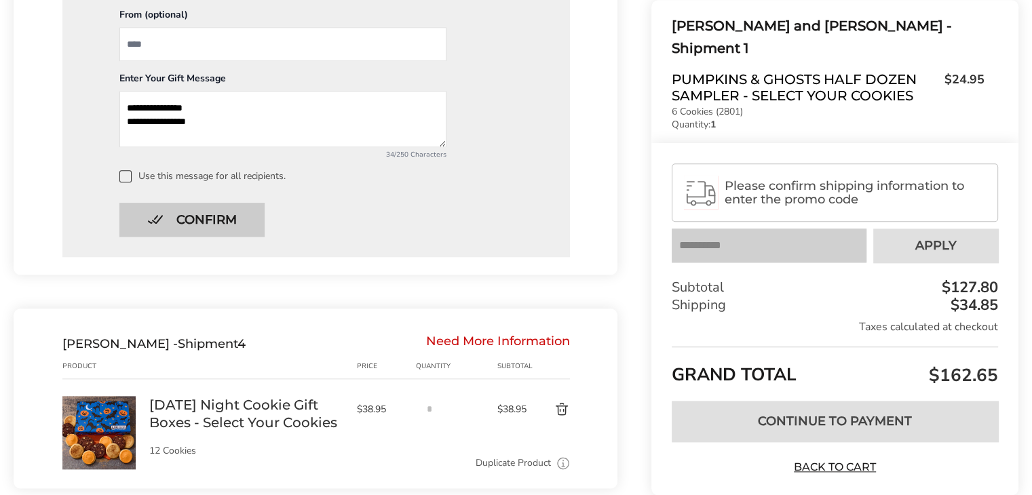
click at [207, 237] on button "Confirm" at bounding box center [191, 220] width 145 height 34
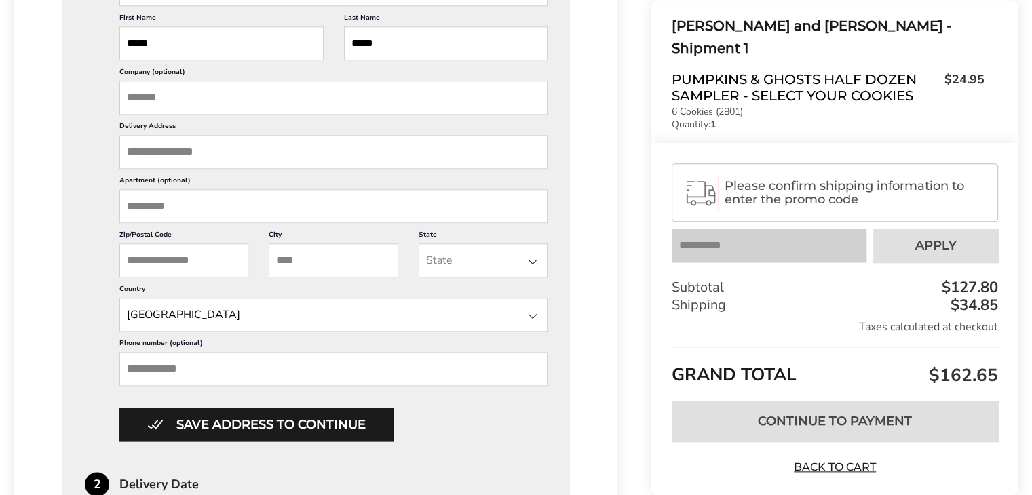
scroll to position [1490, 0]
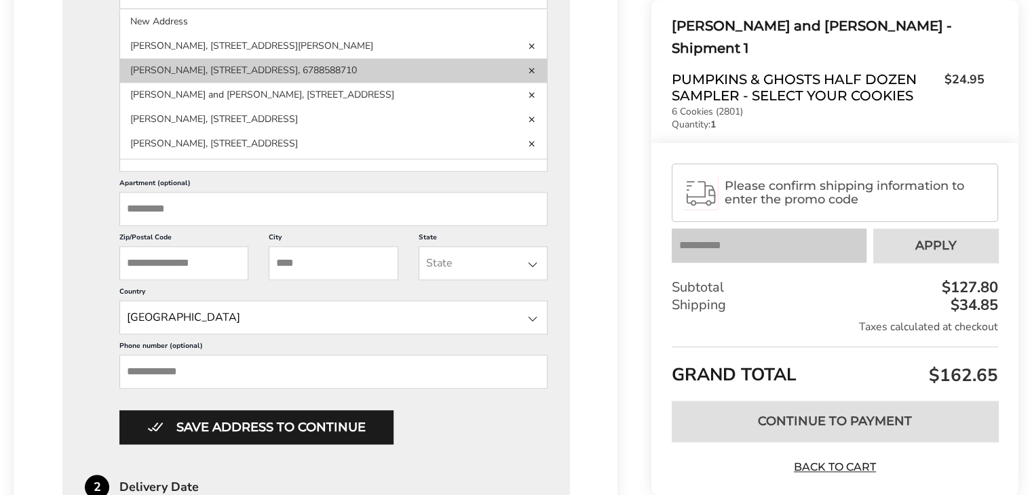
click at [288, 83] on li "Emily Smith, 2323 FOREST AVE, APT 314, KNOXVILLE, TN, 37916-1045, United States…" at bounding box center [333, 70] width 427 height 24
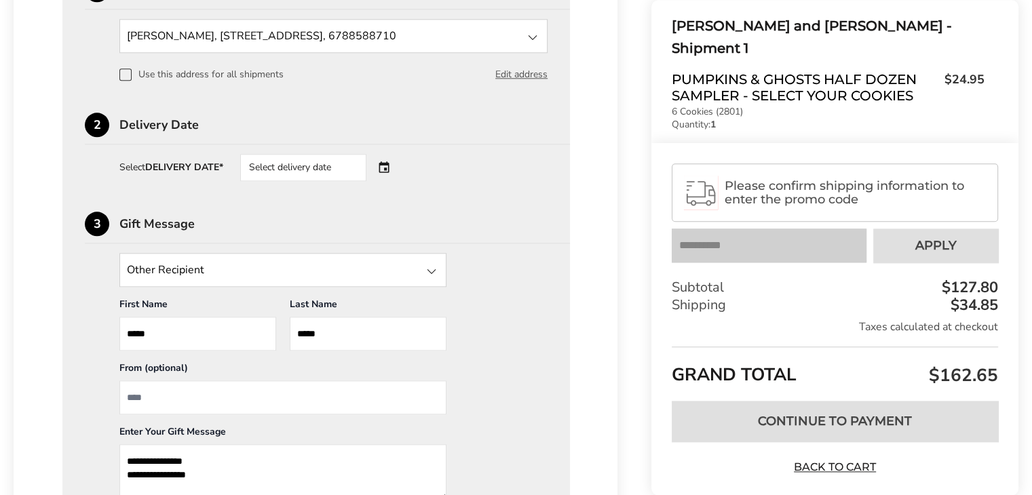
scroll to position [1422, 0]
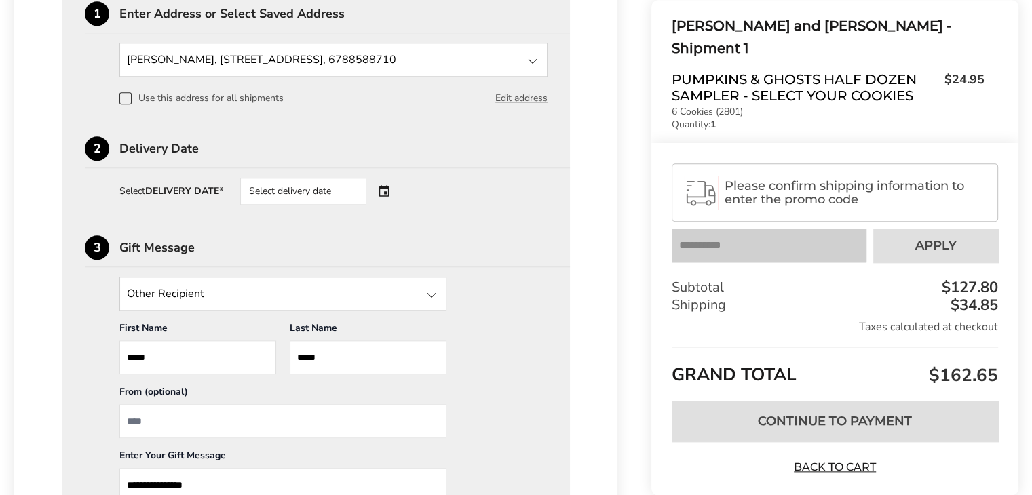
click at [380, 205] on div "Select delivery date" at bounding box center [322, 191] width 164 height 27
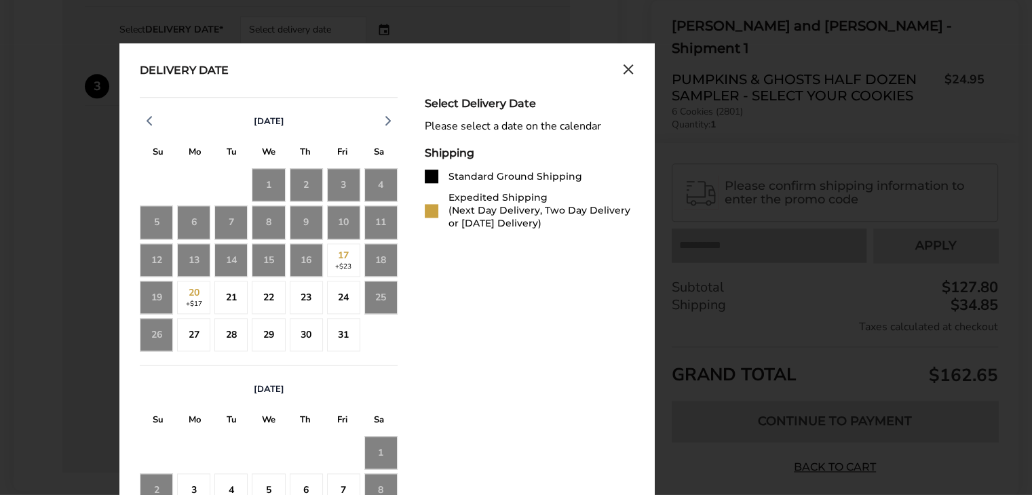
scroll to position [1625, 0]
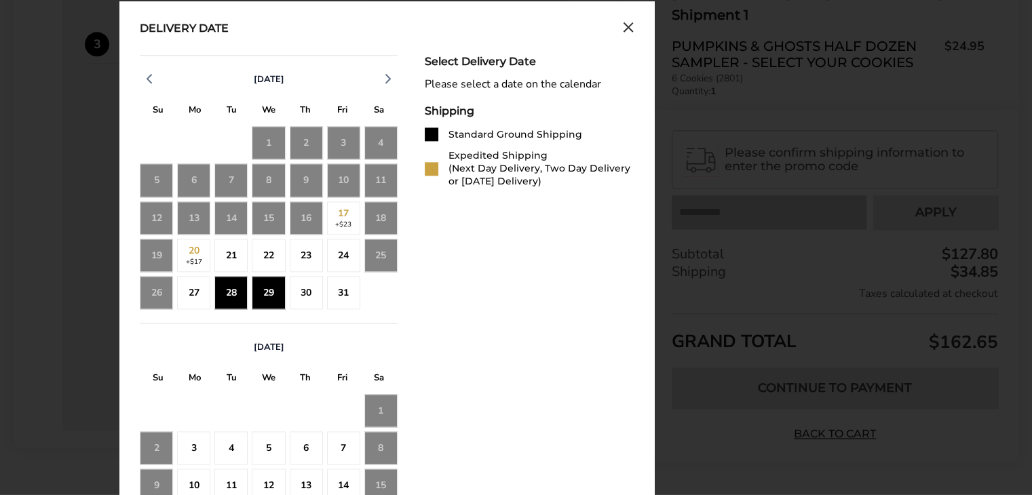
click at [279, 309] on div "29" at bounding box center [268, 292] width 33 height 33
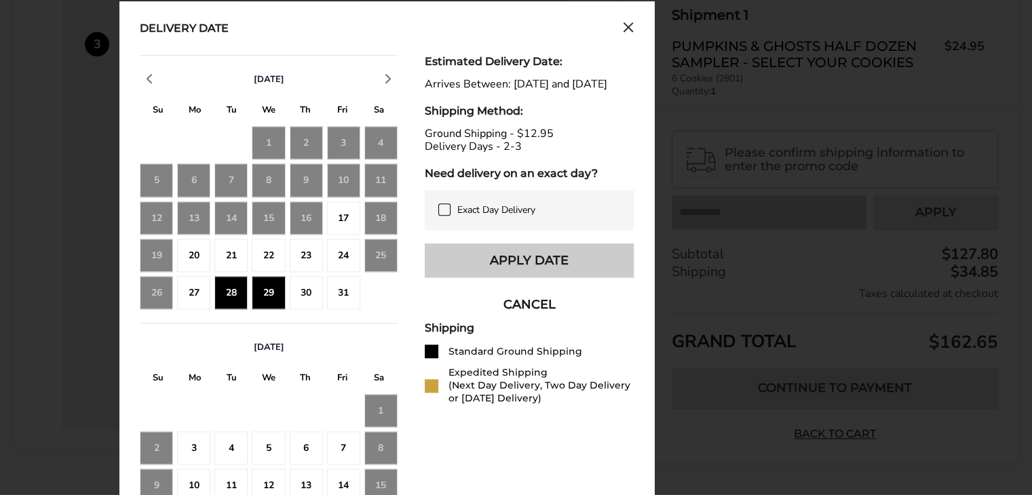
click at [486, 277] on button "Apply Date" at bounding box center [529, 261] width 209 height 34
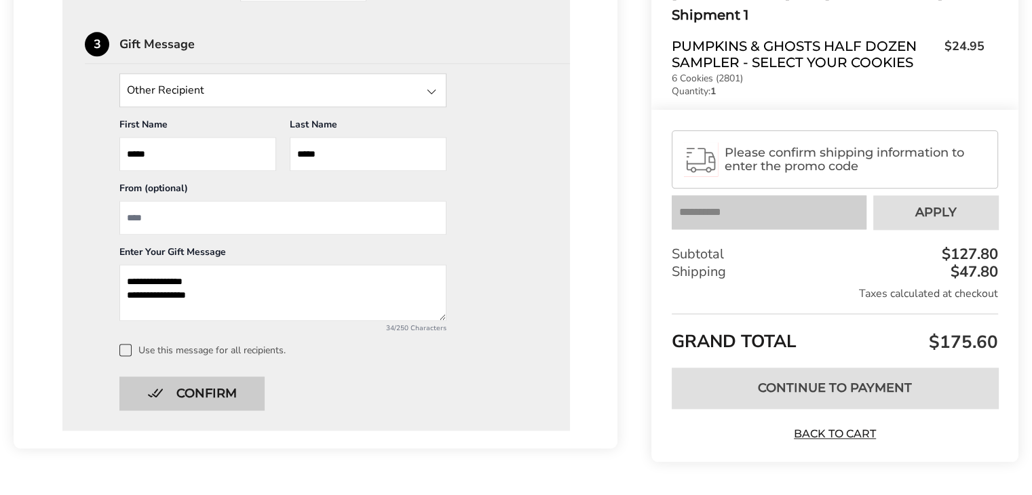
click at [193, 410] on button "Confirm" at bounding box center [191, 394] width 145 height 34
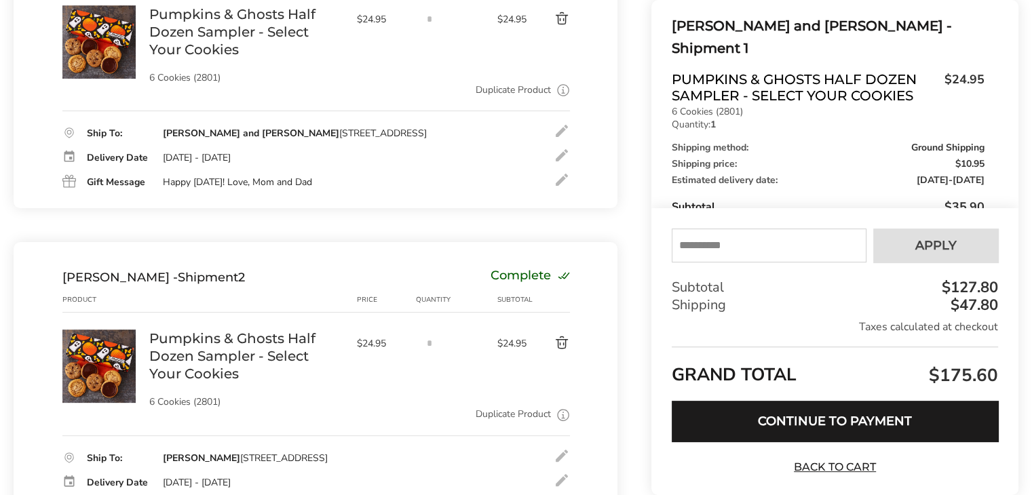
scroll to position [291, 0]
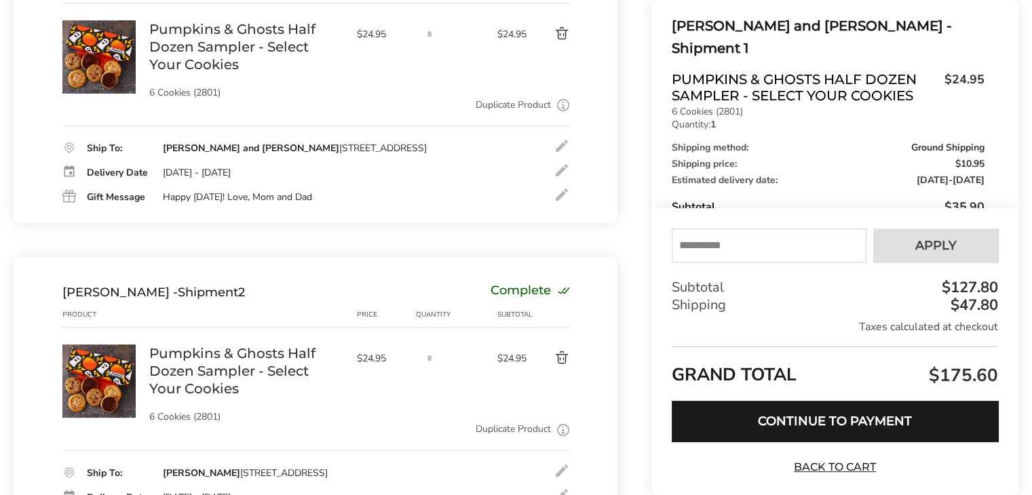
click at [777, 244] on input "text" at bounding box center [769, 246] width 195 height 34
click at [757, 246] on input "text" at bounding box center [769, 246] width 195 height 34
type input "*****"
click at [947, 239] on span "Apply" at bounding box center [935, 245] width 41 height 12
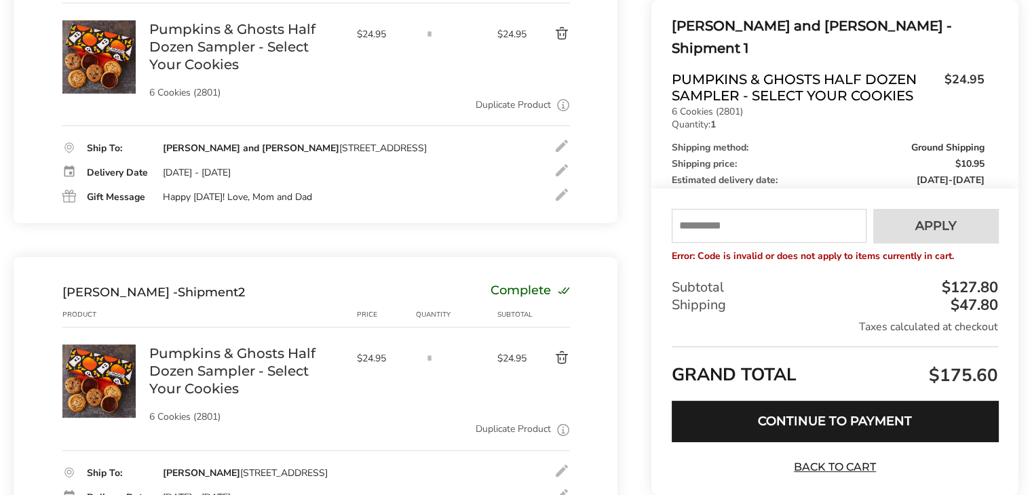
click at [746, 231] on input "text" at bounding box center [769, 226] width 195 height 34
type input "*"
type input "*****"
click at [949, 229] on span "Apply" at bounding box center [935, 226] width 41 height 12
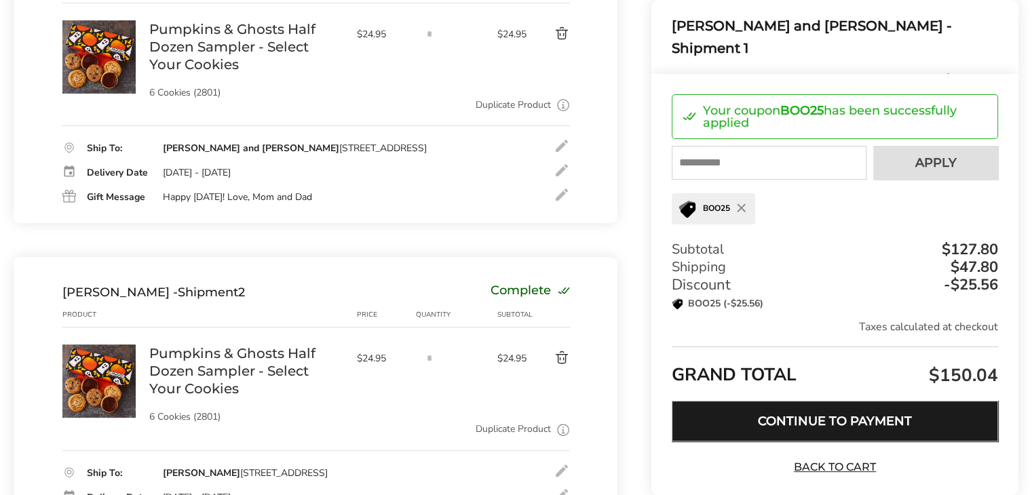
click at [794, 421] on button "Continue to Payment" at bounding box center [835, 421] width 326 height 41
